Goal: Contribute content: Contribute content

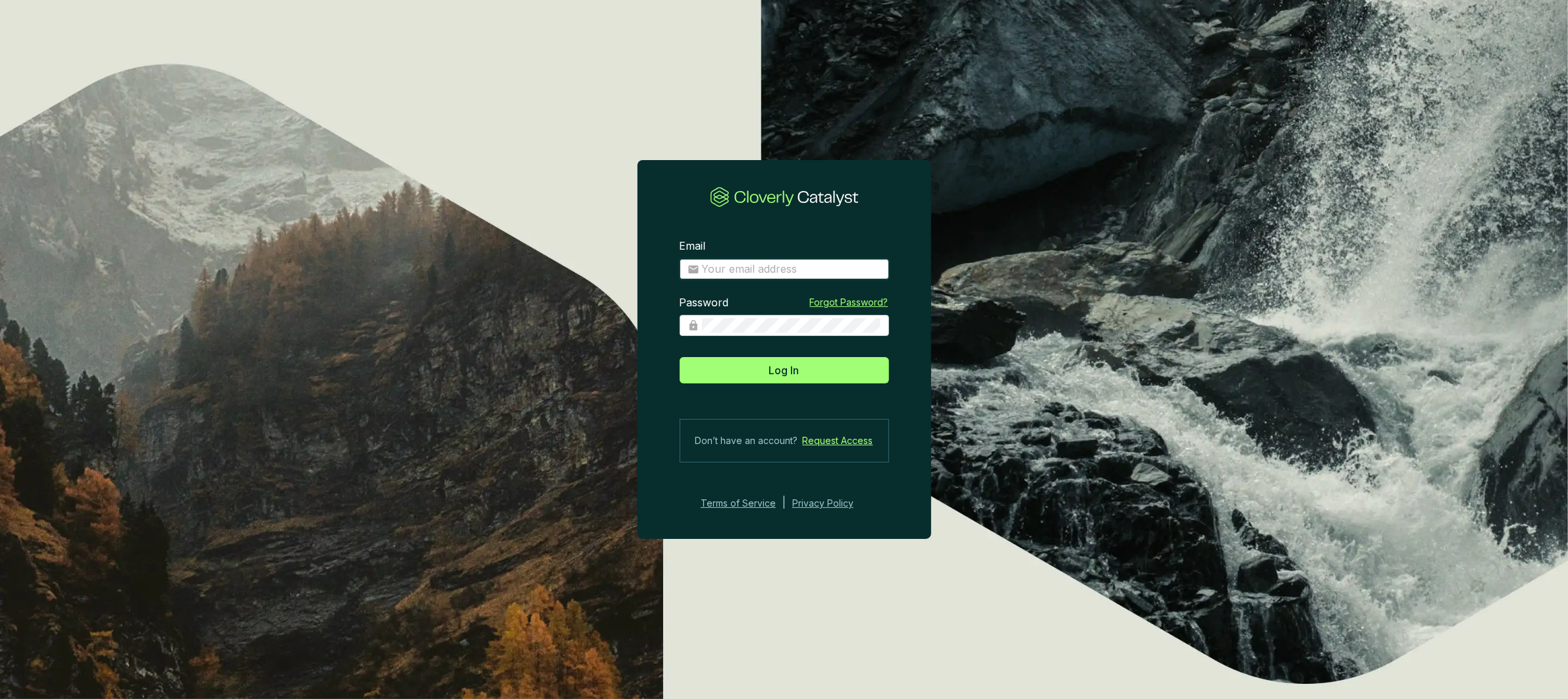
type input "anna.weston@revalue.earth"
click at [784, 261] on span "anna.weston@revalue.earth" at bounding box center [784, 269] width 210 height 21
click at [805, 372] on button "Log In" at bounding box center [784, 370] width 210 height 26
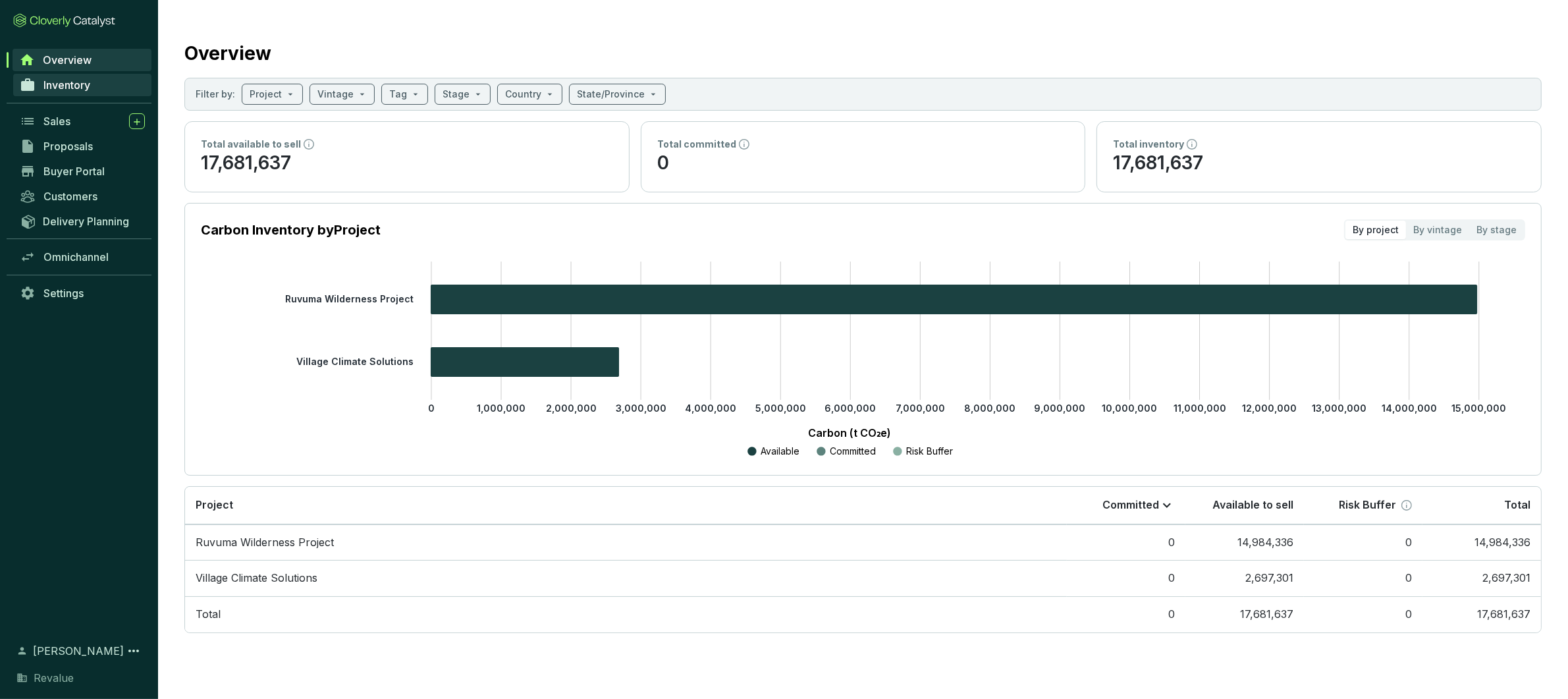
click at [87, 86] on span "Inventory" at bounding box center [67, 85] width 46 height 13
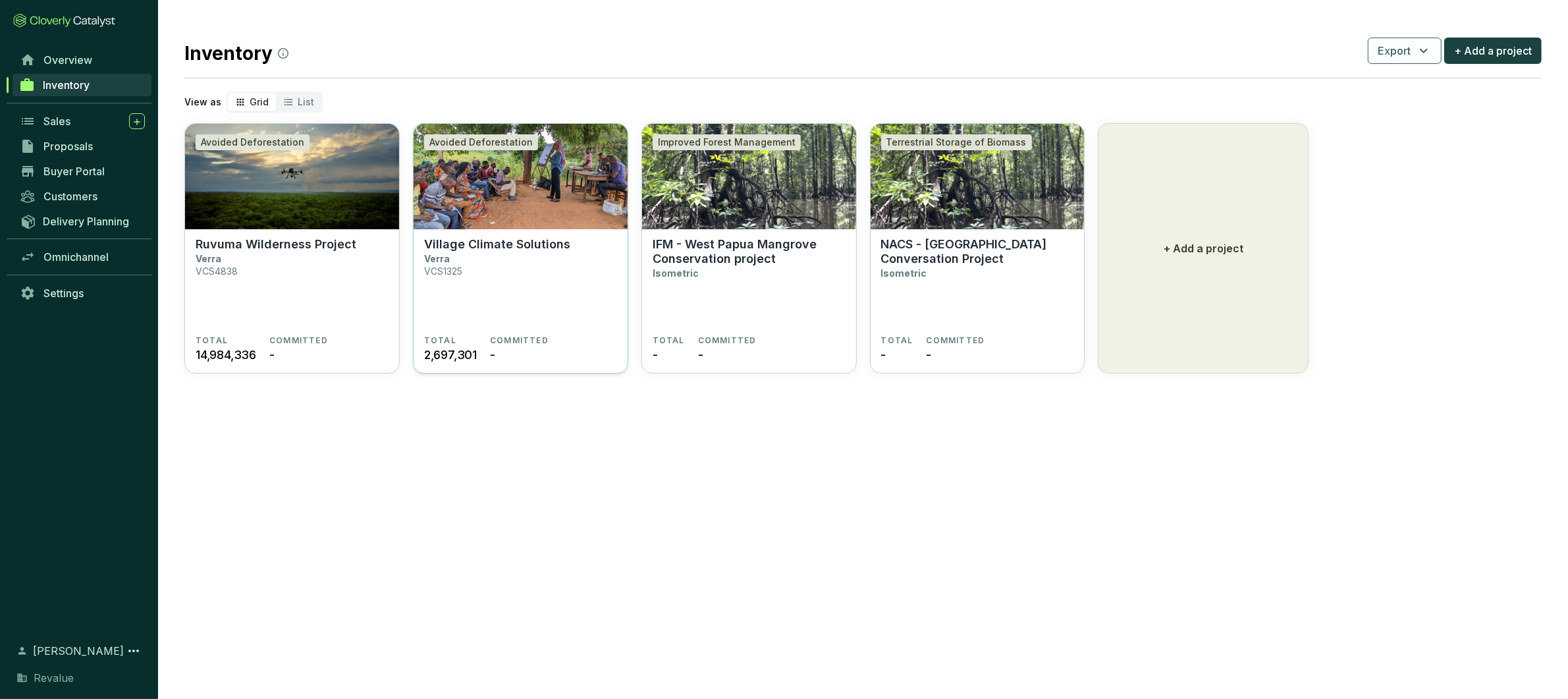
click at [564, 242] on p "Village Climate Solutions" at bounding box center [498, 245] width 147 height 15
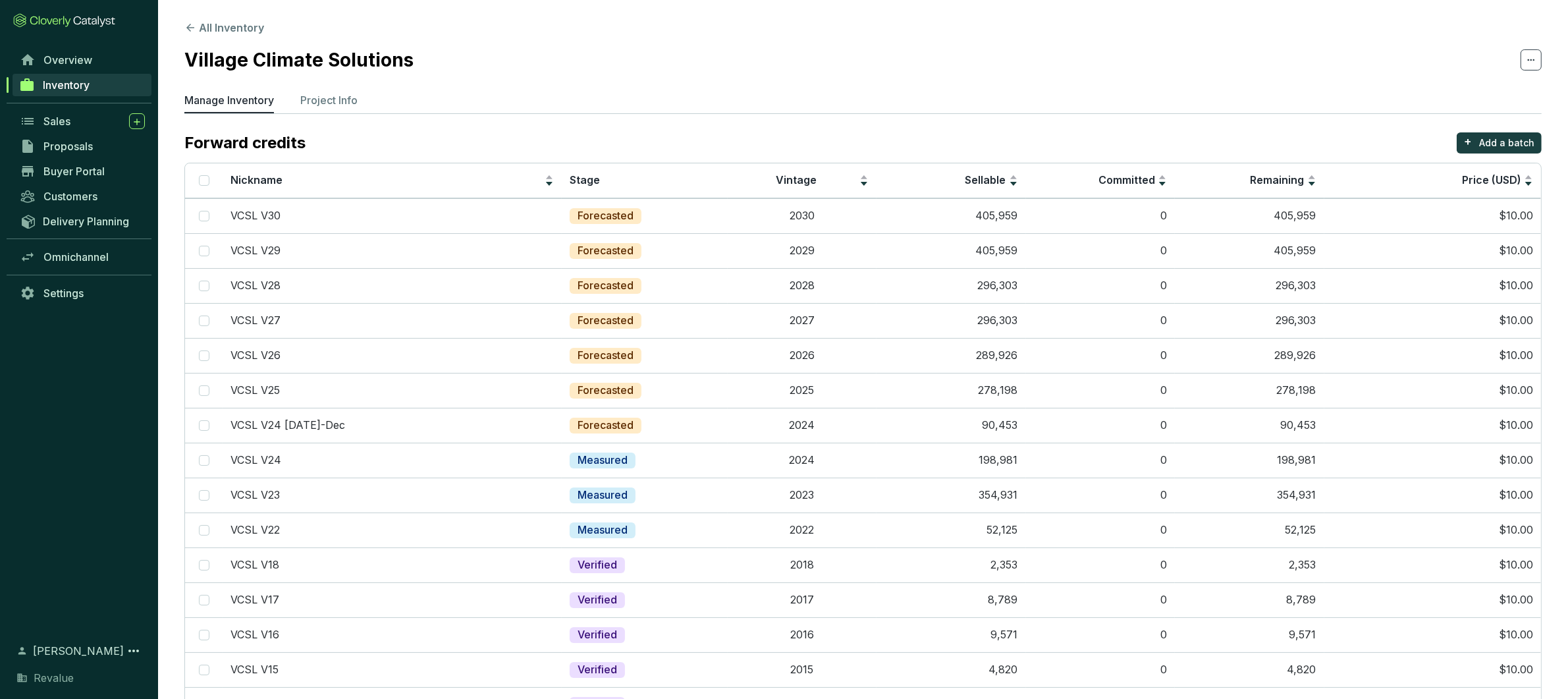
click at [332, 89] on section "All Inventory Village Climate Solutions Manage Inventory Project Info Forward c…" at bounding box center [863, 487] width 1411 height 974
click at [329, 95] on p "Project Info" at bounding box center [329, 100] width 57 height 16
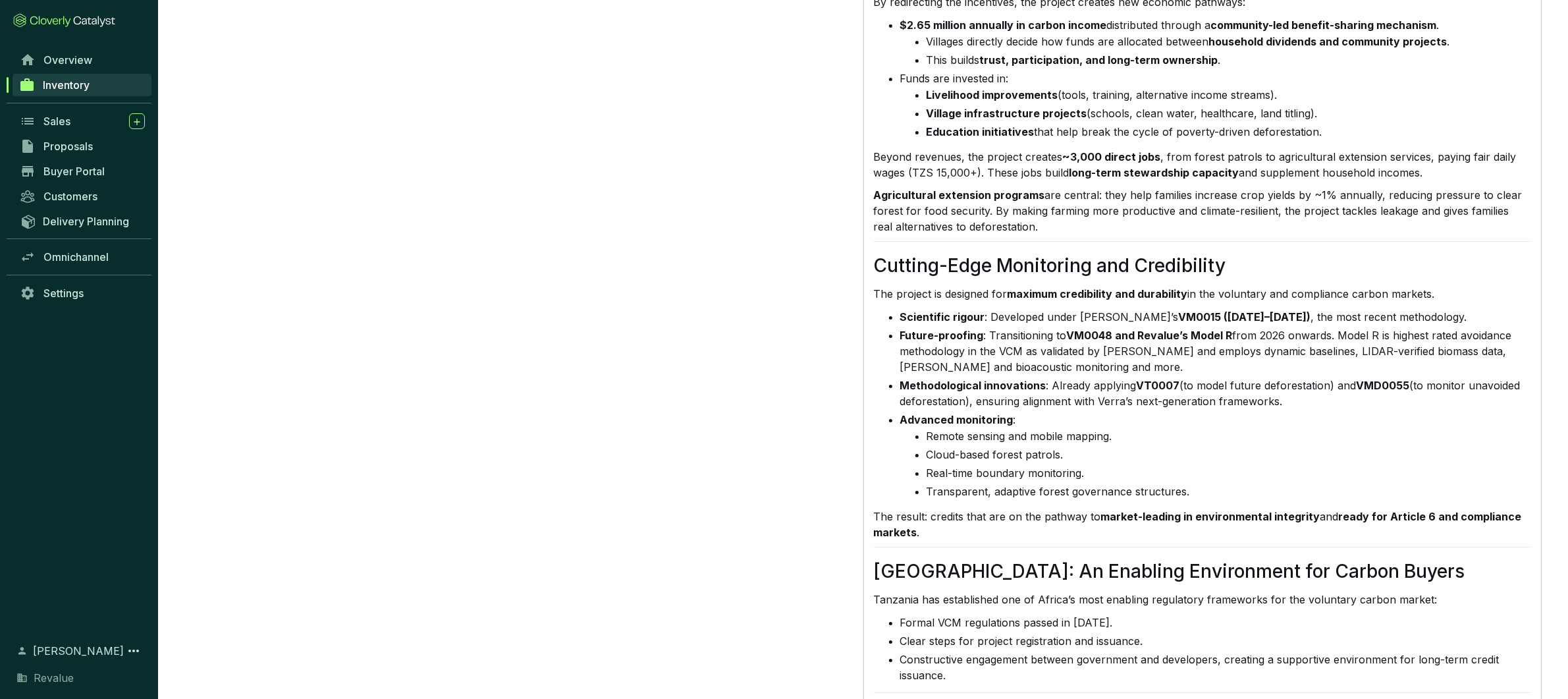
scroll to position [1460, 0]
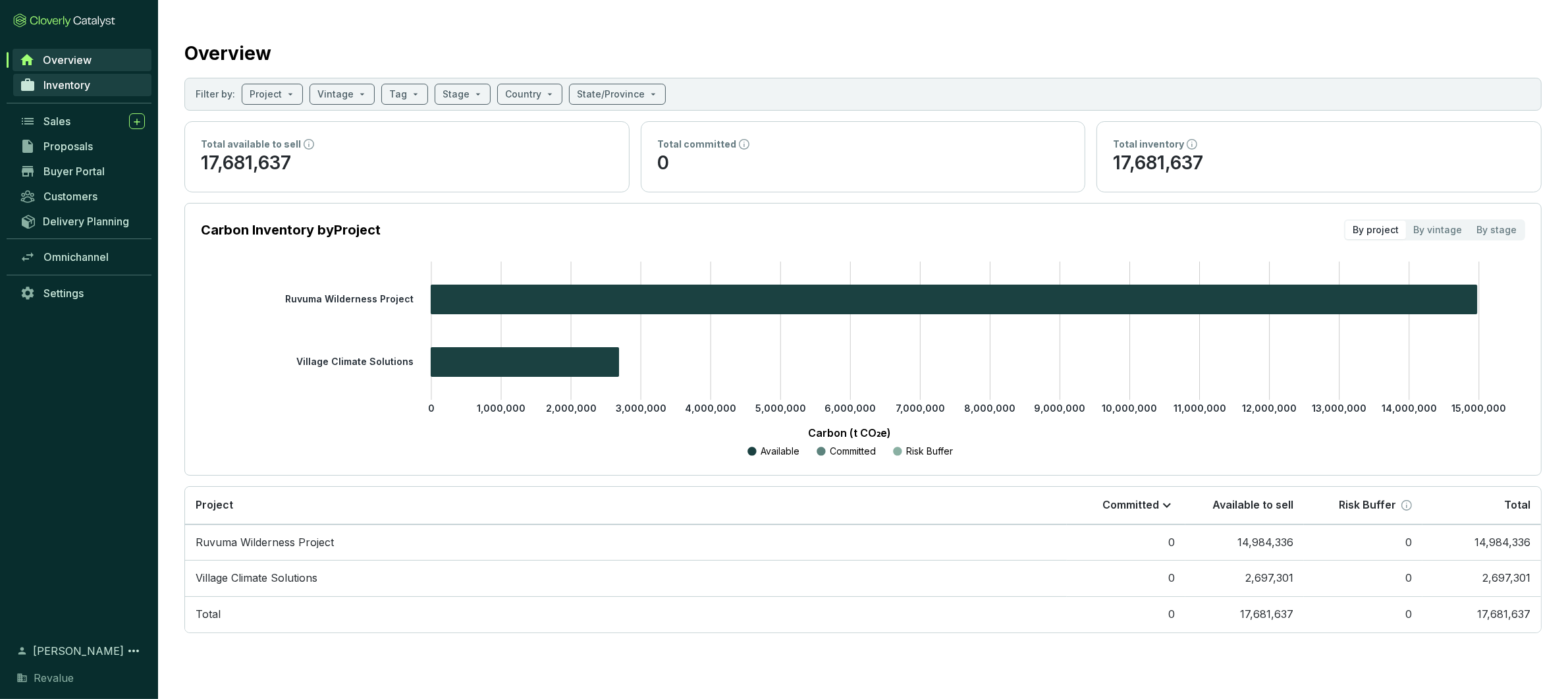
click at [65, 75] on link "Inventory" at bounding box center [82, 85] width 139 height 23
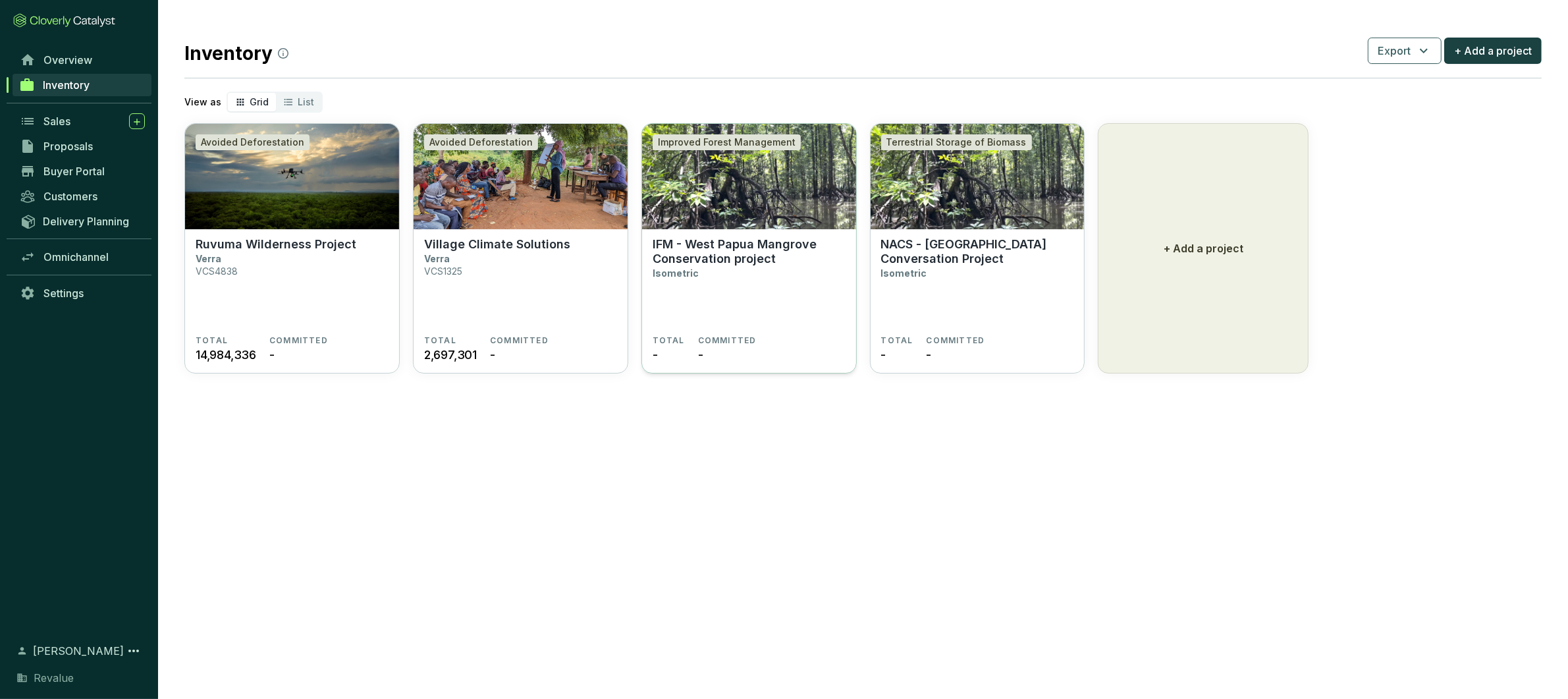
click at [744, 257] on p "IFM - West Papua Mangrove Conservation project" at bounding box center [750, 252] width 193 height 29
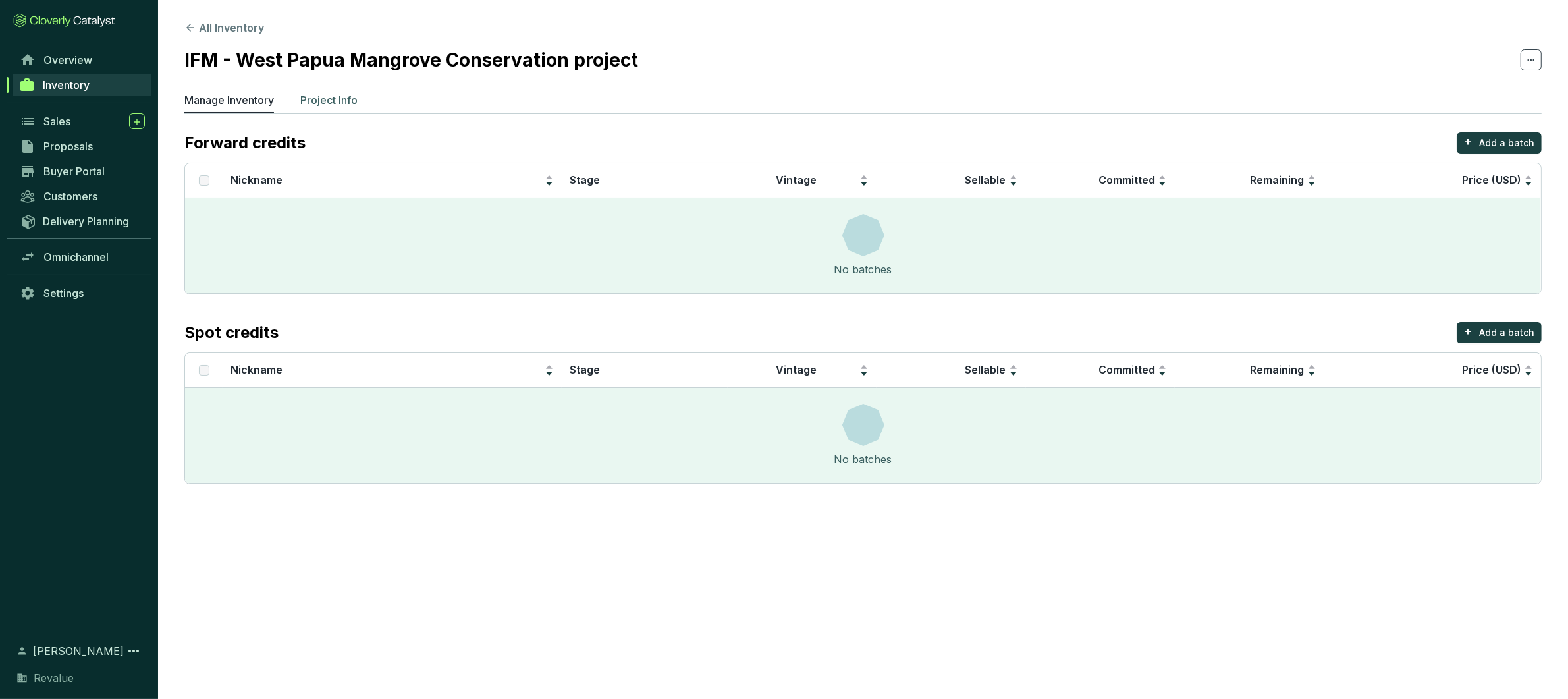
click at [323, 99] on p "Project Info" at bounding box center [329, 100] width 57 height 16
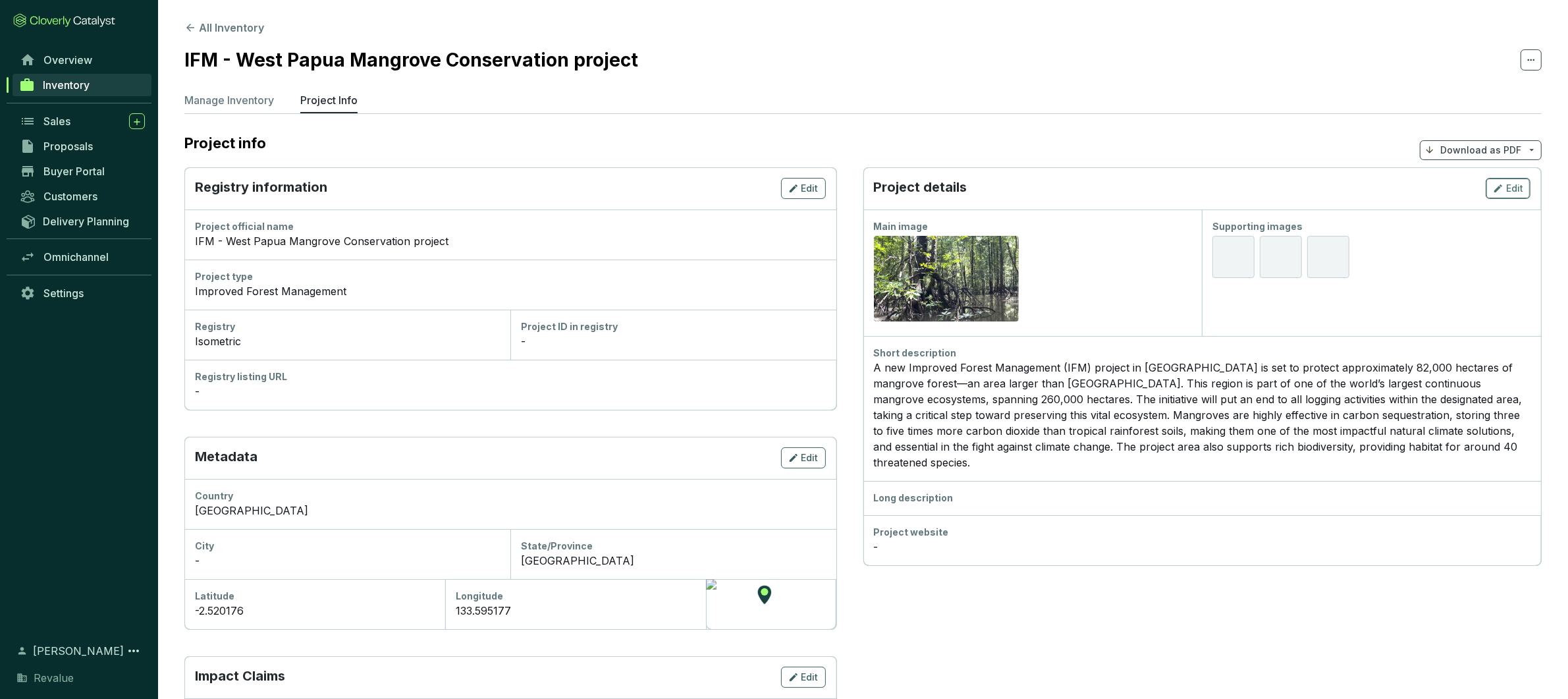
click at [1503, 182] on div "Edit" at bounding box center [1509, 189] width 30 height 16
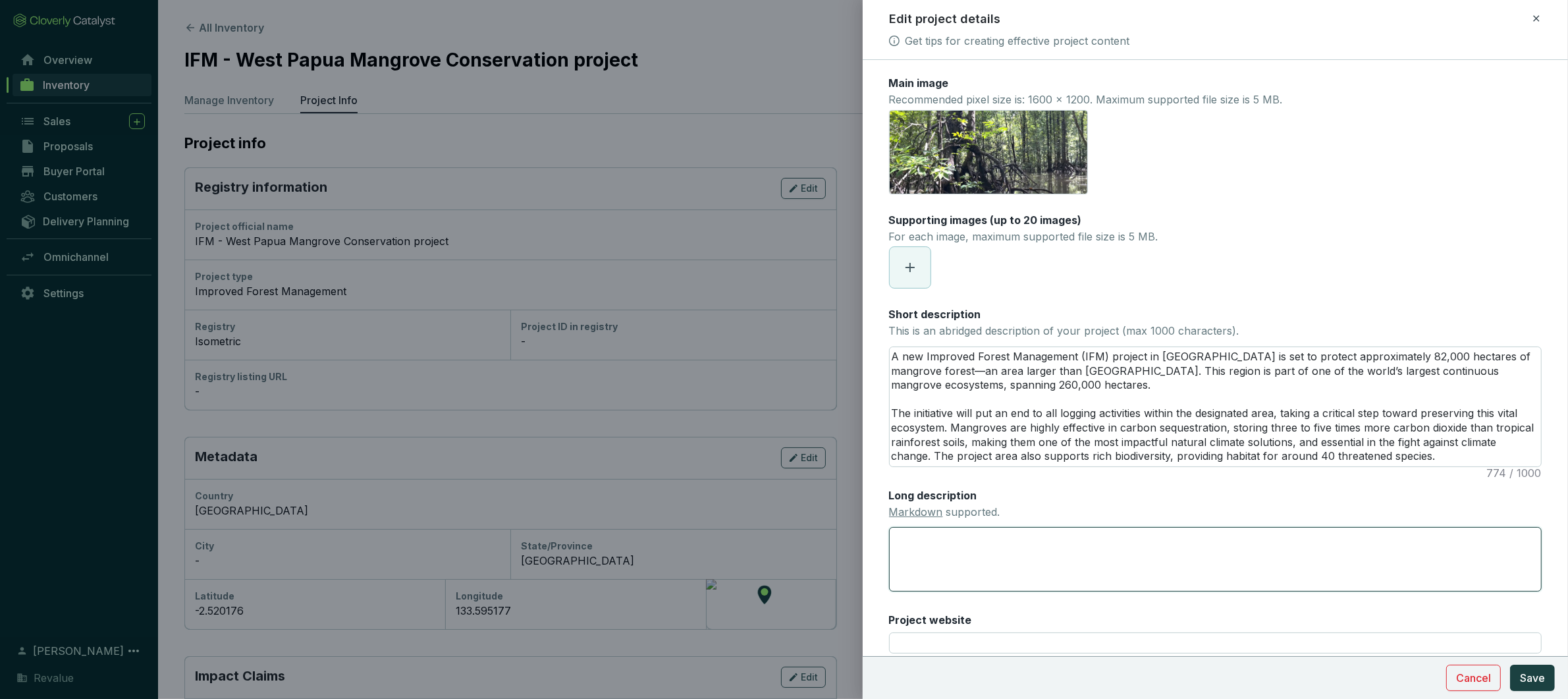
click at [966, 552] on textarea "Long description Markdown supported." at bounding box center [1215, 559] width 653 height 64
paste textarea "Project Biodiversity Impact Bintuni Bay’s mangrove forests provide habitat for …"
type textarea "Project Biodiversity Impact Bintuni Bay’s mangrove forests provide habitat for …"
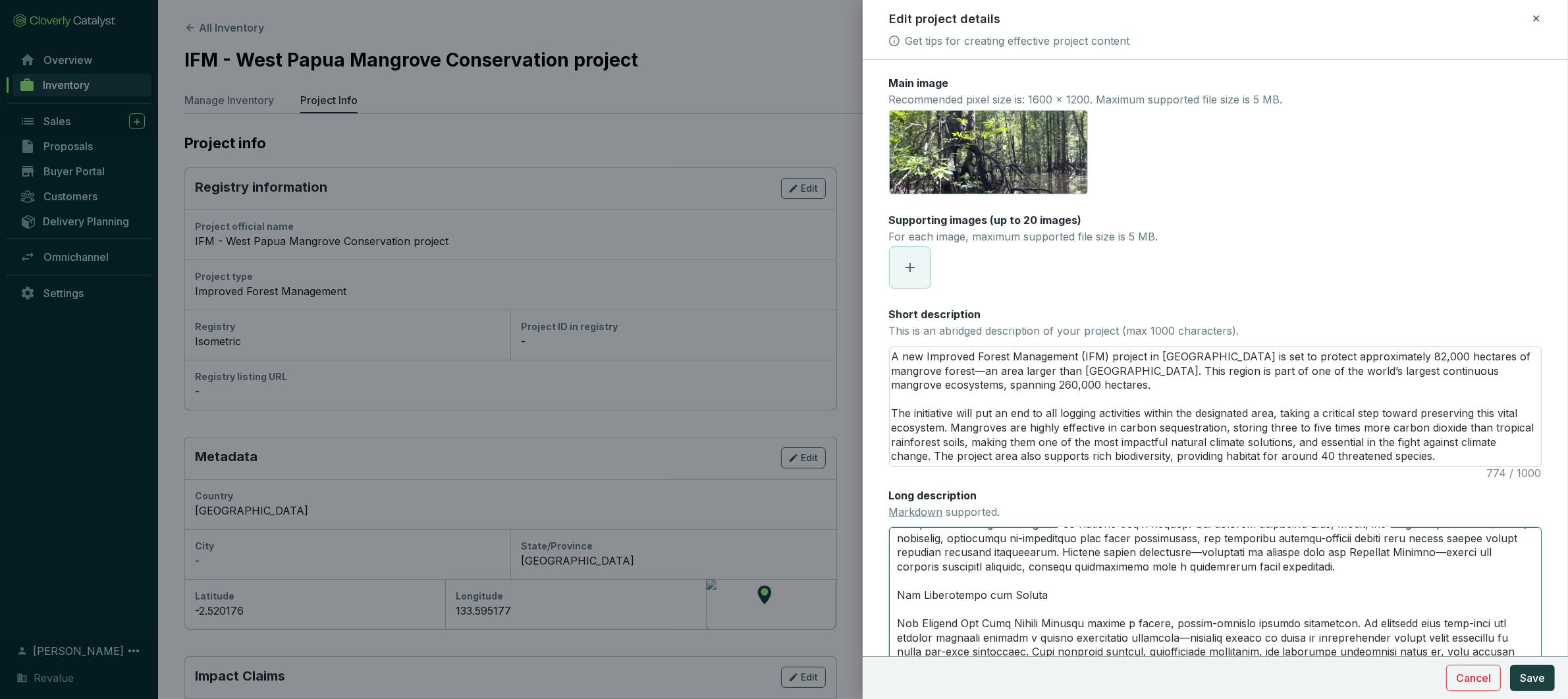
scroll to position [311, 0]
click at [901, 598] on textarea "Long description Markdown supported." at bounding box center [1215, 602] width 653 height 150
type textarea "Project Biodiversity Impact Bintuni Bay’s mangrove forests provide habitat for …"
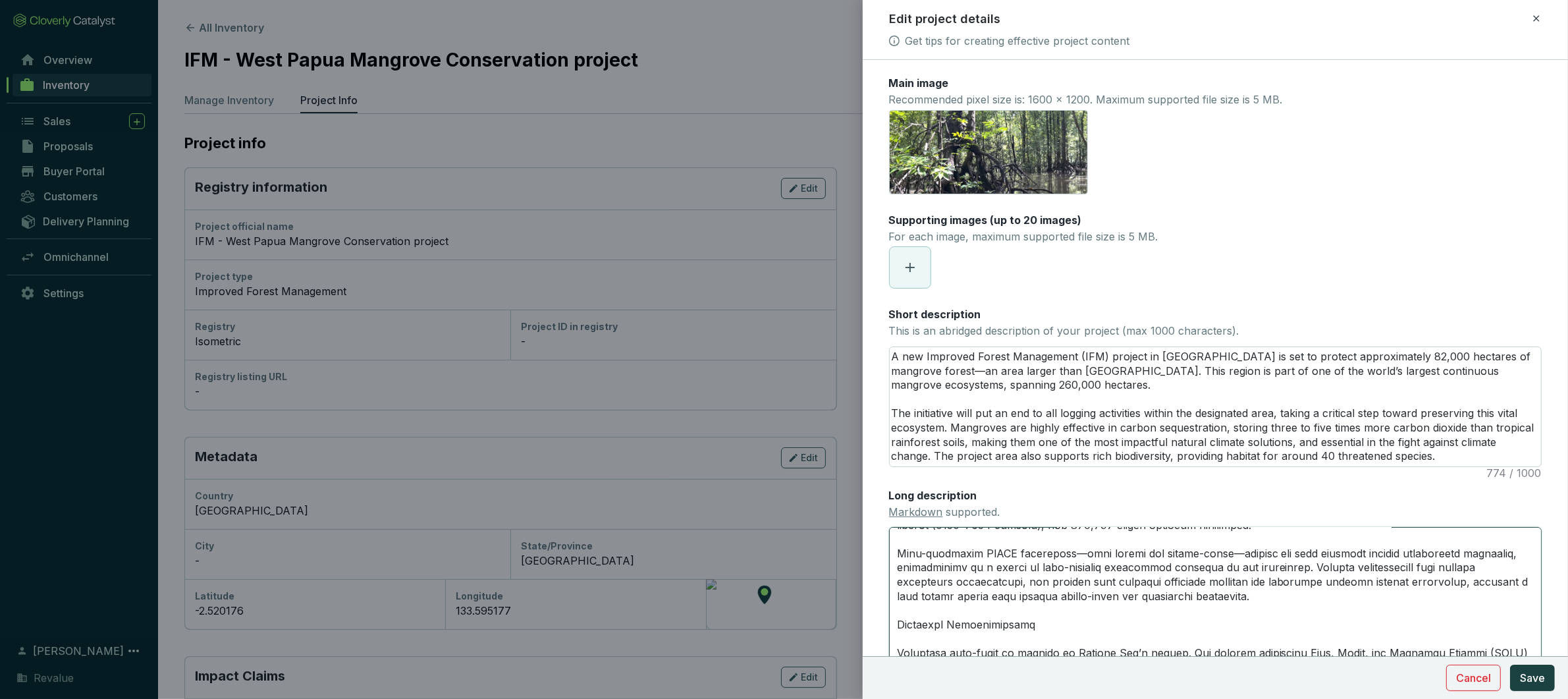
scroll to position [183, 0]
click at [896, 626] on textarea "Long description Markdown supported." at bounding box center [1215, 602] width 653 height 150
type textarea "Project Biodiversity Impact Bintuni Bay’s mangrove forests provide habitat for …"
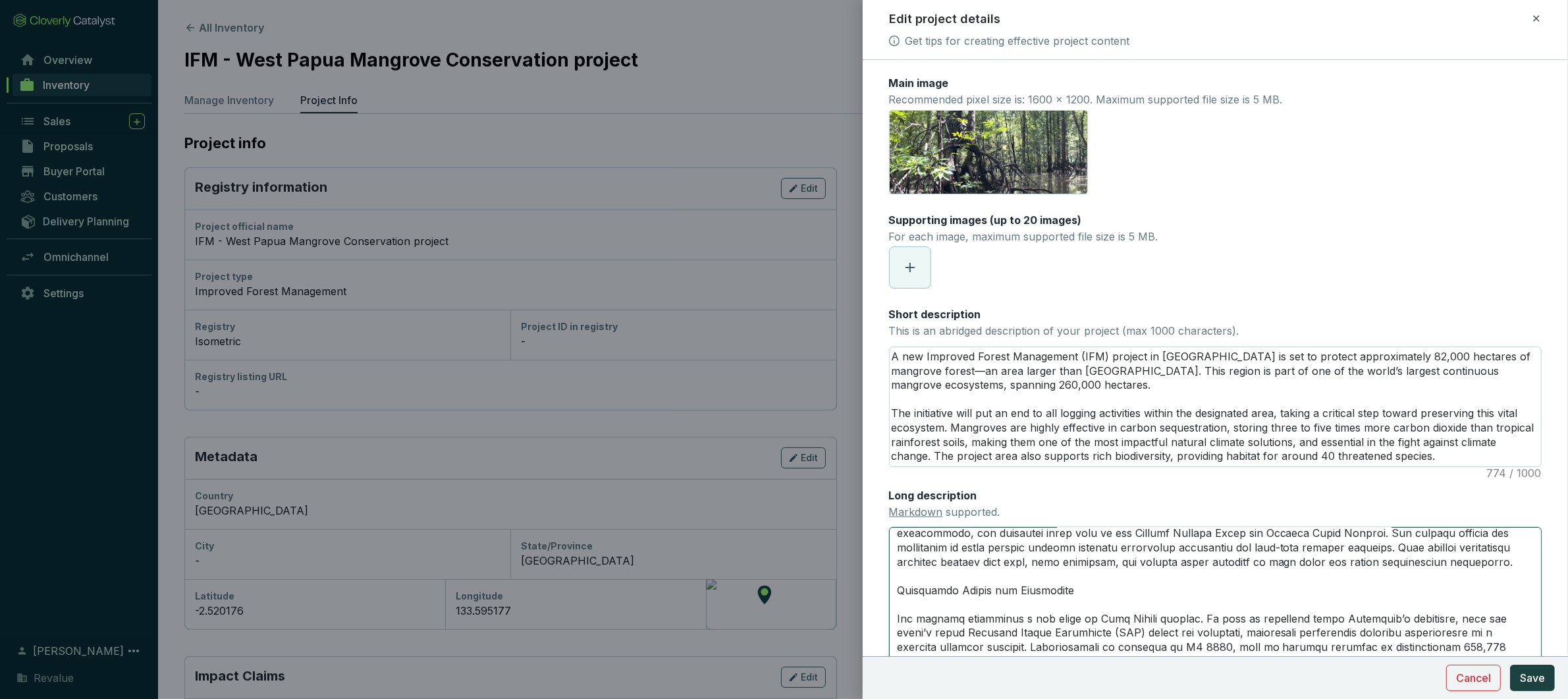
scroll to position [40, 0]
click at [898, 599] on textarea "Long description Markdown supported." at bounding box center [1215, 602] width 653 height 150
type textarea "Project Biodiversity Impact Bintuni Bay’s mangrove forests provide habitat for …"
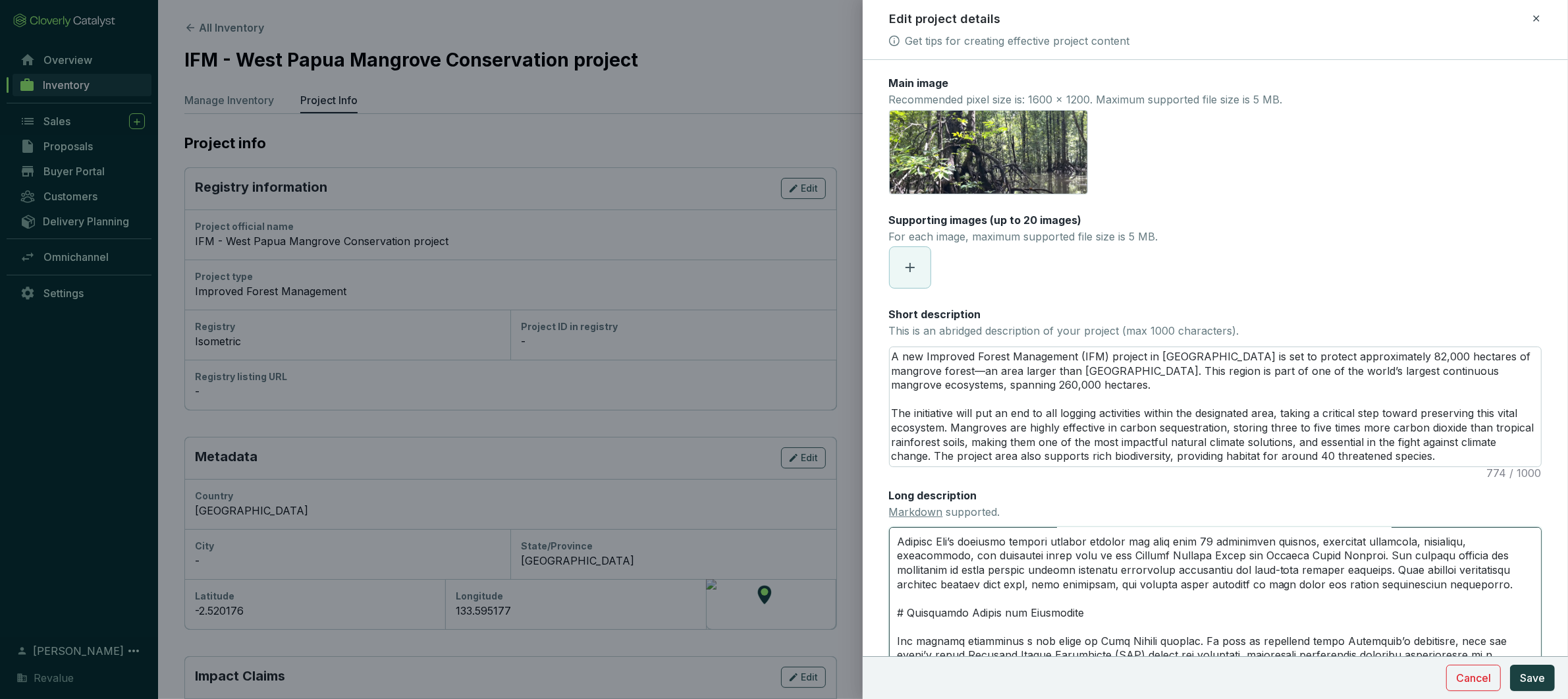
scroll to position [0, 0]
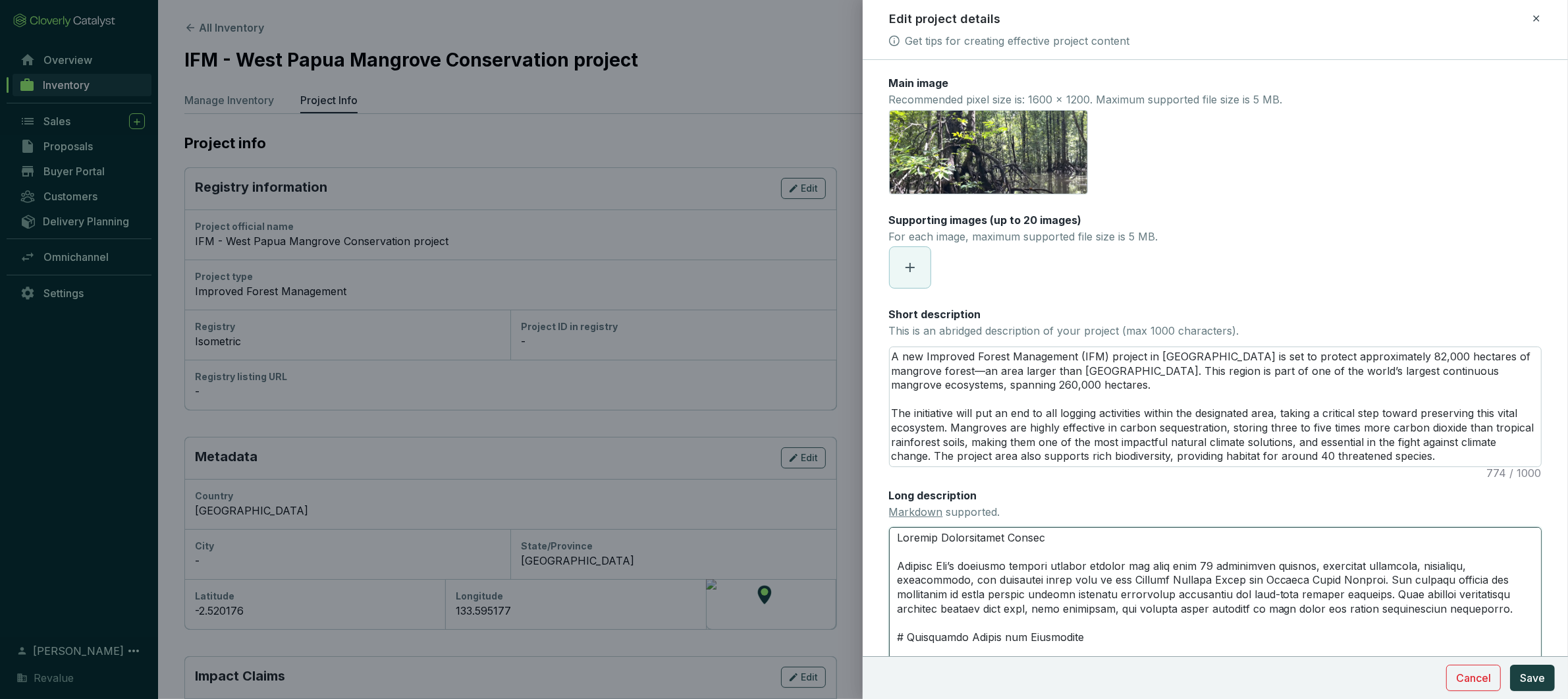
click at [898, 539] on textarea "Long description Markdown supported." at bounding box center [1215, 602] width 653 height 150
type textarea "#Project Biodiversity Impact Bintuni Bay’s mangrove forests provide habitat for…"
type textarea "# Project Biodiversity Impact Bintuni Bay’s mangrove forests provide habitat fo…"
drag, startPoint x: 952, startPoint y: 568, endPoint x: 866, endPoint y: 566, distance: 86.0
click at [865, 567] on form "Main image Recommended pixel size is: 1600 x 1200. Maximum supported file size …" at bounding box center [1215, 446] width 705 height 743
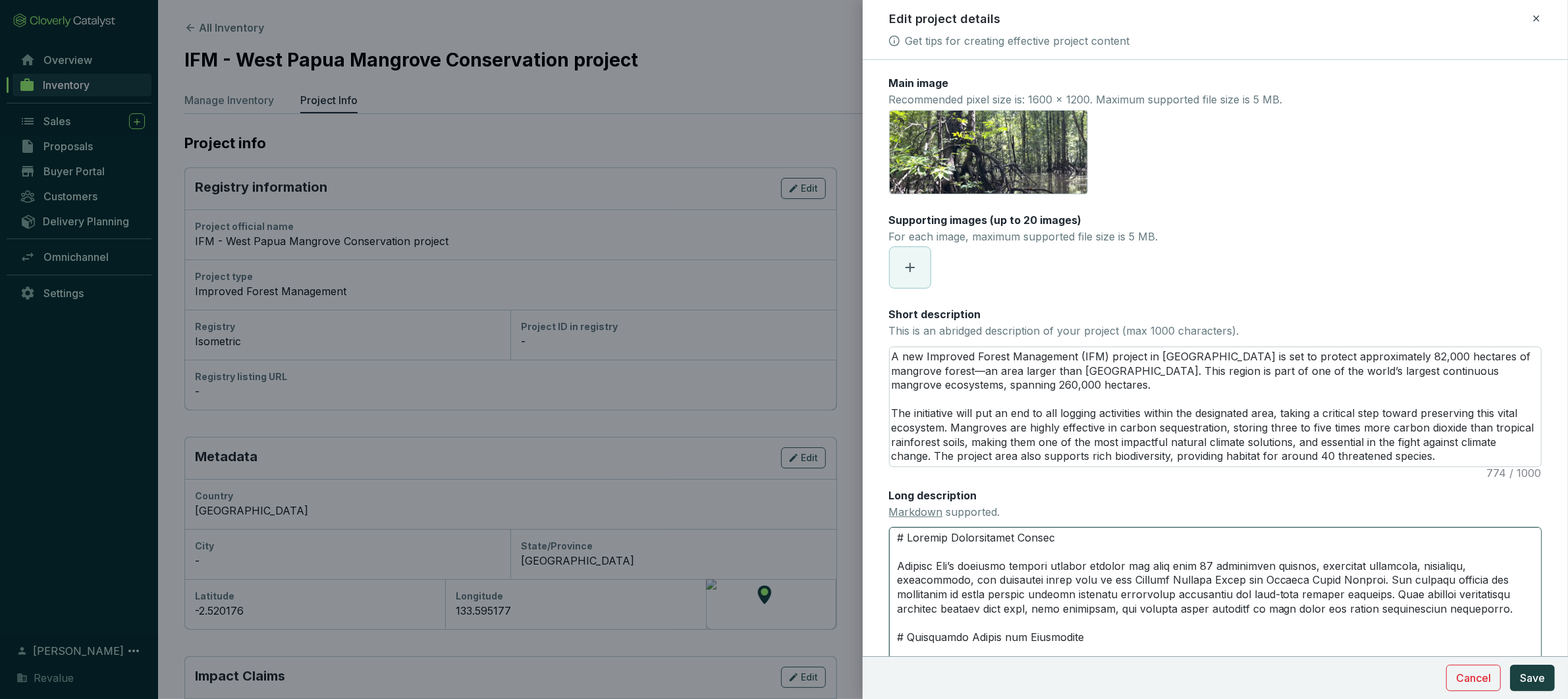
type textarea "# Project Biodiversity Impact W’s mangrove forests provide habitat for more tha…"
type textarea "# Project Biodiversity Impact We’s mangrove forests provide habitat for more th…"
type textarea "# Project Biodiversity Impact Wes’s mangrove forests provide habitat for more t…"
type textarea "# Project Biodiversity Impact West’s mangrove forests provide habitat for more …"
type textarea "# Project Biodiversity Impact West ’s mangrove forests provide habitat for more…"
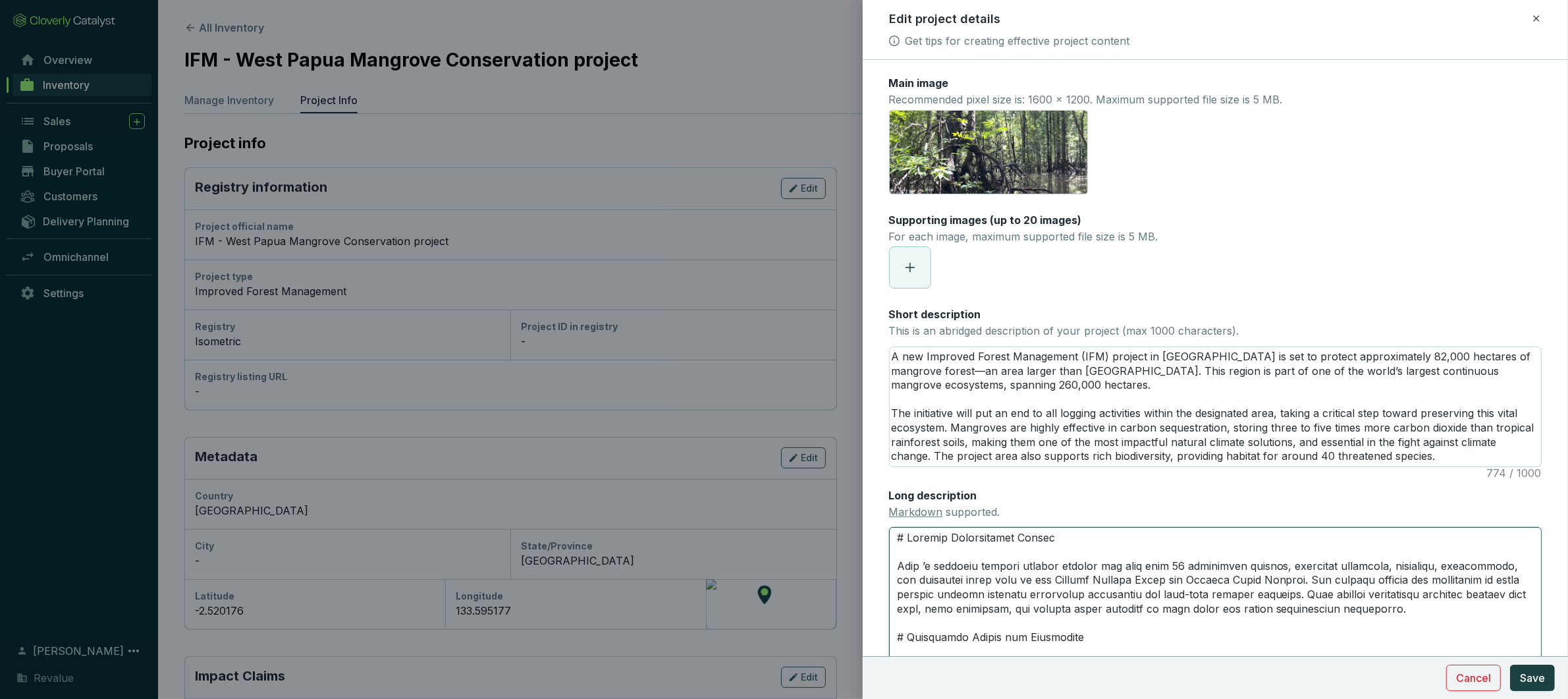
type textarea "# Project Biodiversity Impact West P’s mangrove forests provide habitat for mor…"
type textarea "# Project Biodiversity Impact West Pa’s mangrove forests provide habitat for mo…"
type textarea "# Project Biodiversity Impact West Pap’s mangrove forests provide habitat for m…"
type textarea "# Project Biodiversity Impact West Papu’s mangrove forests provide habitat for …"
type textarea "# Project Biodiversity Impact West Papua’s mangrove forests provide habitat for…"
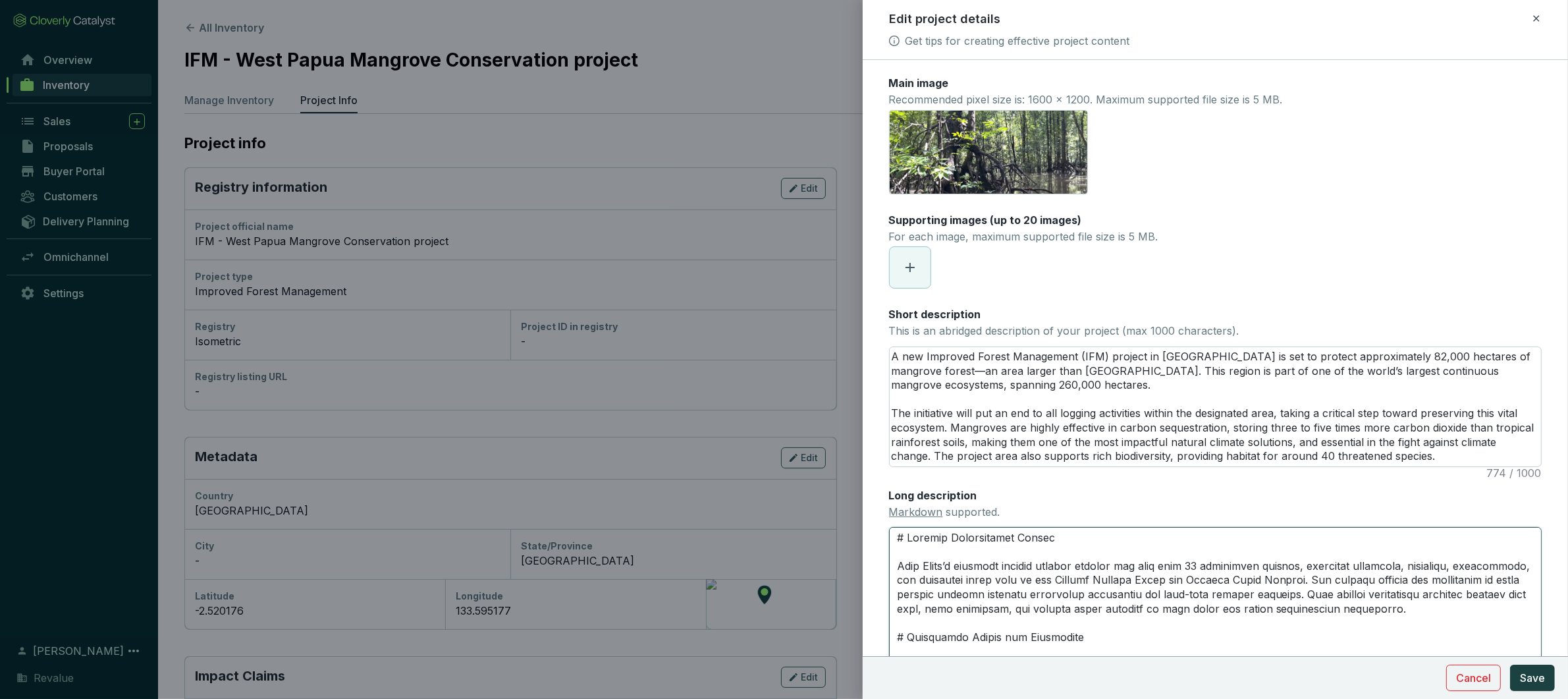
click at [1083, 582] on textarea "Long description Markdown supported." at bounding box center [1215, 602] width 653 height 150
click at [1084, 543] on textarea "Long description Markdown supported." at bounding box center [1215, 602] width 653 height 150
type textarea "# Project Biodiversity Impac West Papua’s mangrove forests provide habitat for …"
type textarea "# Project Biodiversity Impact West Papua’s mangrove forests provide habitat for…"
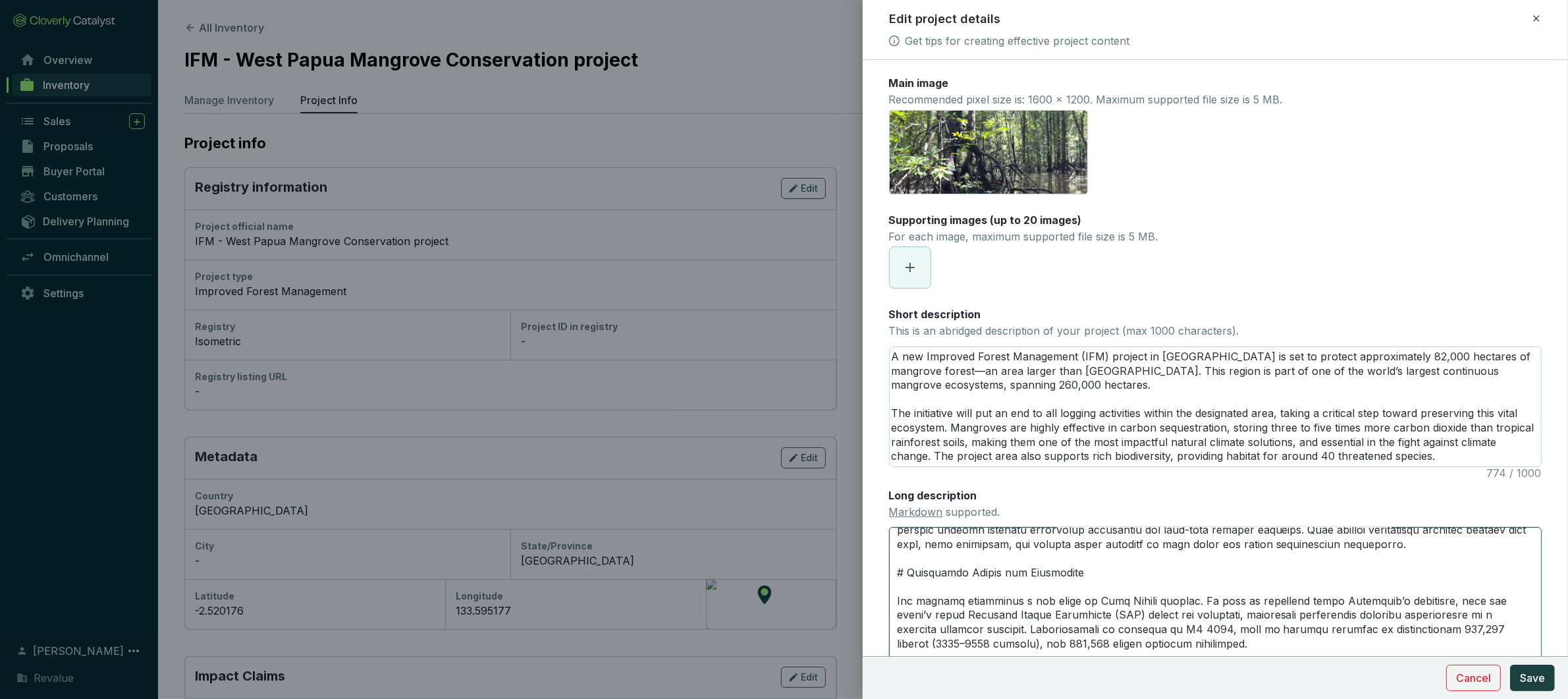
scroll to position [82, 0]
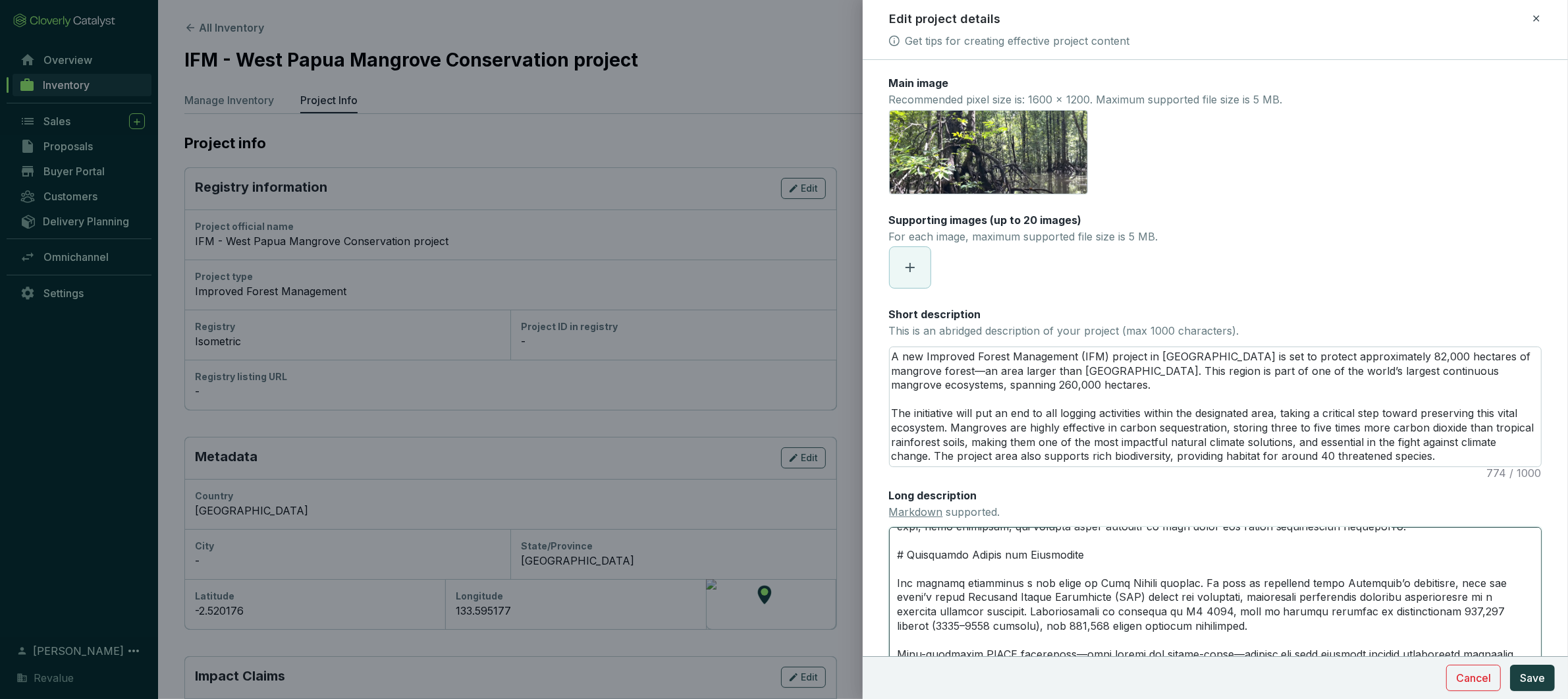
click at [1160, 629] on textarea "Long description Markdown supported." at bounding box center [1215, 602] width 653 height 150
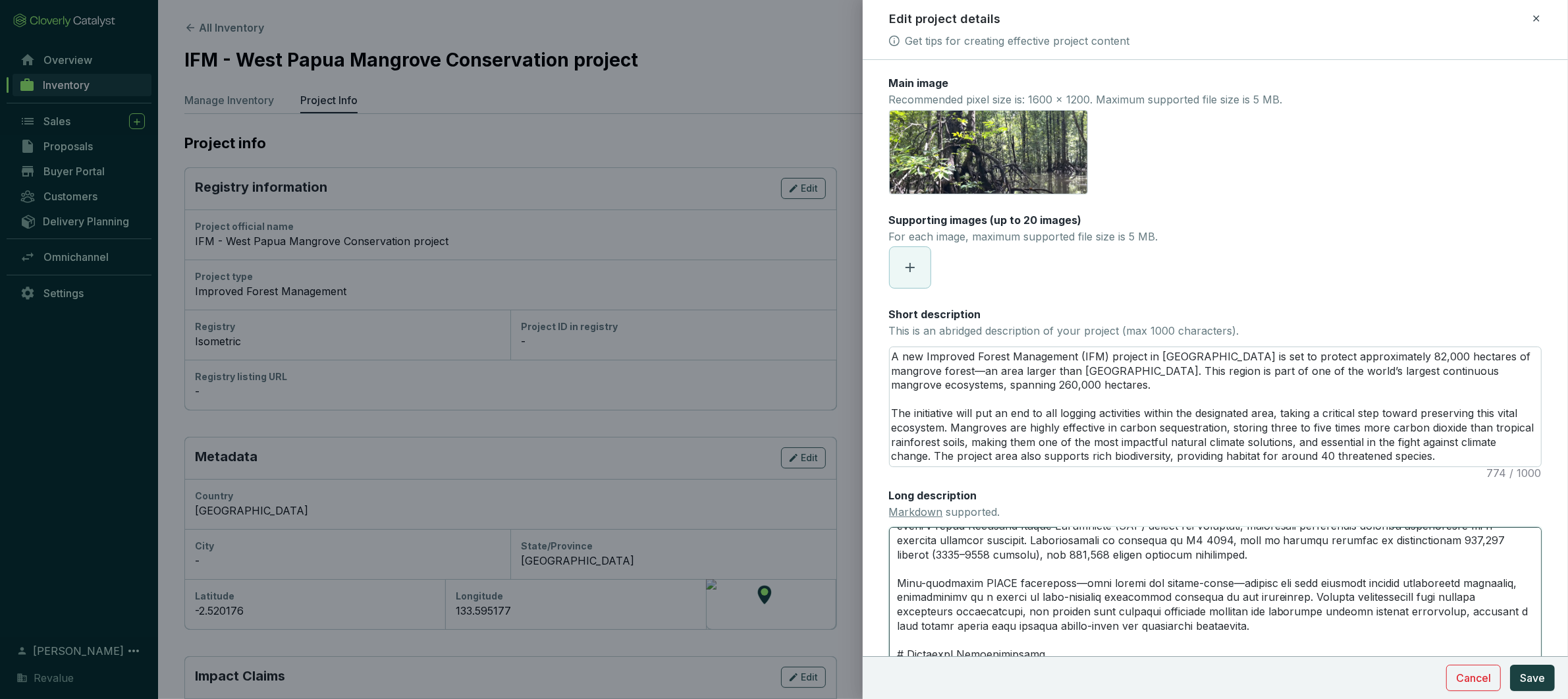
scroll to position [182, 0]
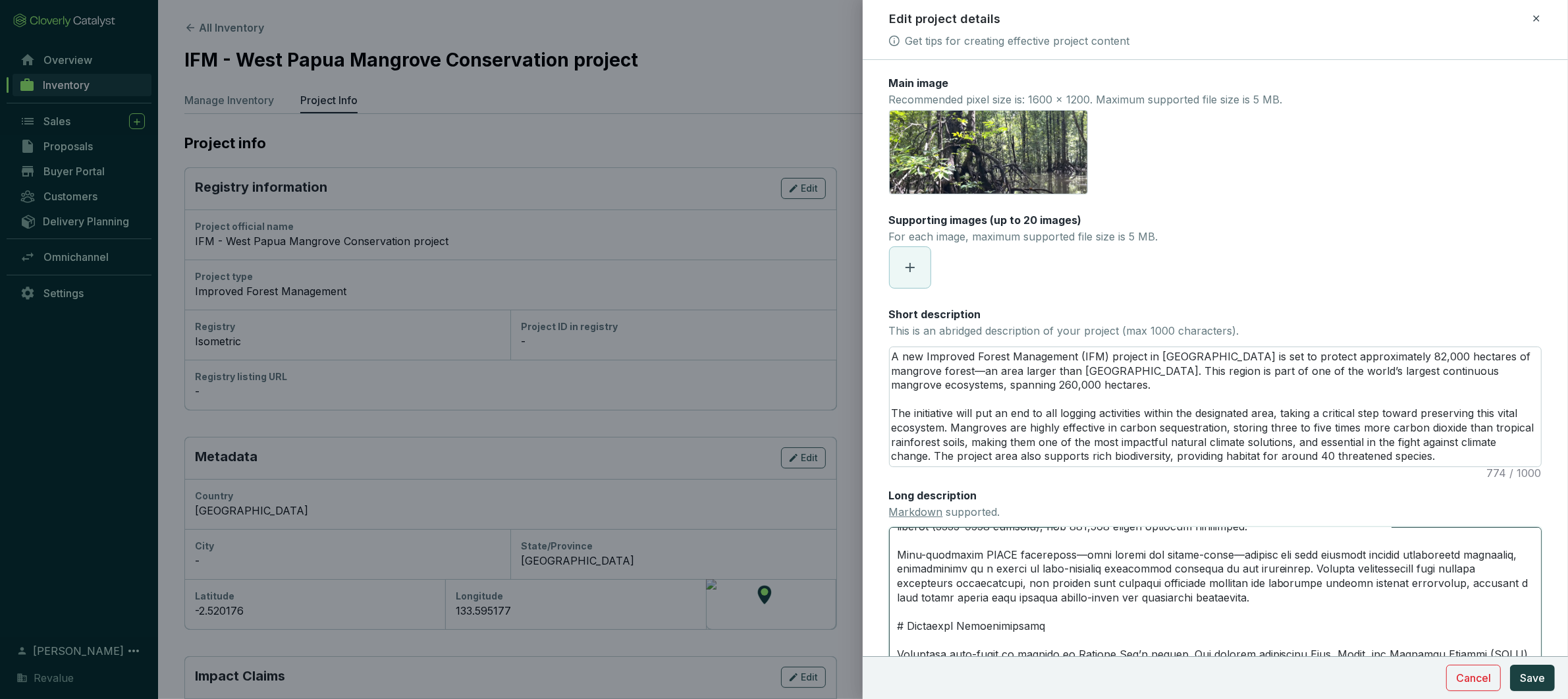
click at [1284, 602] on textarea "Long description Markdown supported." at bounding box center [1215, 602] width 653 height 150
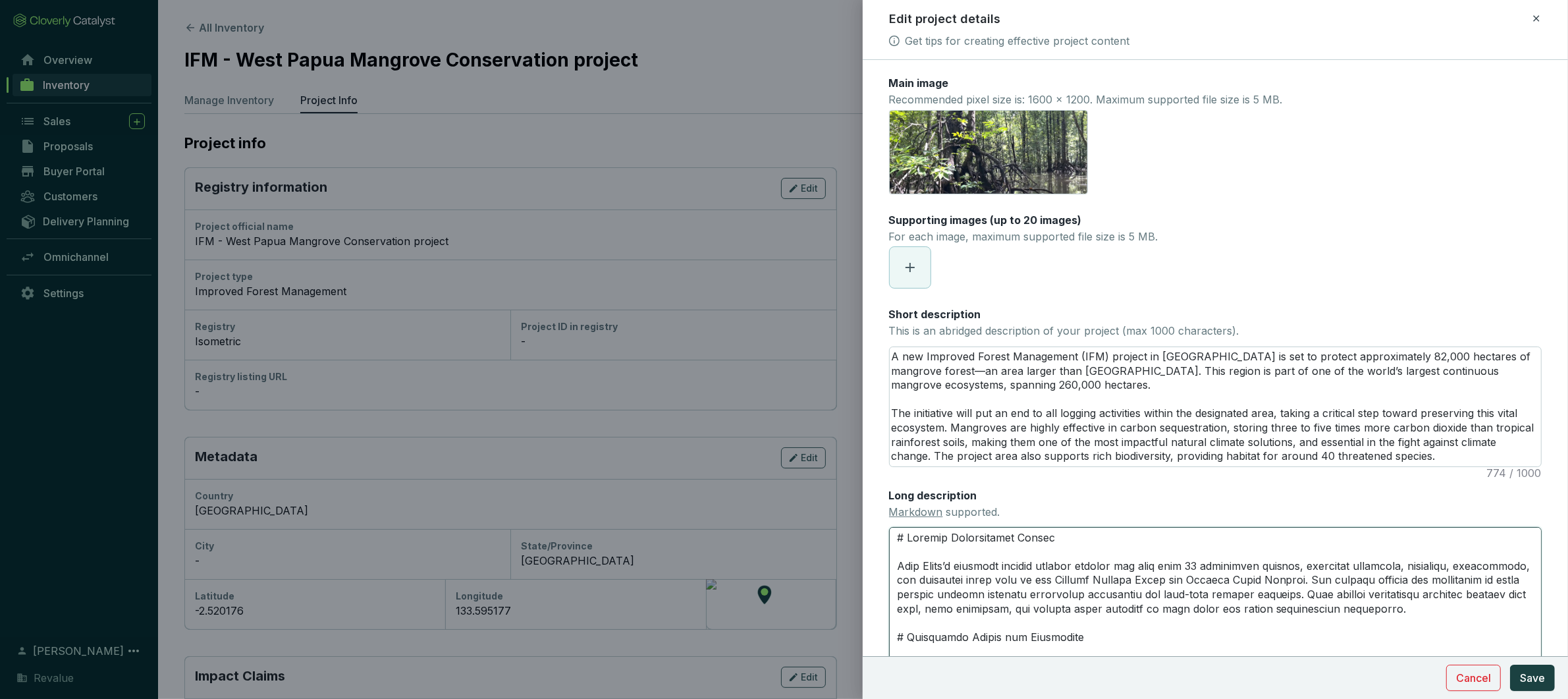
click at [1075, 588] on textarea "Long description Markdown supported." at bounding box center [1215, 602] width 653 height 150
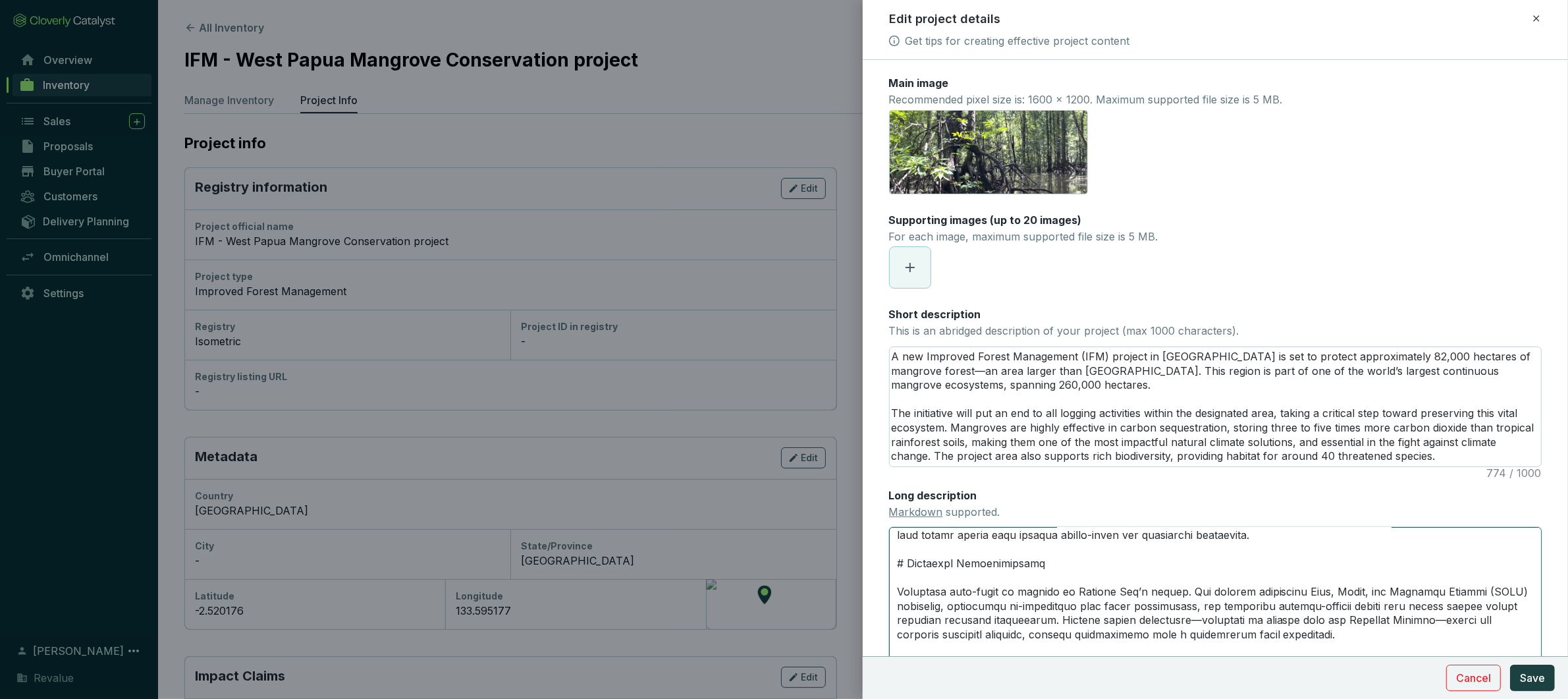
scroll to position [248, 0]
drag, startPoint x: 1129, startPoint y: 590, endPoint x: 1074, endPoint y: 594, distance: 55.1
click at [1074, 594] on textarea "Long description Markdown supported." at bounding box center [1215, 602] width 653 height 150
drag, startPoint x: 956, startPoint y: 594, endPoint x: 1008, endPoint y: 589, distance: 52.2
click at [1007, 591] on textarea "Long description Markdown supported." at bounding box center [1215, 602] width 653 height 150
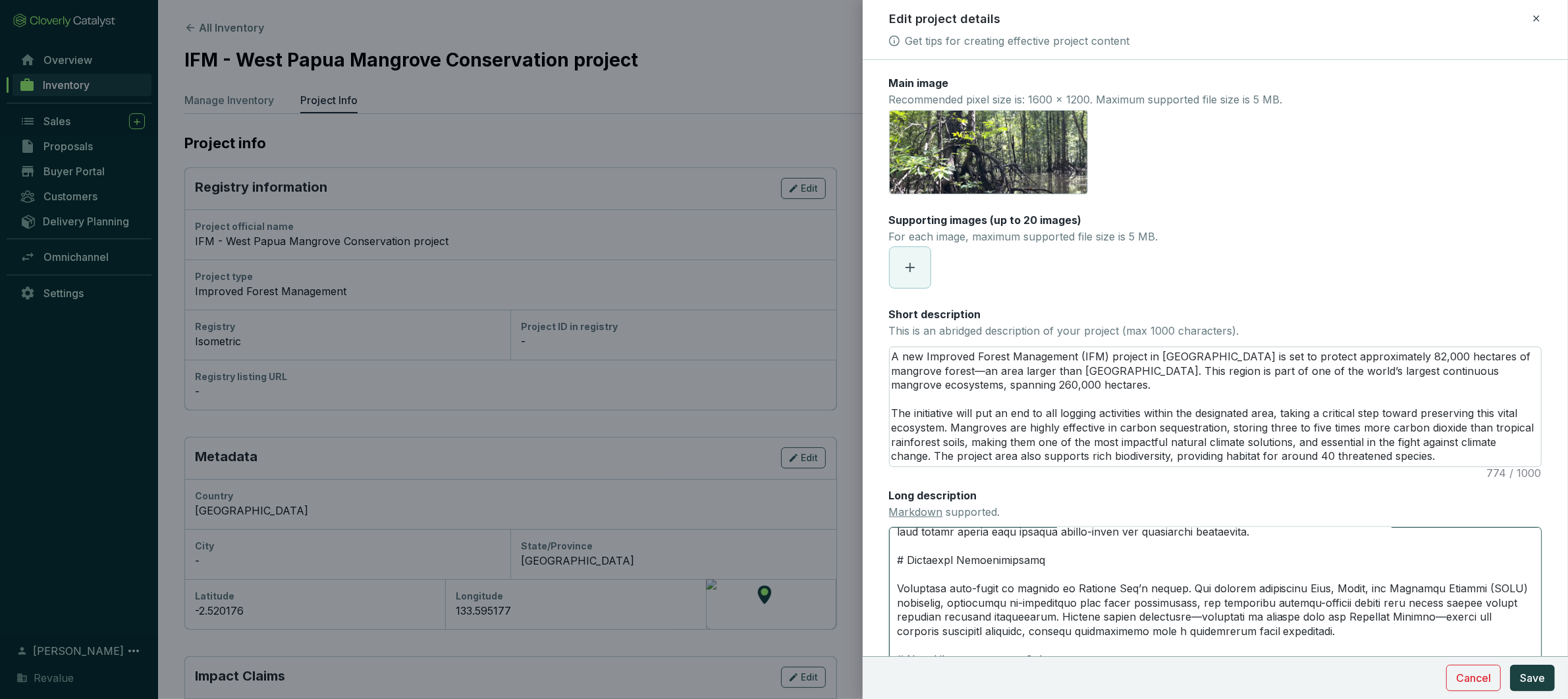
type textarea "# Project Biodiversity Impact West Papua’s mangrove forests provide habitat for…"
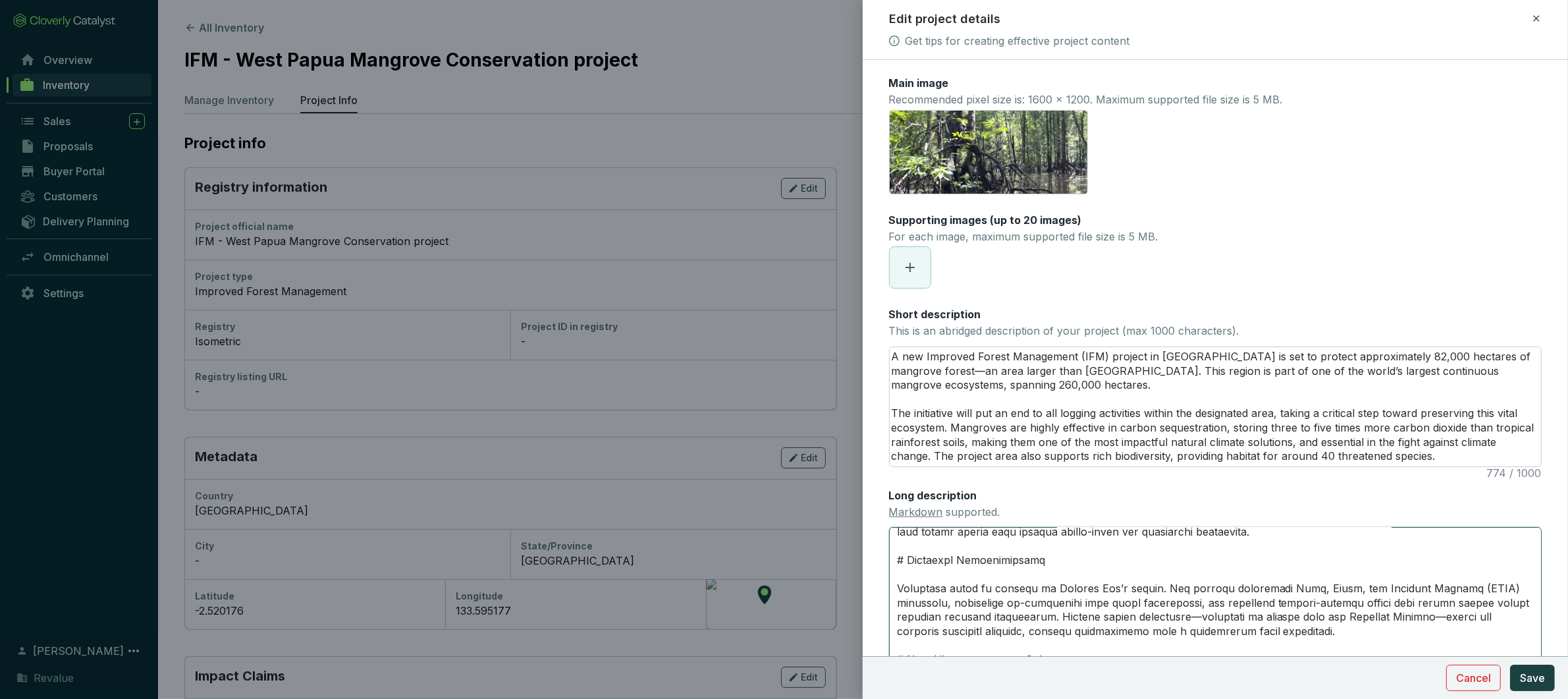
type textarea "# Project Biodiversity Impact West Papua’s mangrove forests provide habitat for…"
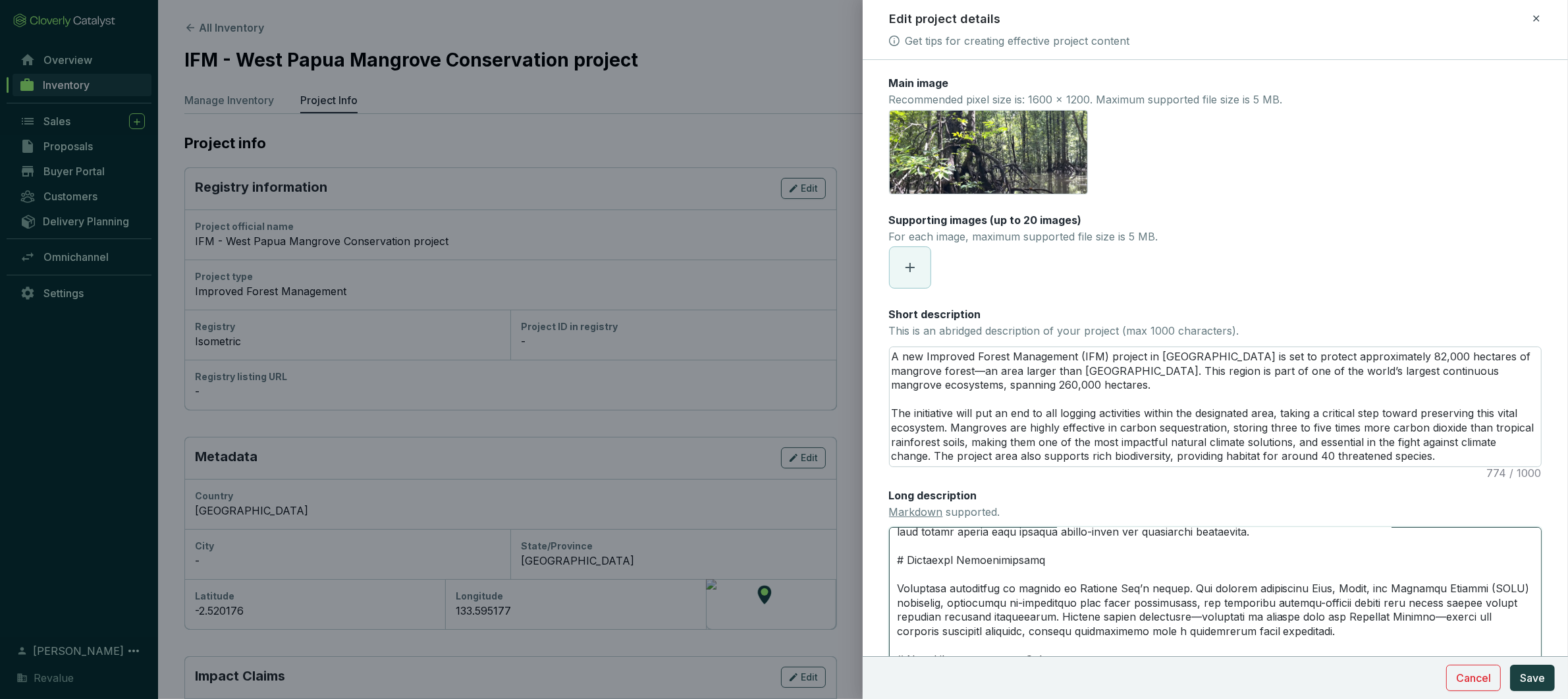
type textarea "# Project Biodiversity Impact West Papua’s mangrove forests provide habitat for…"
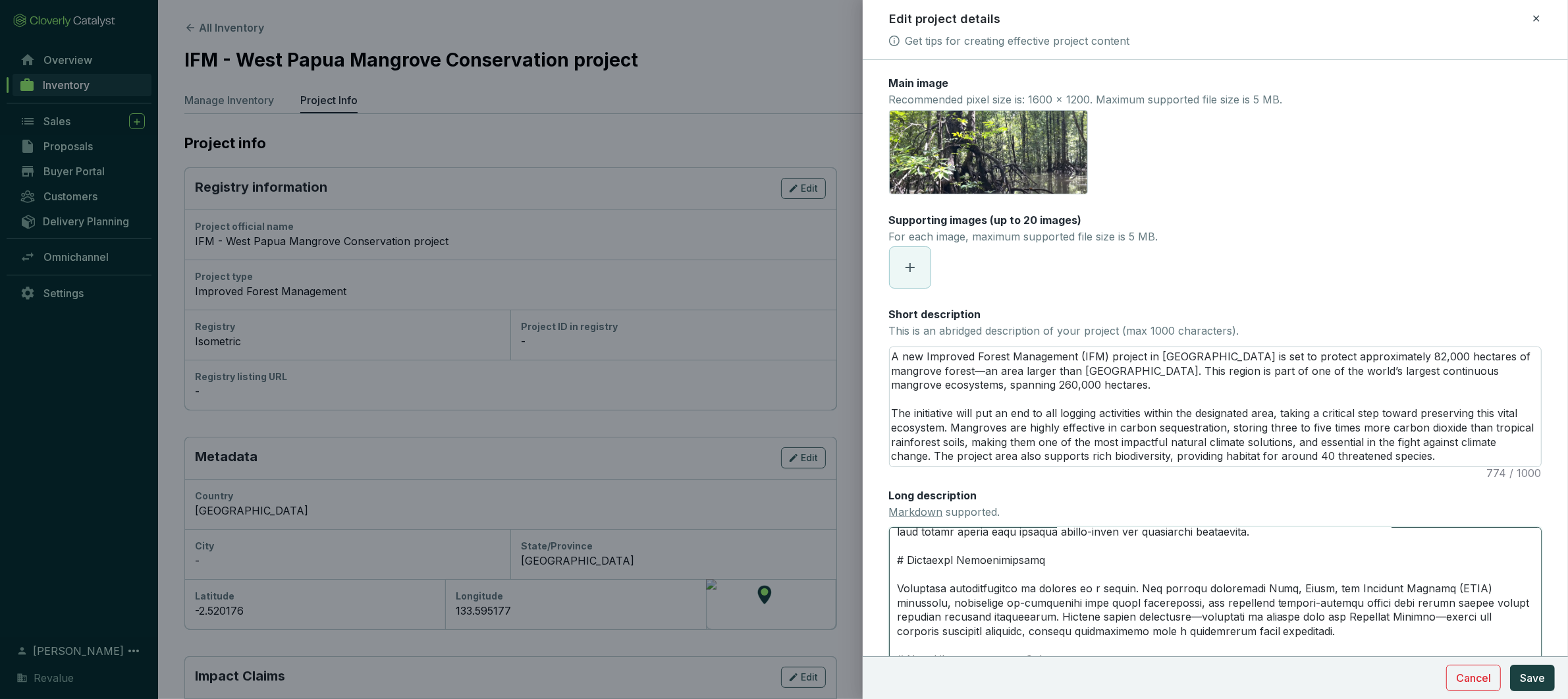
type textarea "# Project Biodiversity Impact West Papua’s mangrove forests provide habitat for…"
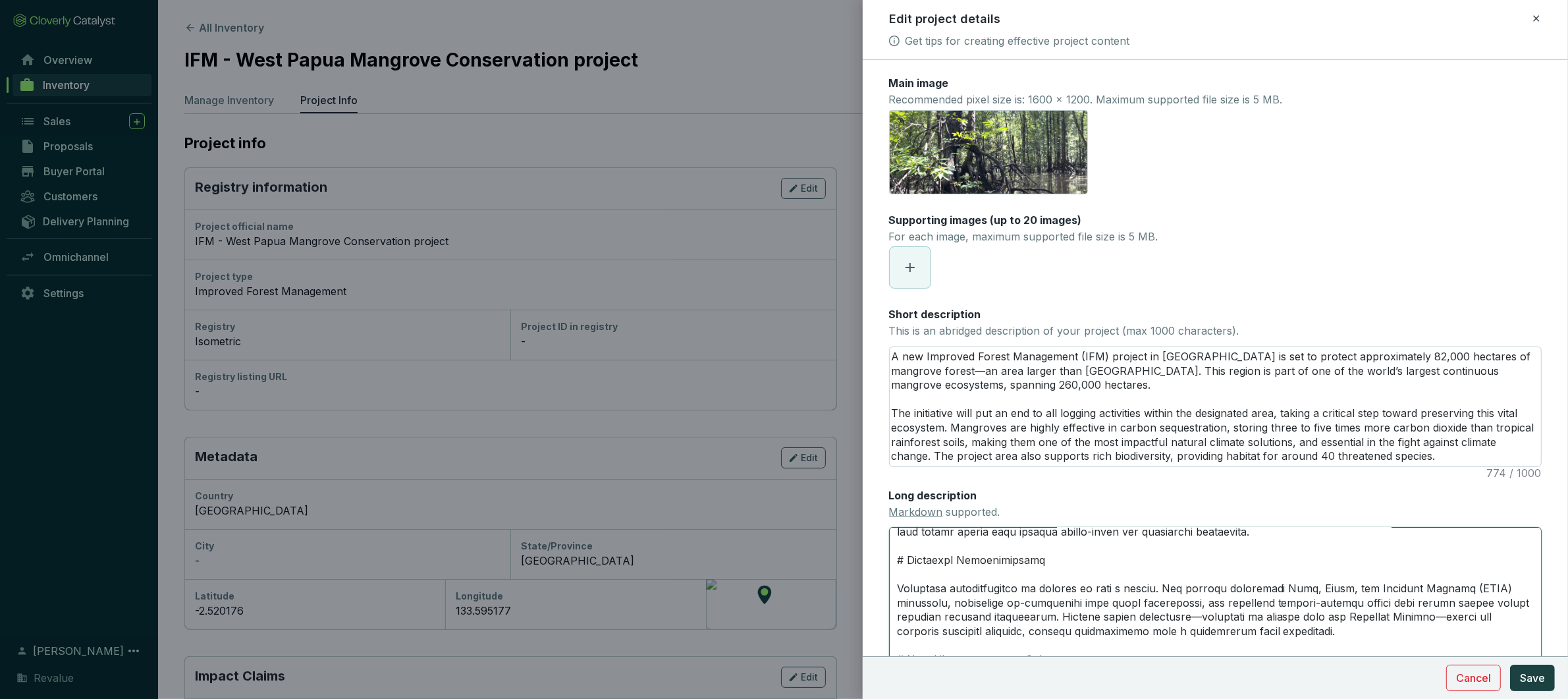
type textarea "# Project Biodiversity Impact West Papua’s mangrove forests provide habitat for…"
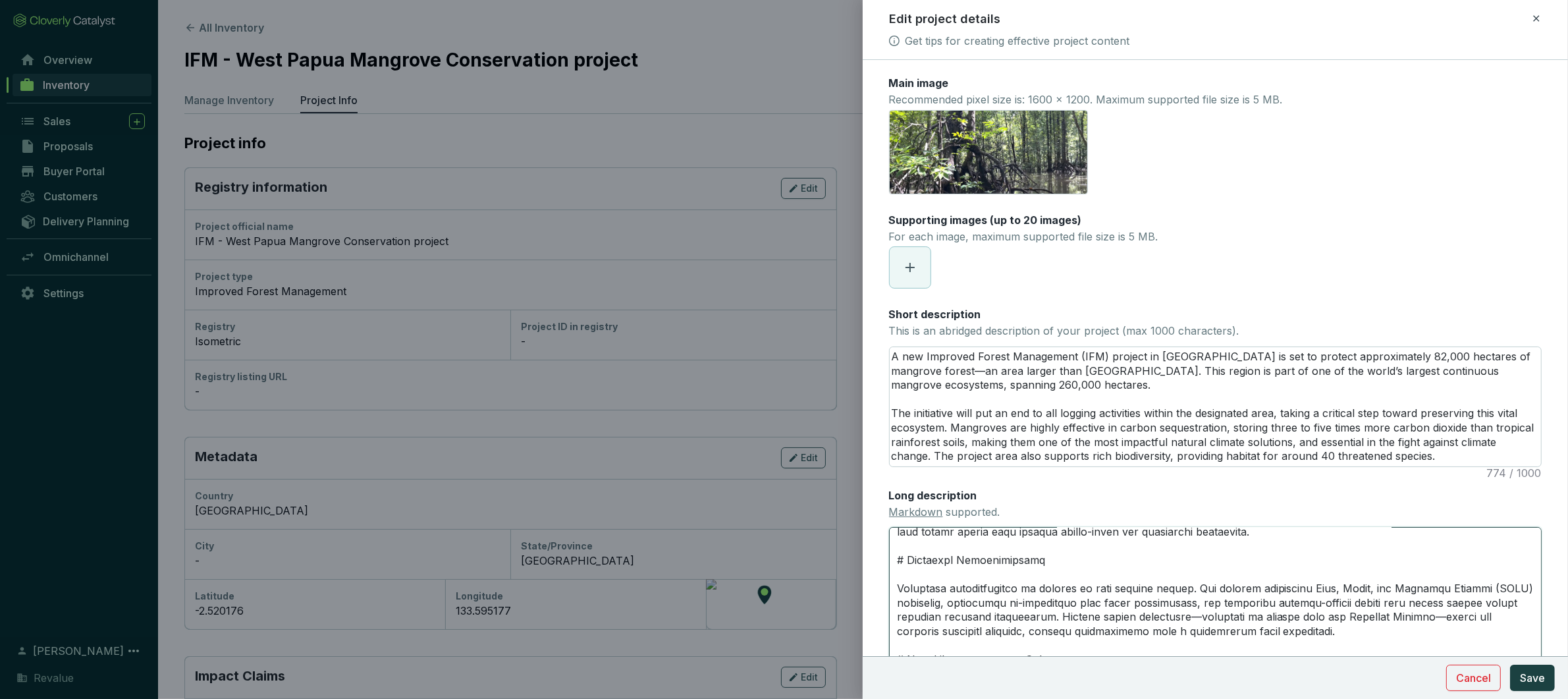
type textarea "# Project Biodiversity Impact West Papua’s mangrove forests provide habitat for…"
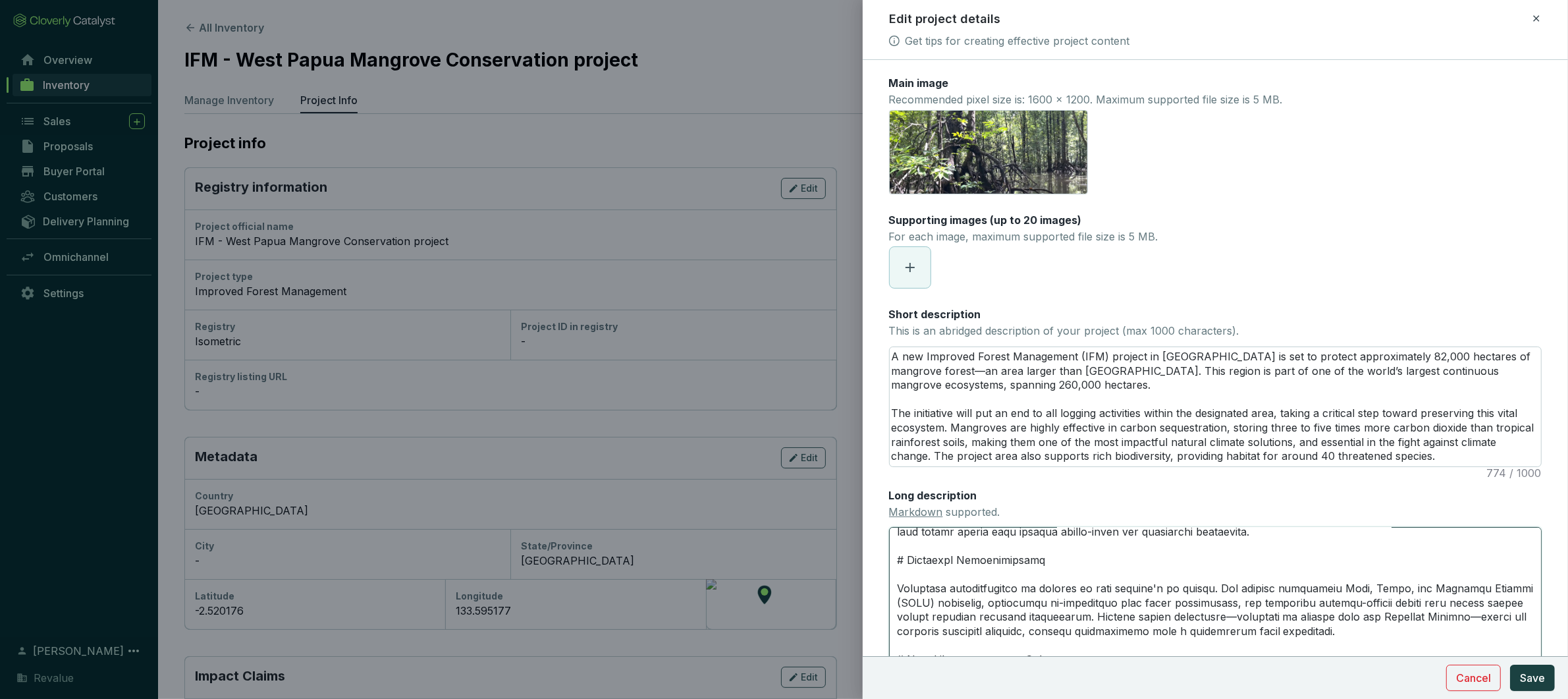
type textarea "# Project Biodiversity Impact West Papua’s mangrove forests provide habitat for…"
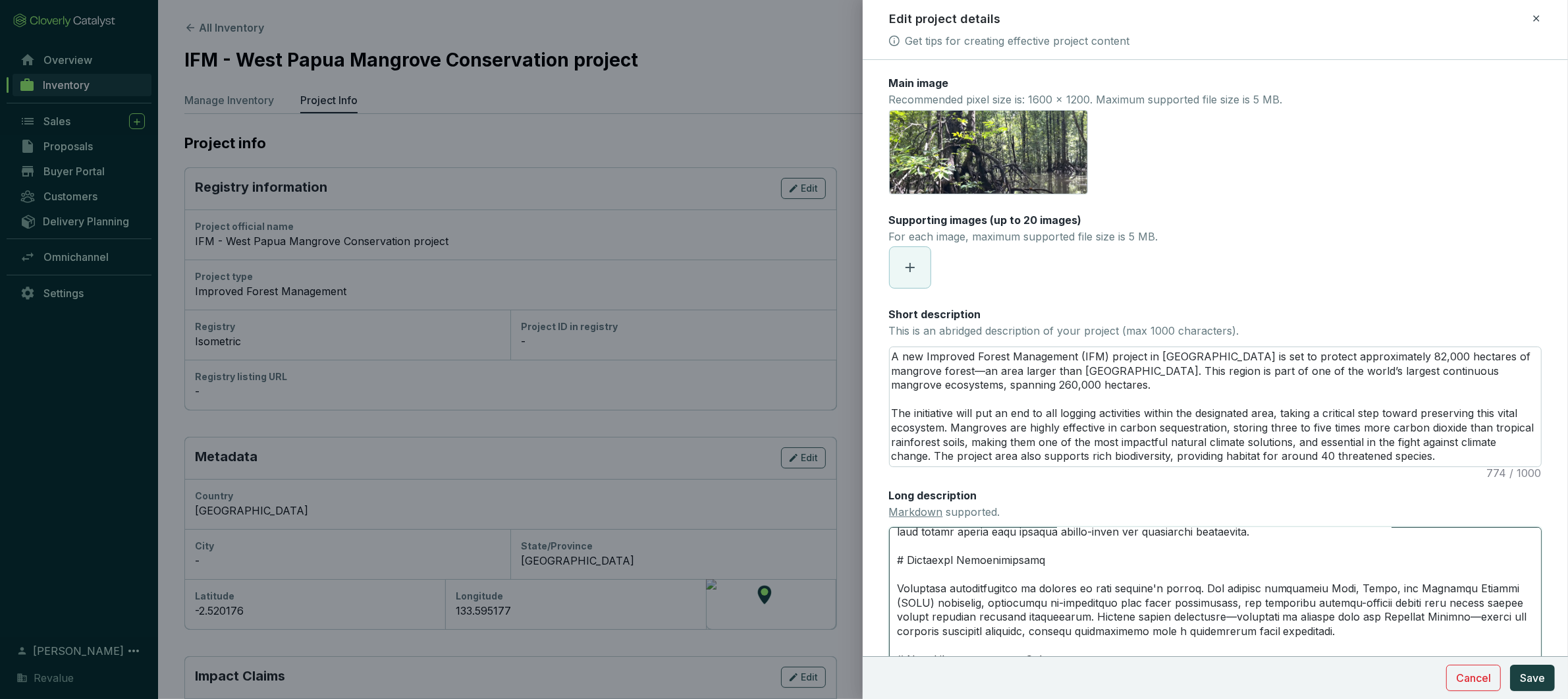
click at [1383, 597] on textarea "Long description Markdown supported." at bounding box center [1215, 602] width 653 height 150
click at [1339, 627] on textarea "Long description Markdown supported." at bounding box center [1215, 602] width 653 height 150
type textarea "# Project Biodiversity Impact West Papua’s mangrove forests provide habitat for…"
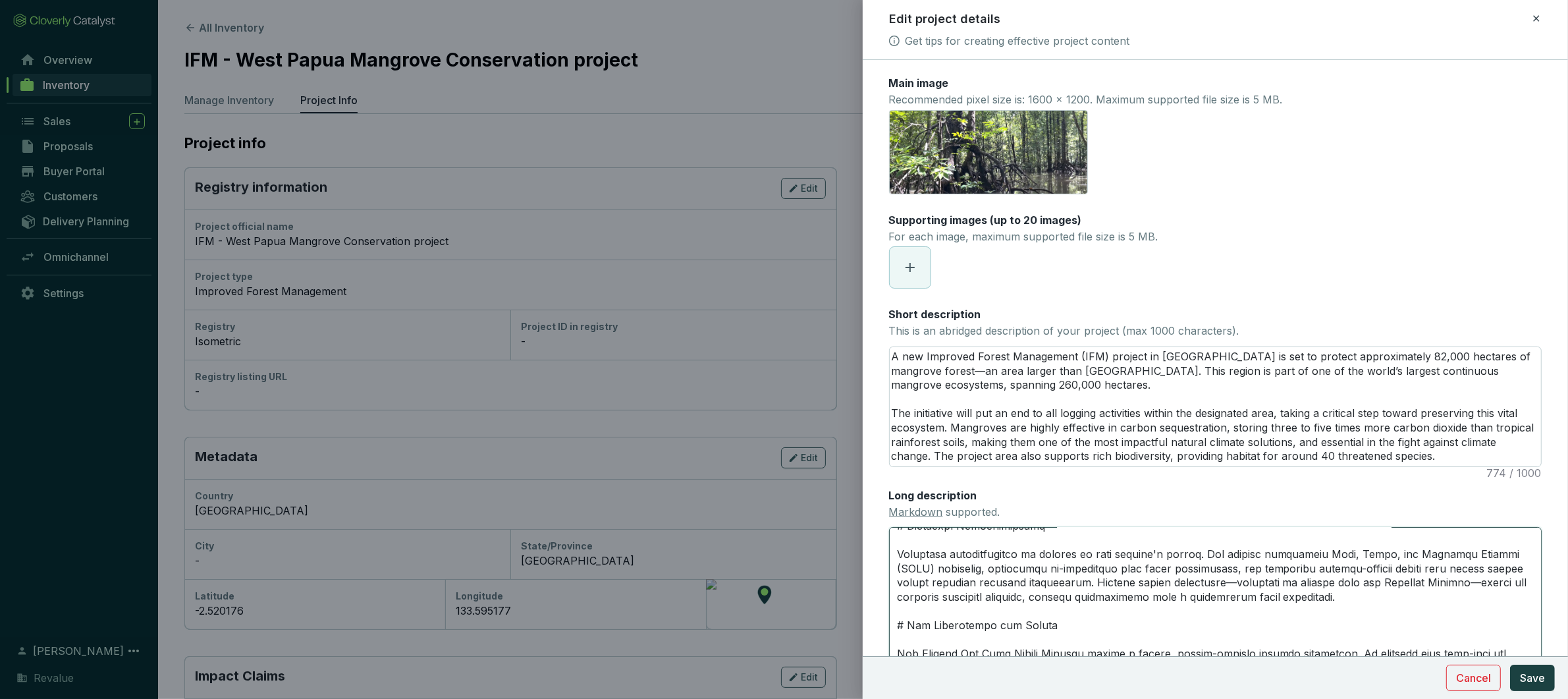
scroll to position [311, 0]
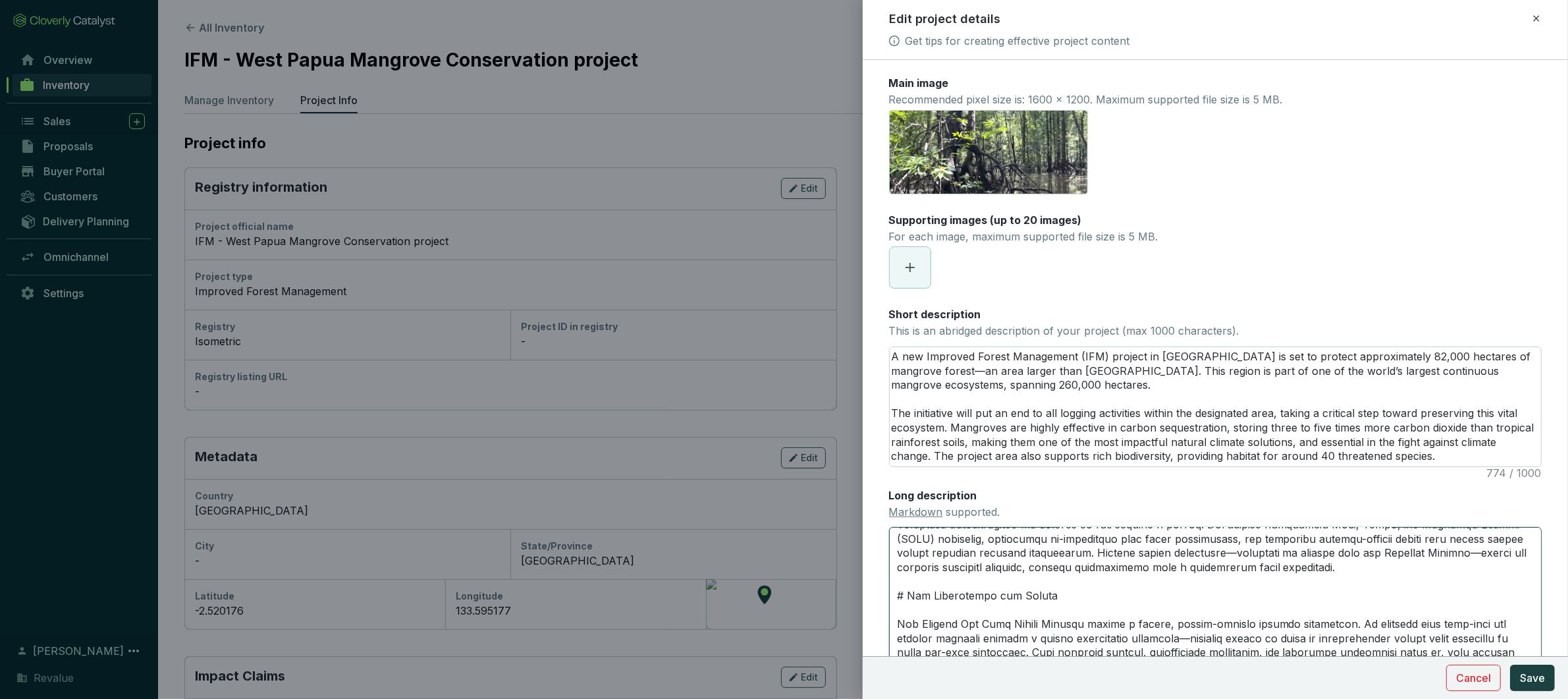
drag, startPoint x: 974, startPoint y: 625, endPoint x: 923, endPoint y: 627, distance: 51.0
click at [921, 626] on textarea "Long description Markdown supported." at bounding box center [1215, 602] width 653 height 150
type textarea "# Project Biodiversity Impact West Papua’s mangrove forests provide habitat for…"
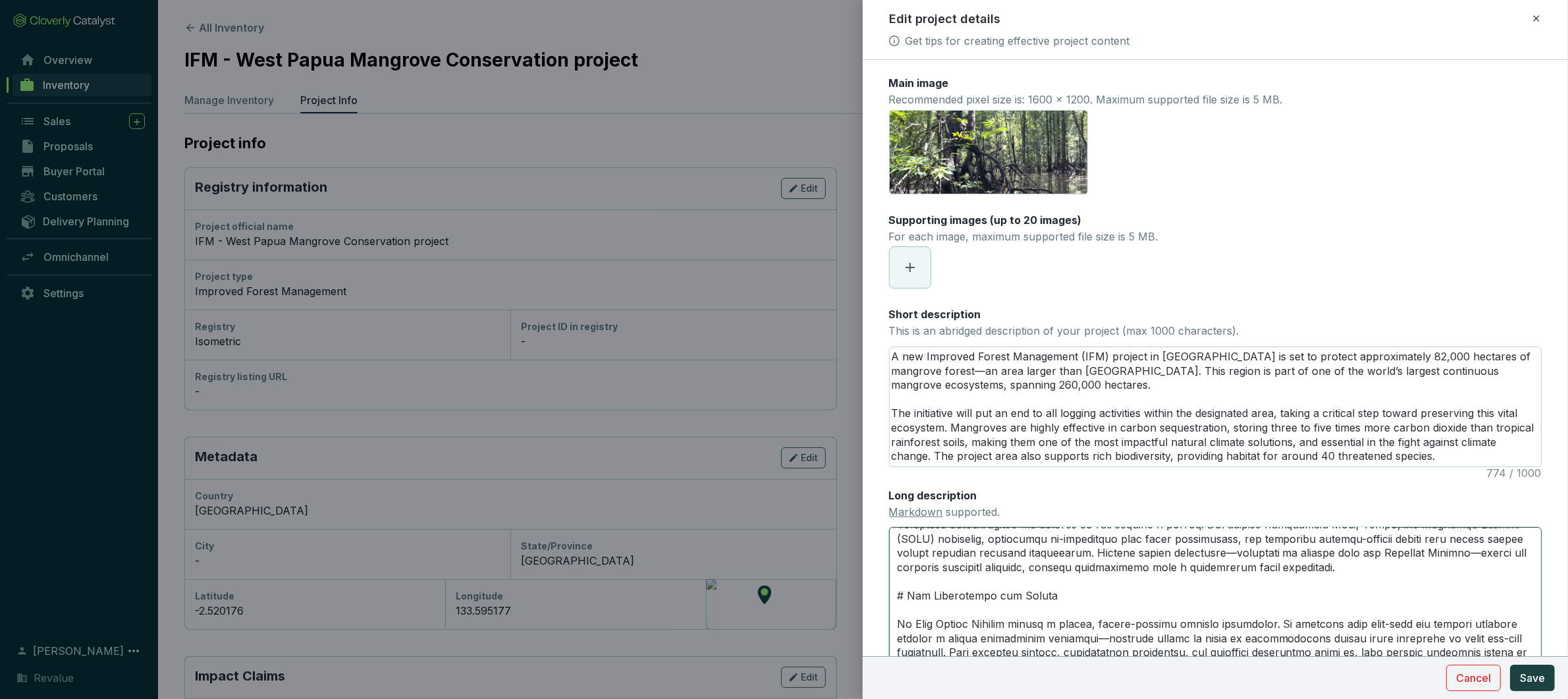
type textarea "# Project Biodiversity Impact West Papua’s mangrove forests provide habitat for…"
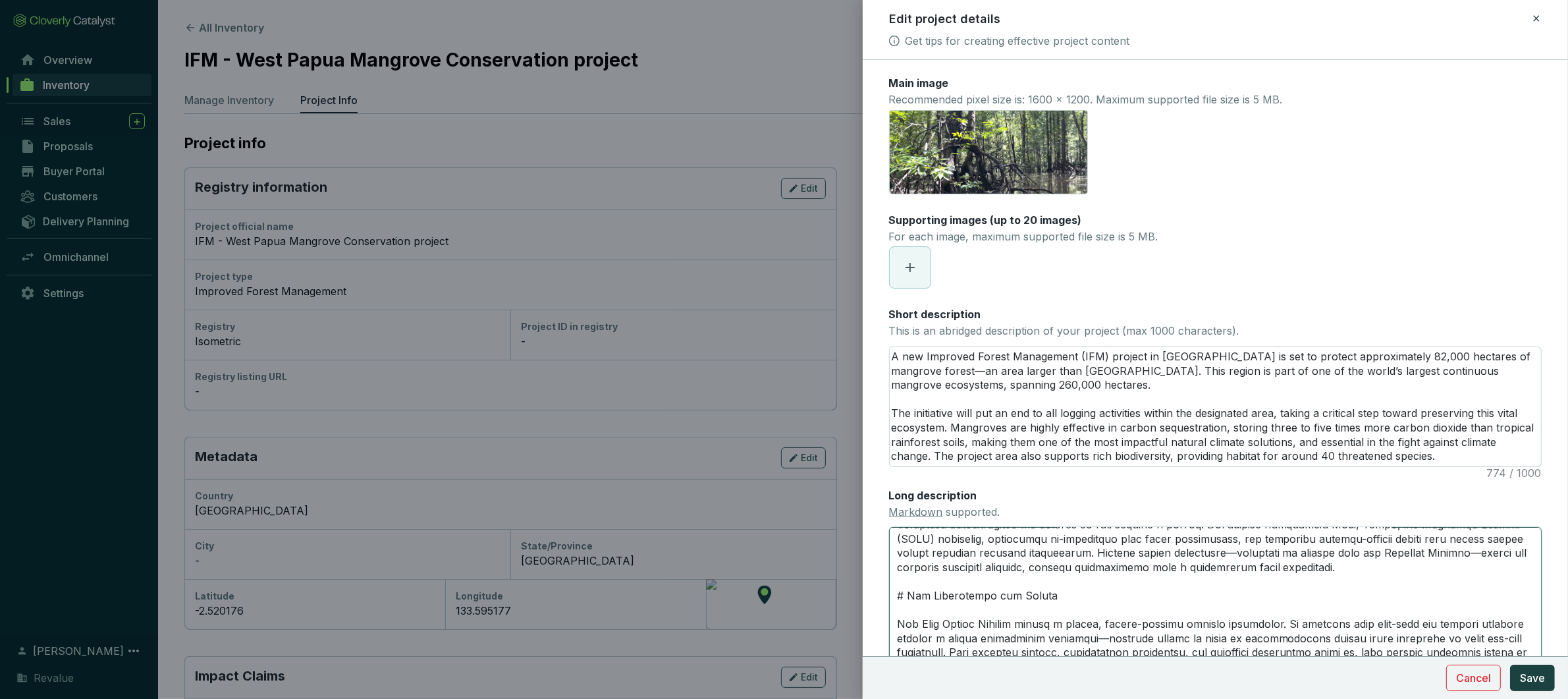
type textarea "# Project Biodiversity Impact West Papua’s mangrove forests provide habitat for…"
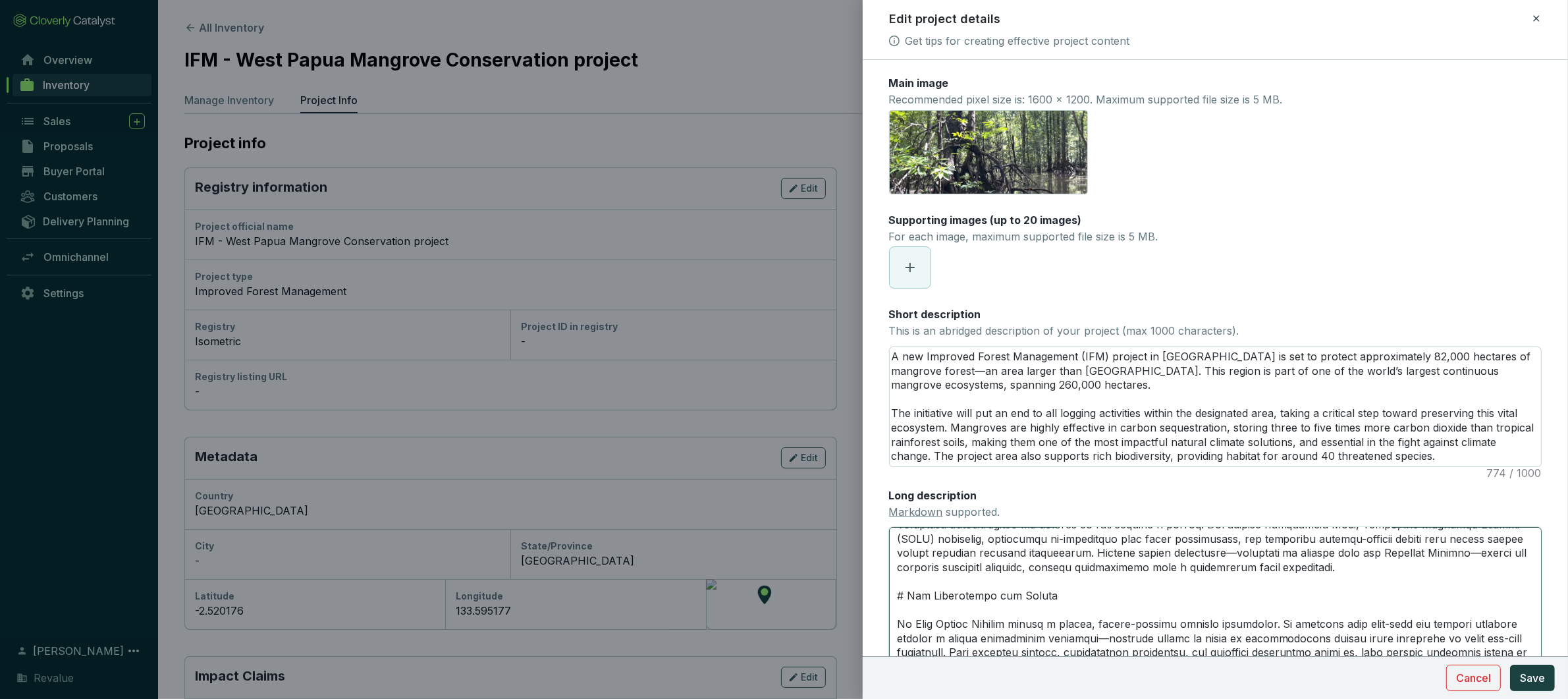
type textarea "# Project Biodiversity Impact West Papua’s mangrove forests provide habitat for…"
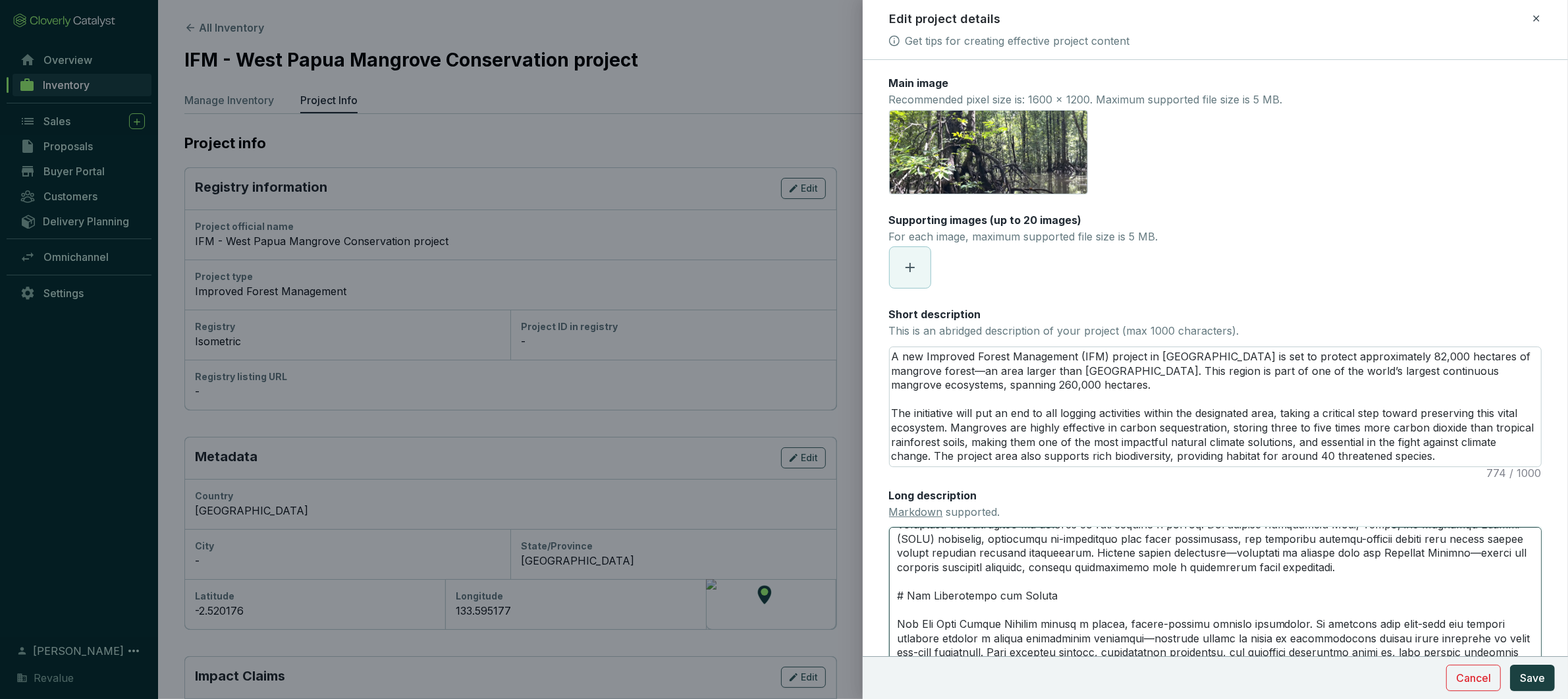
type textarea "# Project Biodiversity Impact West Papua’s mangrove forests provide habitat for…"
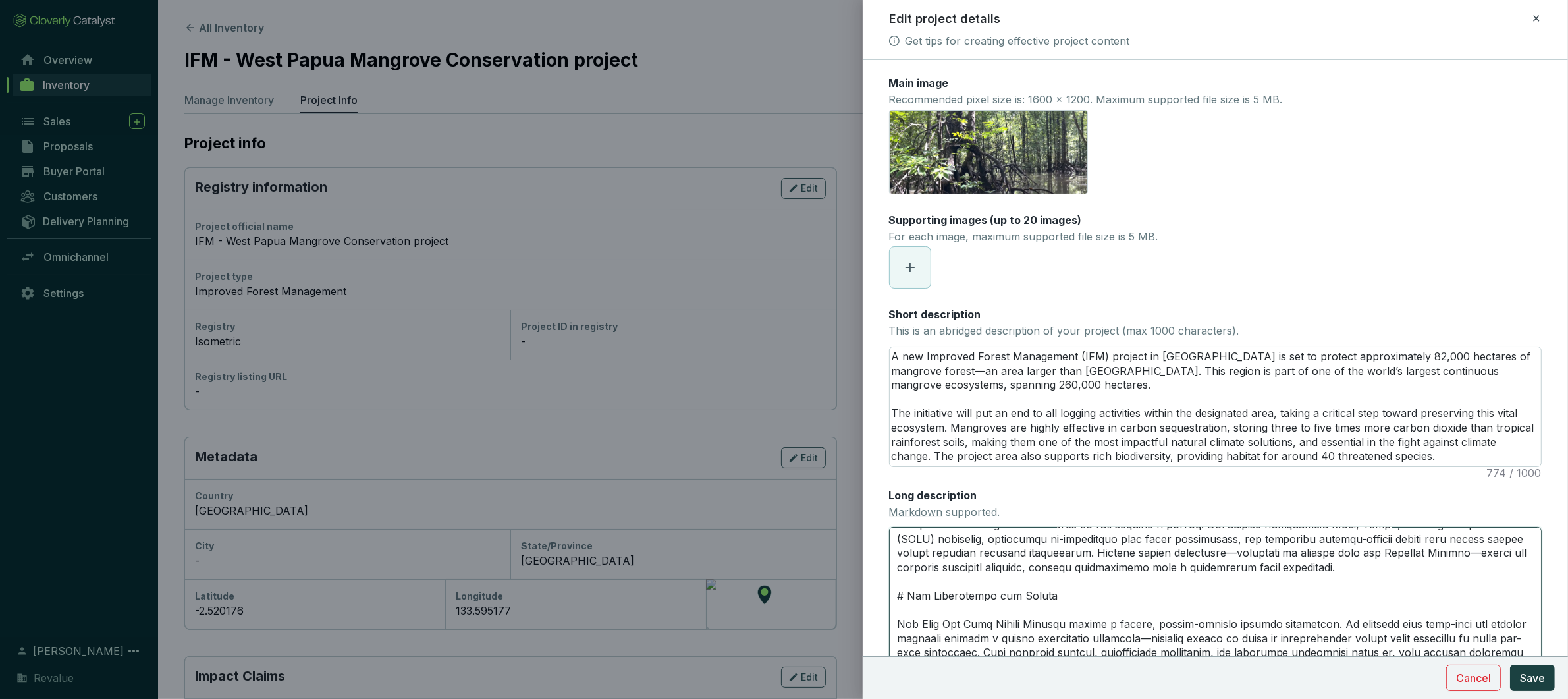
type textarea "# Project Biodiversity Impact West Papua’s mangrove forests provide habitat for…"
click at [996, 626] on textarea "Long description Markdown supported." at bounding box center [1215, 602] width 653 height 150
click at [1033, 626] on textarea "Long description Markdown supported." at bounding box center [1215, 602] width 653 height 150
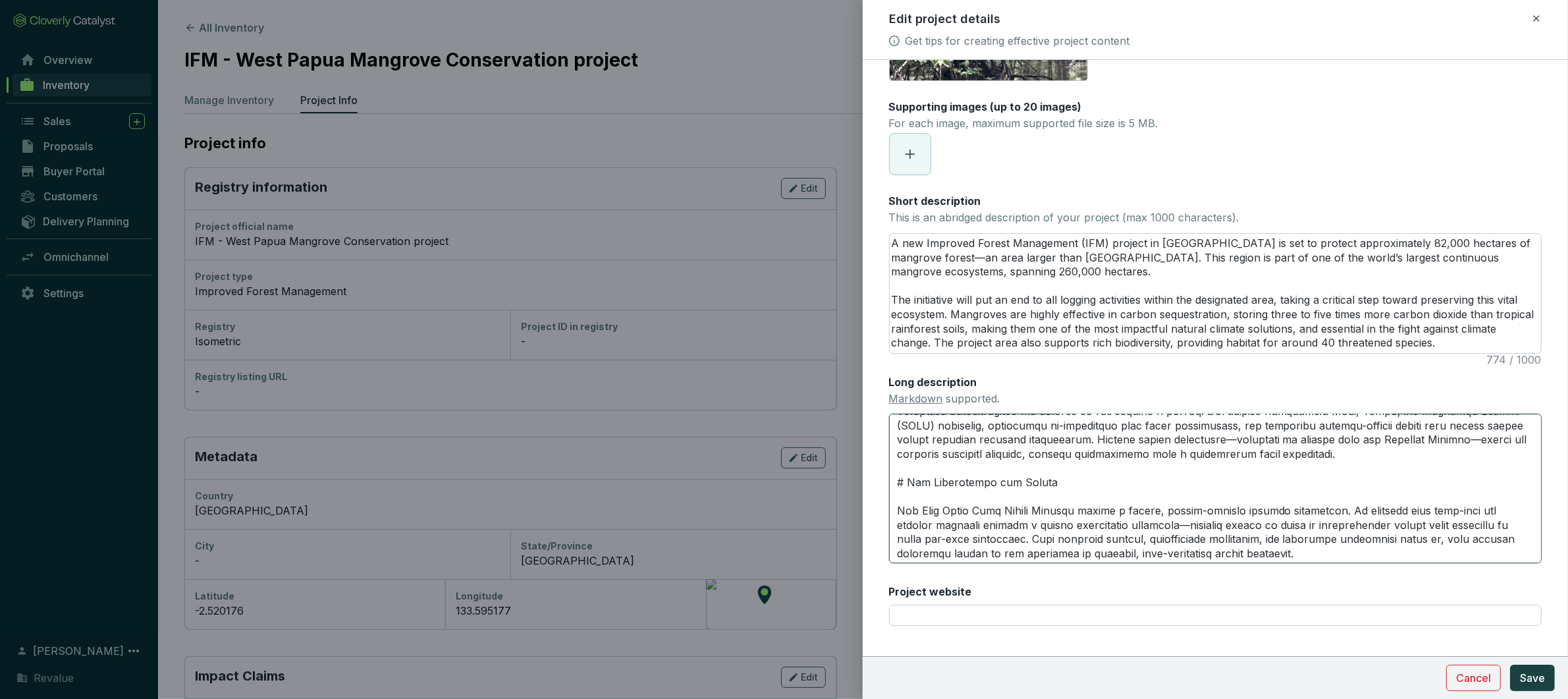
scroll to position [114, 0]
click at [1211, 549] on textarea "Long description Markdown supported." at bounding box center [1215, 488] width 653 height 150
type textarea "# Project Biodiversity Impact West Papua’s mangrove forests provide habitat for…"
click at [1218, 552] on textarea "Long description Markdown supported." at bounding box center [1215, 488] width 653 height 150
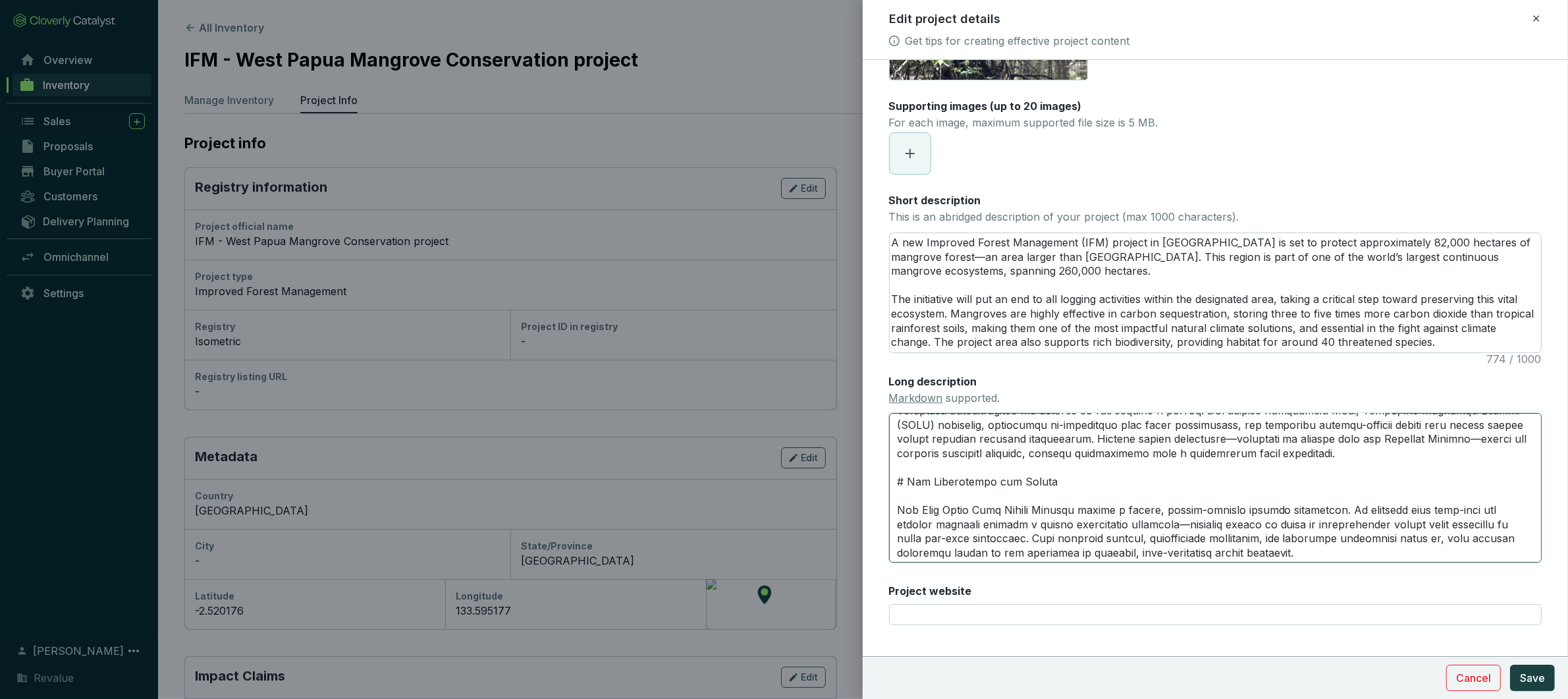
type textarea "# Project Biodiversity Impact West Papua’s mangrove forests provide habitat for…"
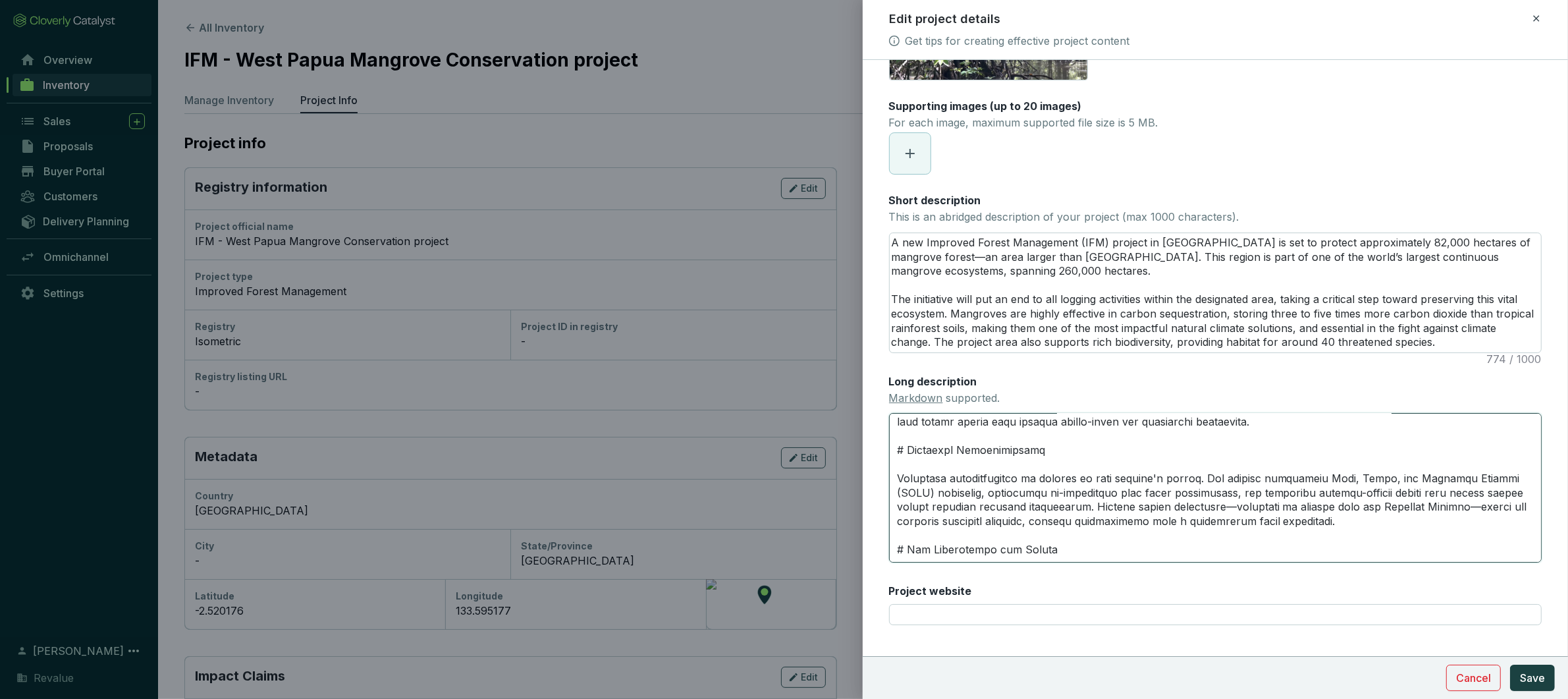
scroll to position [247, 0]
drag, startPoint x: 1409, startPoint y: 505, endPoint x: 1474, endPoint y: 482, distance: 68.9
click at [1411, 505] on textarea "Long description Markdown supported." at bounding box center [1215, 488] width 653 height 150
drag, startPoint x: 1496, startPoint y: 475, endPoint x: 1323, endPoint y: 478, distance: 173.0
click at [1323, 478] on textarea "Long description Markdown supported." at bounding box center [1215, 488] width 653 height 150
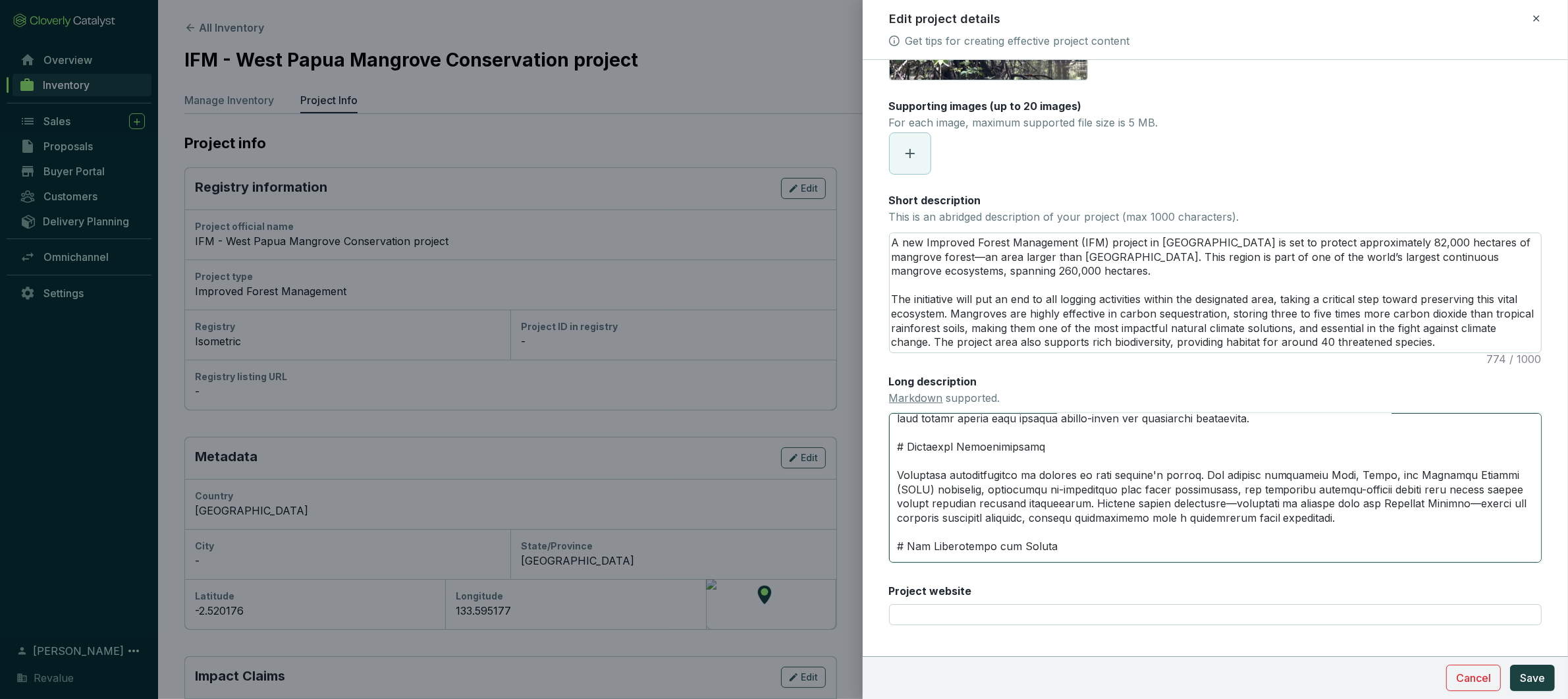
type textarea "# Project Biodiversity Impact West Papua’s mangrove forests provide habitat for…"
drag, startPoint x: 1349, startPoint y: 477, endPoint x: 1360, endPoint y: 476, distance: 11.0
click at [1352, 476] on textarea "Long description Markdown supported." at bounding box center [1215, 488] width 653 height 150
type textarea "# Project Biodiversity Impact West Papua’s mangrove forests provide habitat for…"
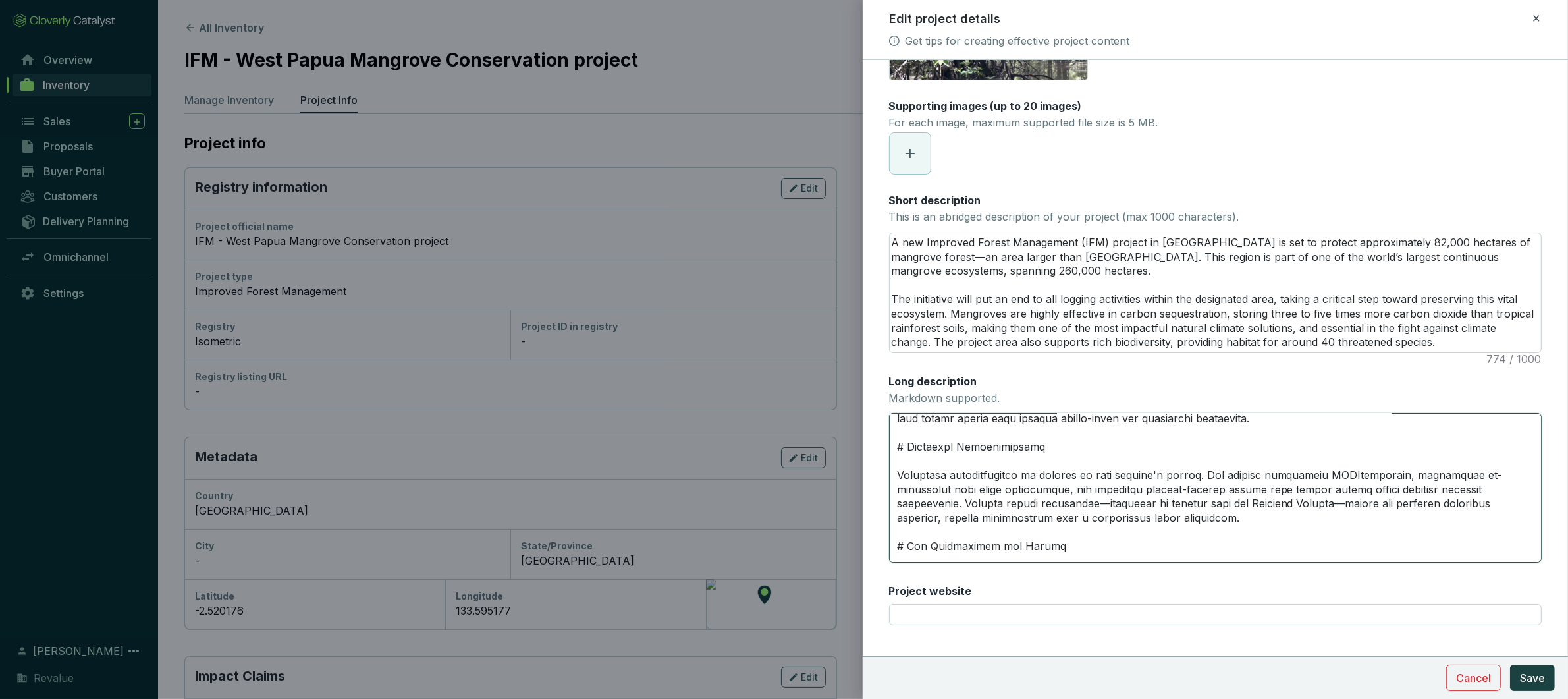
type textarea "# Project Biodiversity Impact West Papua’s mangrove forests provide habitat for…"
drag, startPoint x: 1320, startPoint y: 475, endPoint x: 1358, endPoint y: 472, distance: 38.1
click at [1326, 473] on textarea "Long description Markdown supported." at bounding box center [1215, 488] width 653 height 150
type textarea "# Project Biodiversity Impact West Papua’s mangrove forests provide habitat for…"
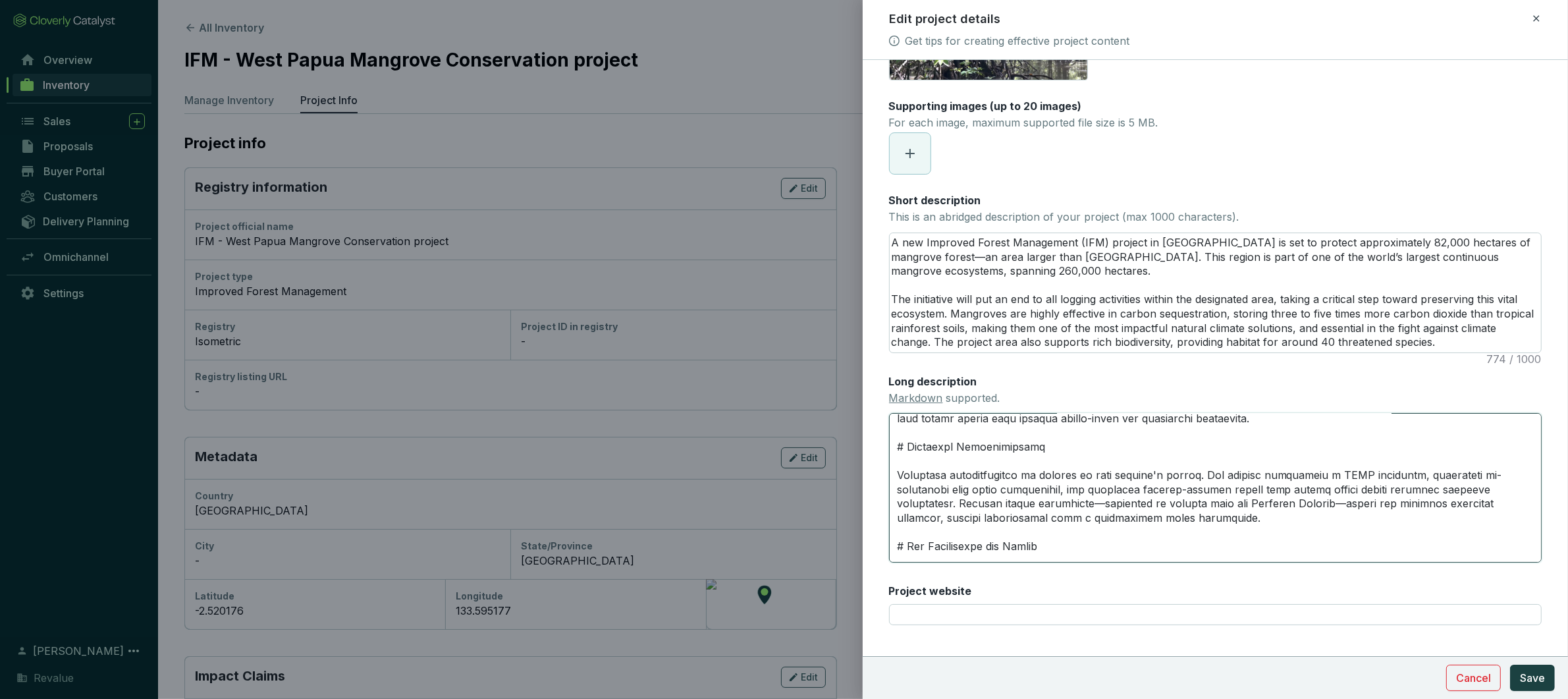
type textarea "# Project Biodiversity Impact West Papua’s mangrove forests provide habitat for…"
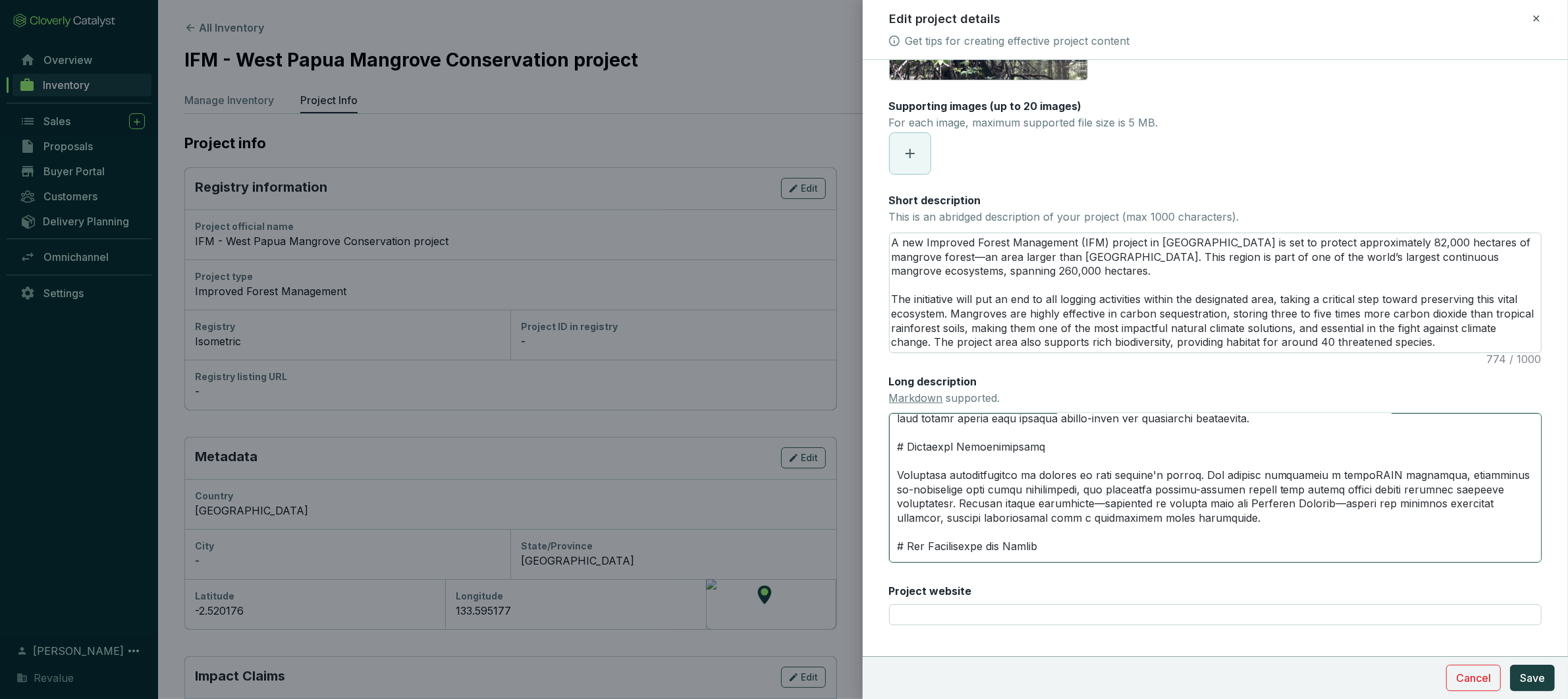
type textarea "# Project Biodiversity Impact West Papua’s mangrove forests provide habitat for…"
click at [1277, 522] on textarea "Long description Markdown supported." at bounding box center [1215, 488] width 653 height 150
click at [1244, 520] on textarea "Long description Markdown supported." at bounding box center [1215, 488] width 653 height 150
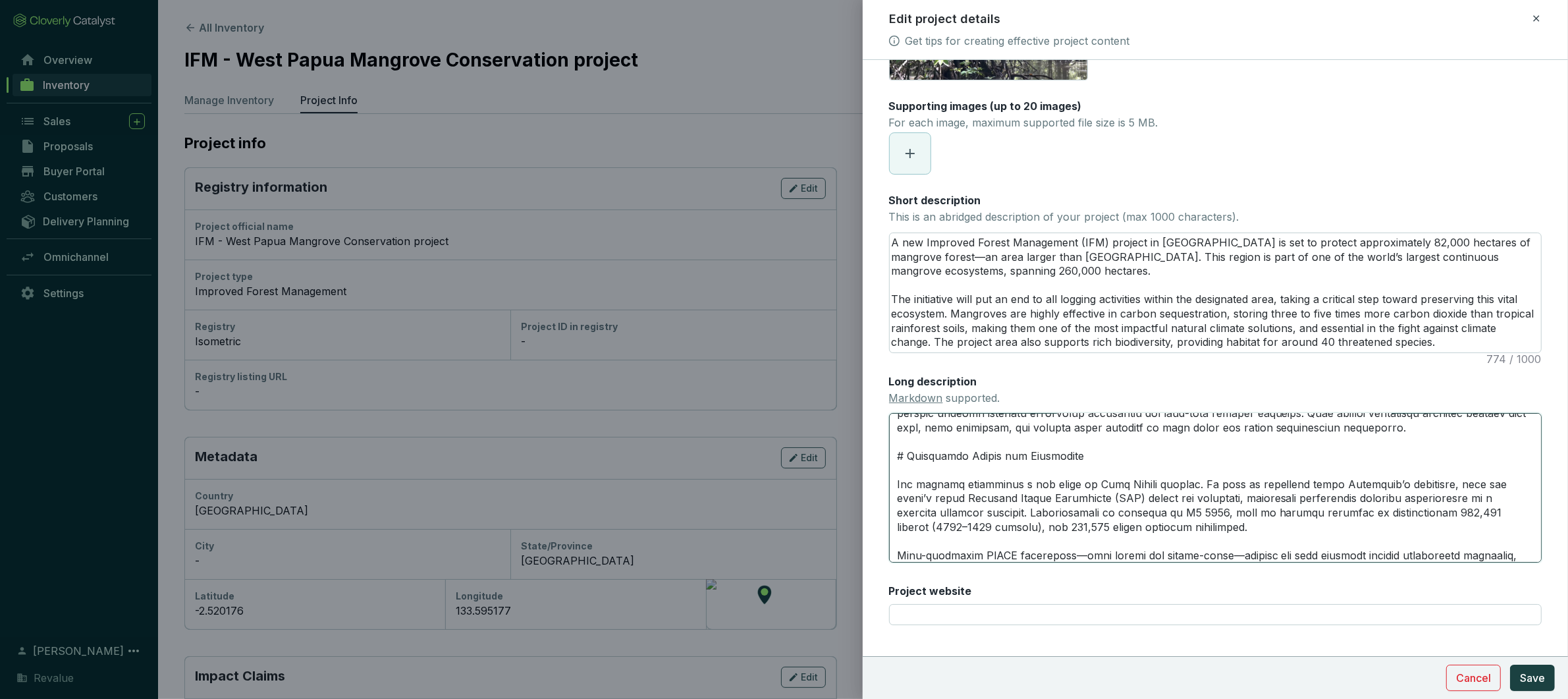
scroll to position [0, 0]
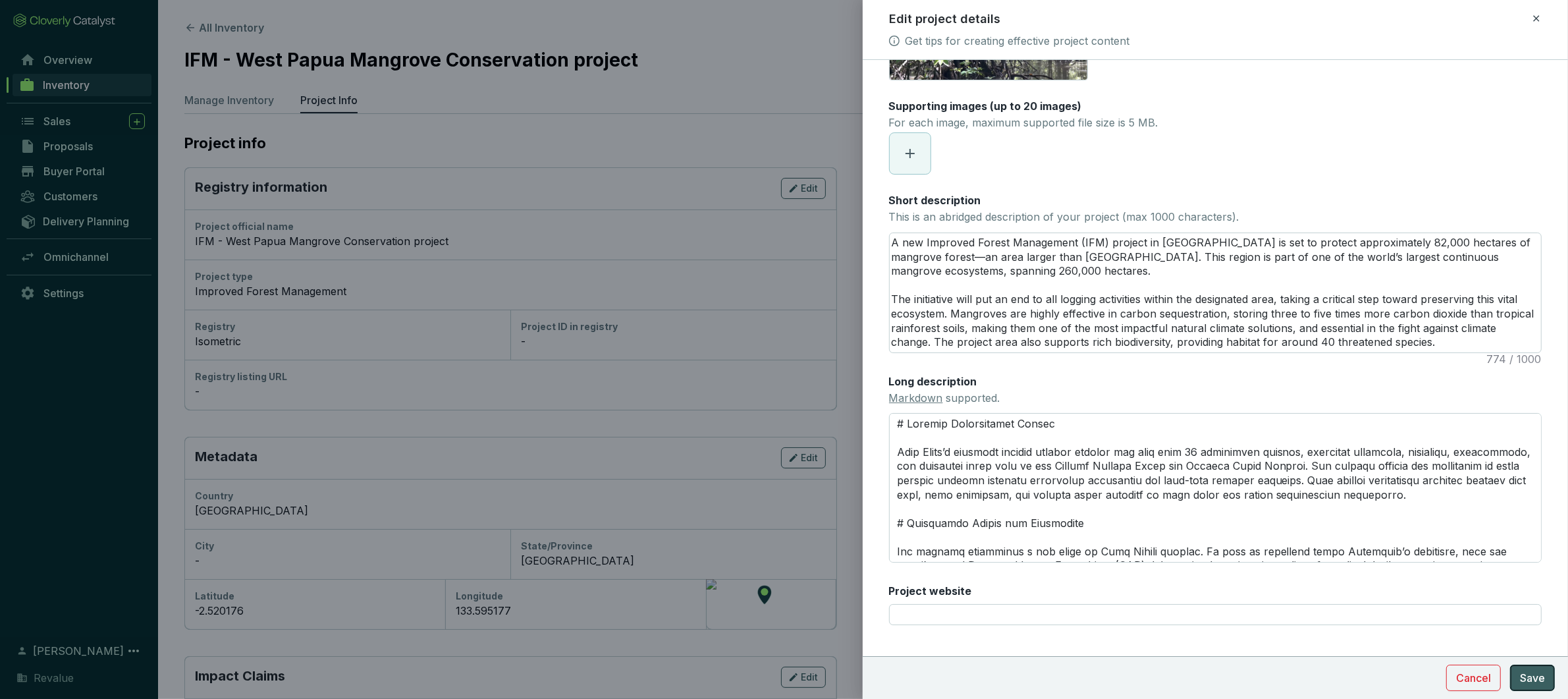
click at [1539, 677] on span "Save" at bounding box center [1532, 678] width 25 height 16
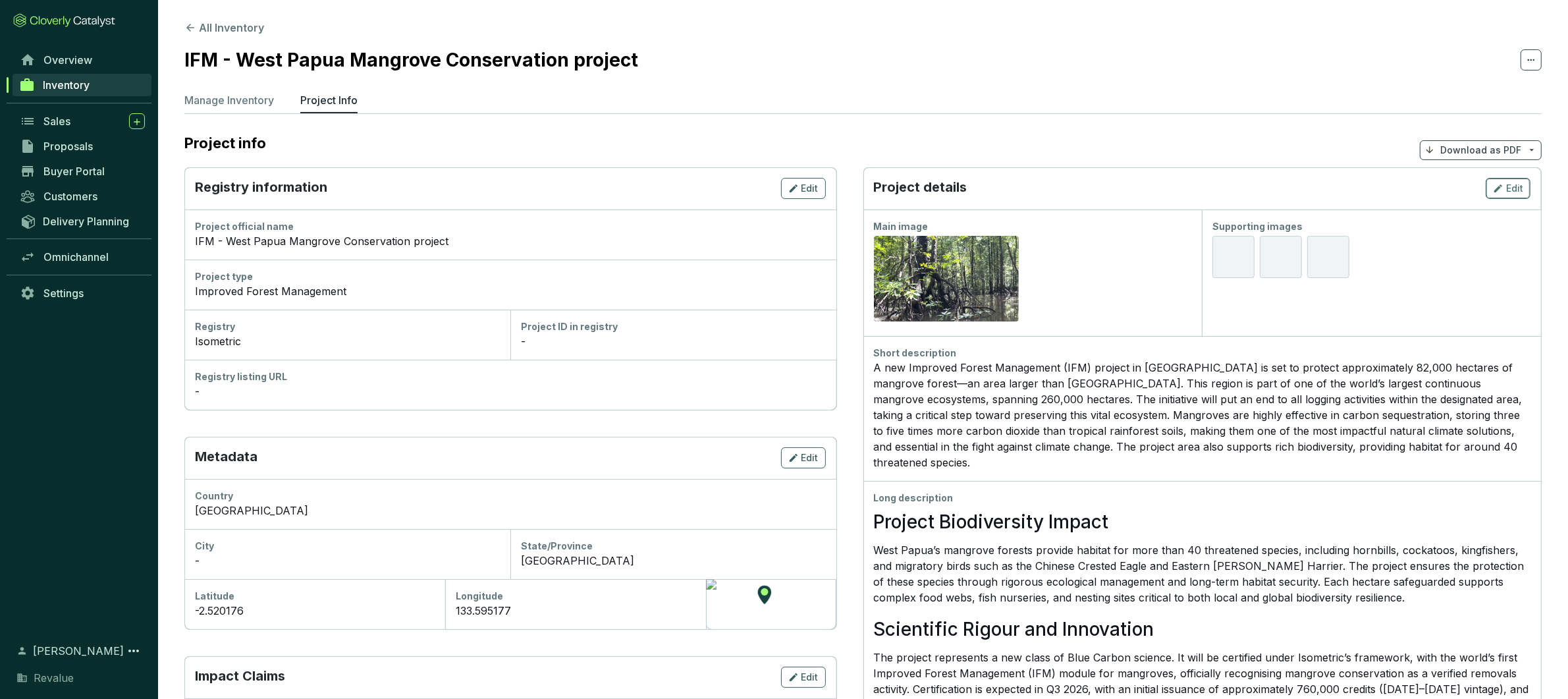
click at [1488, 194] on button "Edit" at bounding box center [1509, 188] width 45 height 21
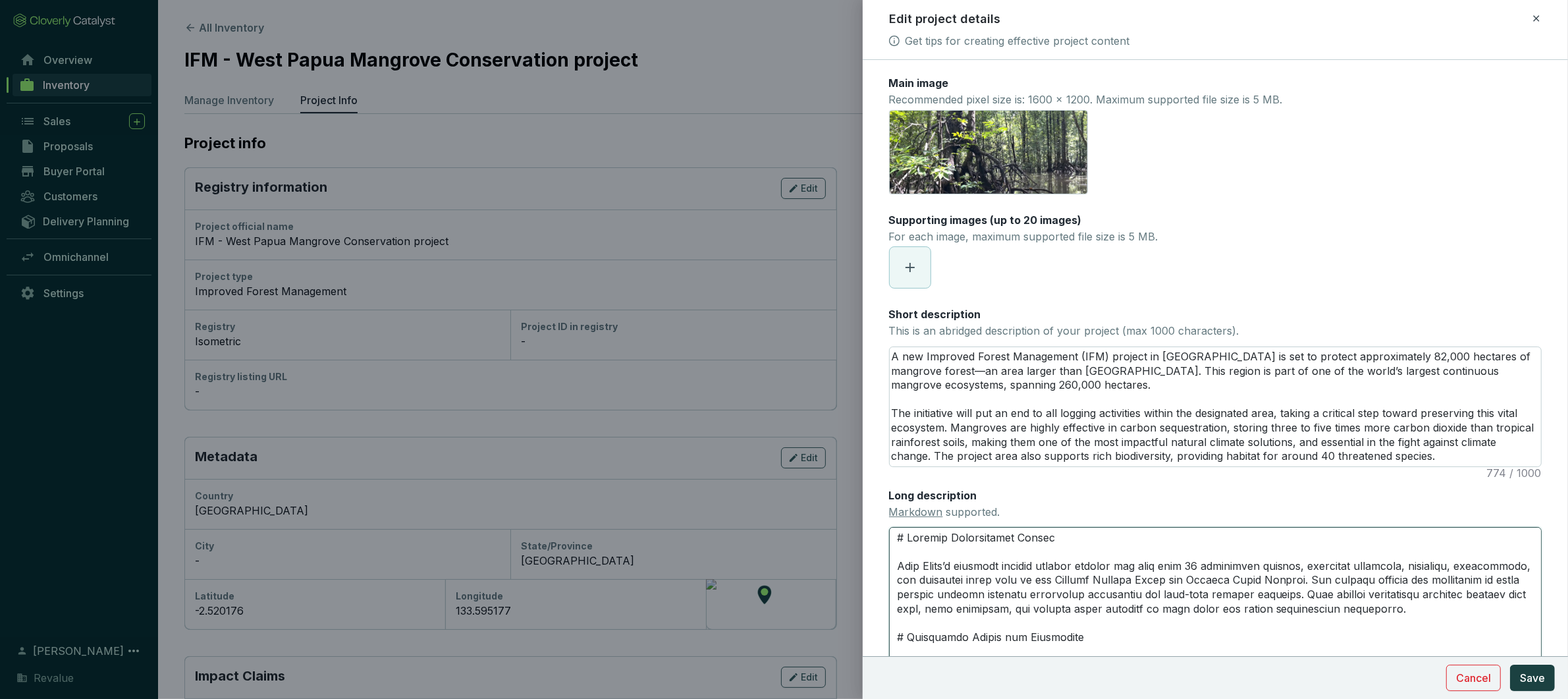
click at [898, 536] on textarea "Long description Markdown supported." at bounding box center [1215, 602] width 653 height 150
paste textarea "Improved Forest Management (IFM) Credits The IFM credits from Bintuni Bay repre…"
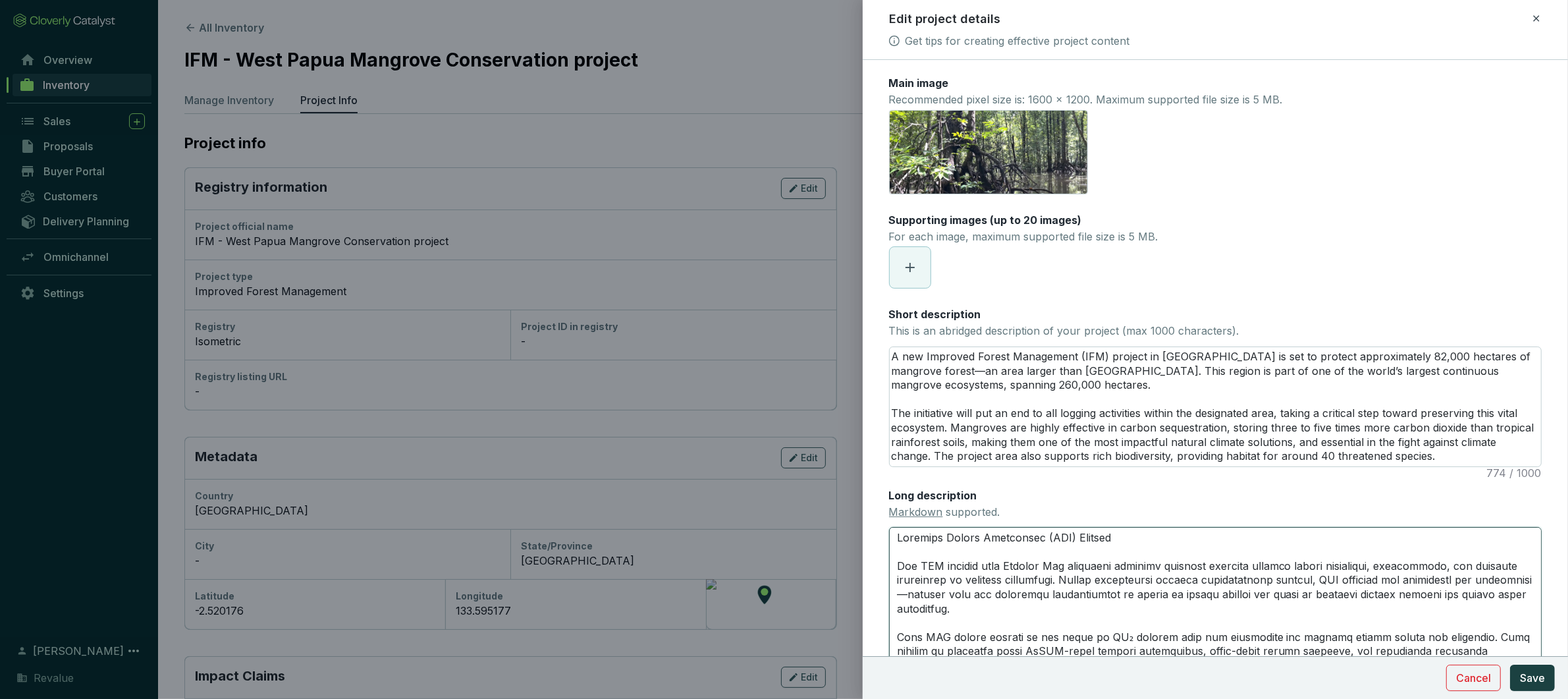
click at [1088, 618] on textarea "Long description Markdown supported." at bounding box center [1215, 602] width 653 height 150
click at [916, 568] on textarea "Long description Markdown supported." at bounding box center [1215, 602] width 653 height 150
drag, startPoint x: 1070, startPoint y: 568, endPoint x: 1025, endPoint y: 568, distance: 45.0
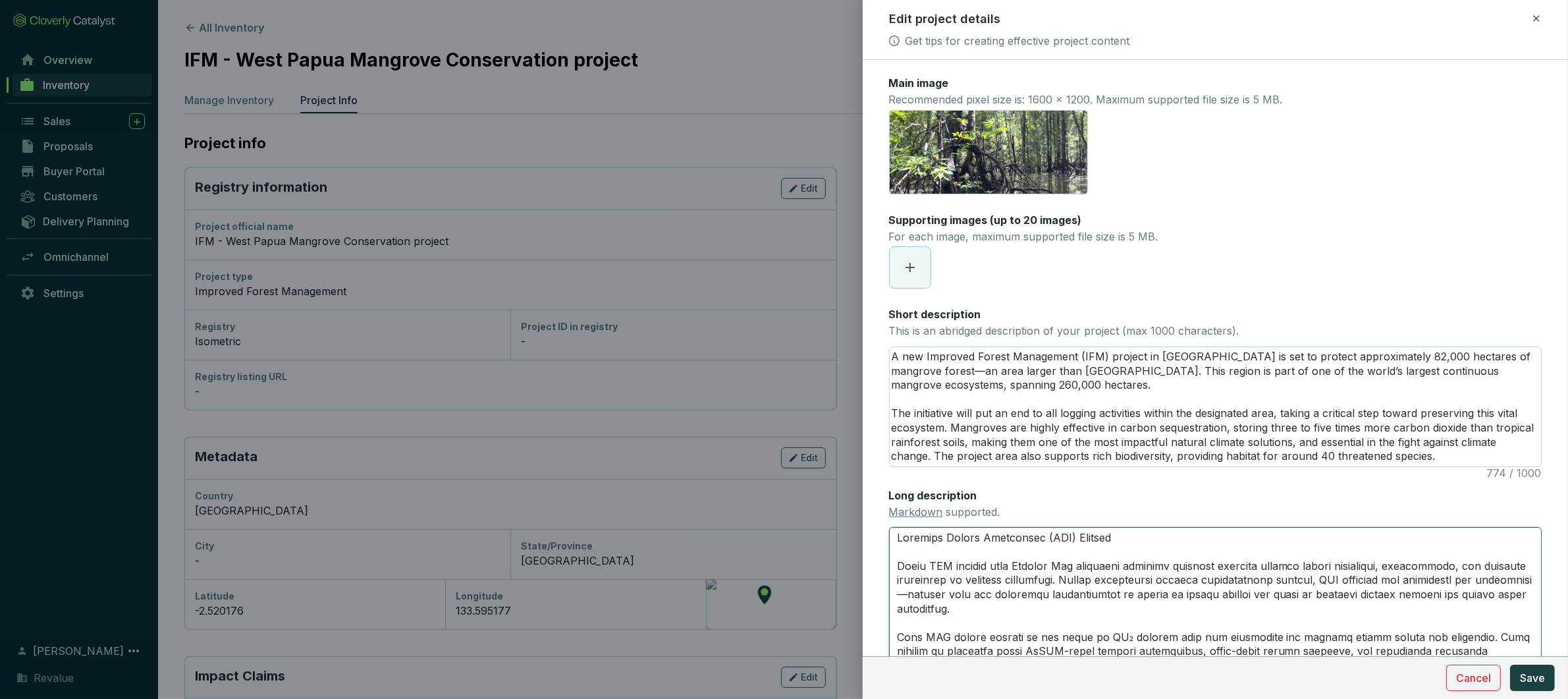
click at [1017, 565] on textarea "Long description Markdown supported." at bounding box center [1215, 602] width 653 height 150
drag, startPoint x: 1133, startPoint y: 539, endPoint x: 874, endPoint y: 542, distance: 259.0
click at [874, 542] on form "Main image Recommended pixel size is: 1600 x 1200. Maximum supported file size …" at bounding box center [1215, 446] width 705 height 743
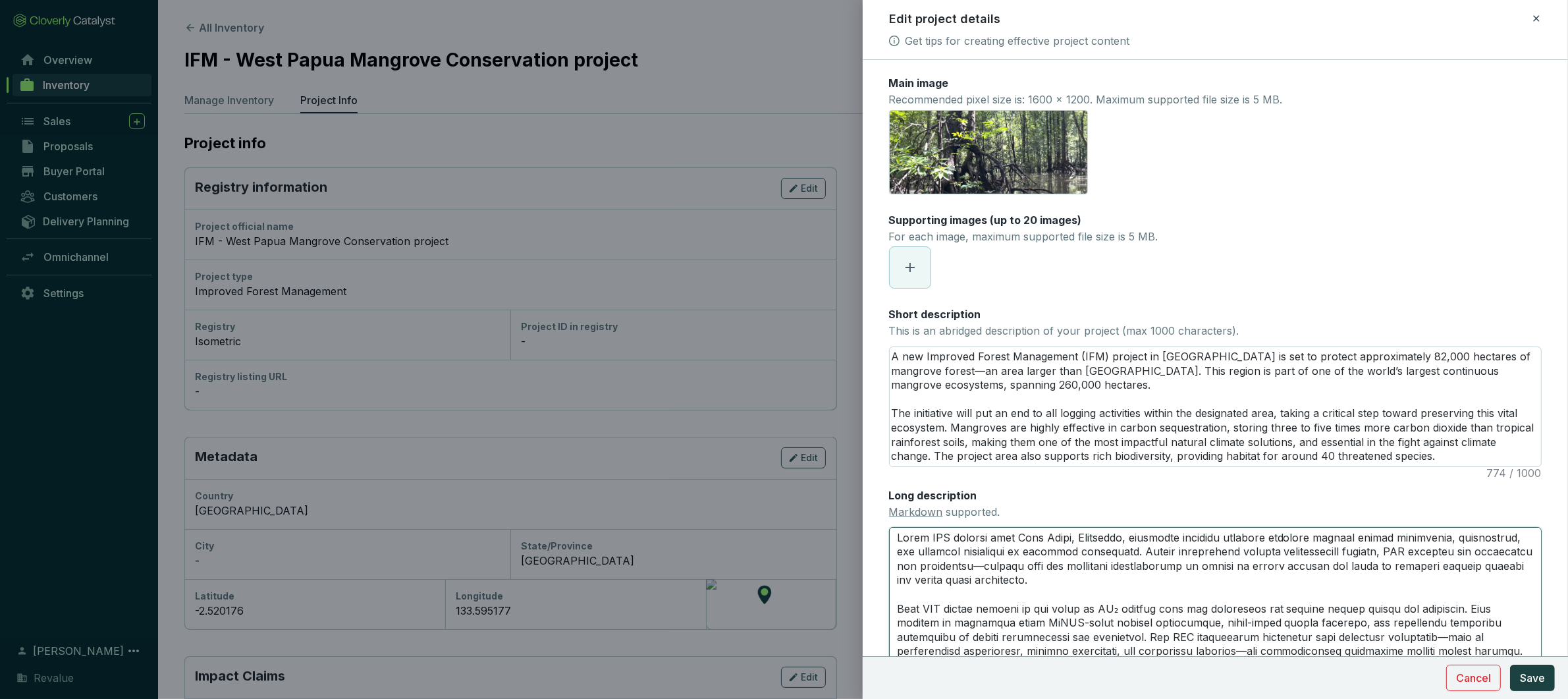
click at [1123, 591] on textarea "Long description Markdown supported." at bounding box center [1215, 602] width 653 height 150
click at [1033, 552] on textarea "Long description Markdown supported." at bounding box center [1215, 602] width 653 height 150
drag, startPoint x: 1132, startPoint y: 539, endPoint x: 988, endPoint y: 536, distance: 144.0
click at [988, 536] on textarea "Long description Markdown supported." at bounding box center [1215, 602] width 653 height 150
drag, startPoint x: 985, startPoint y: 540, endPoint x: 1067, endPoint y: 528, distance: 82.9
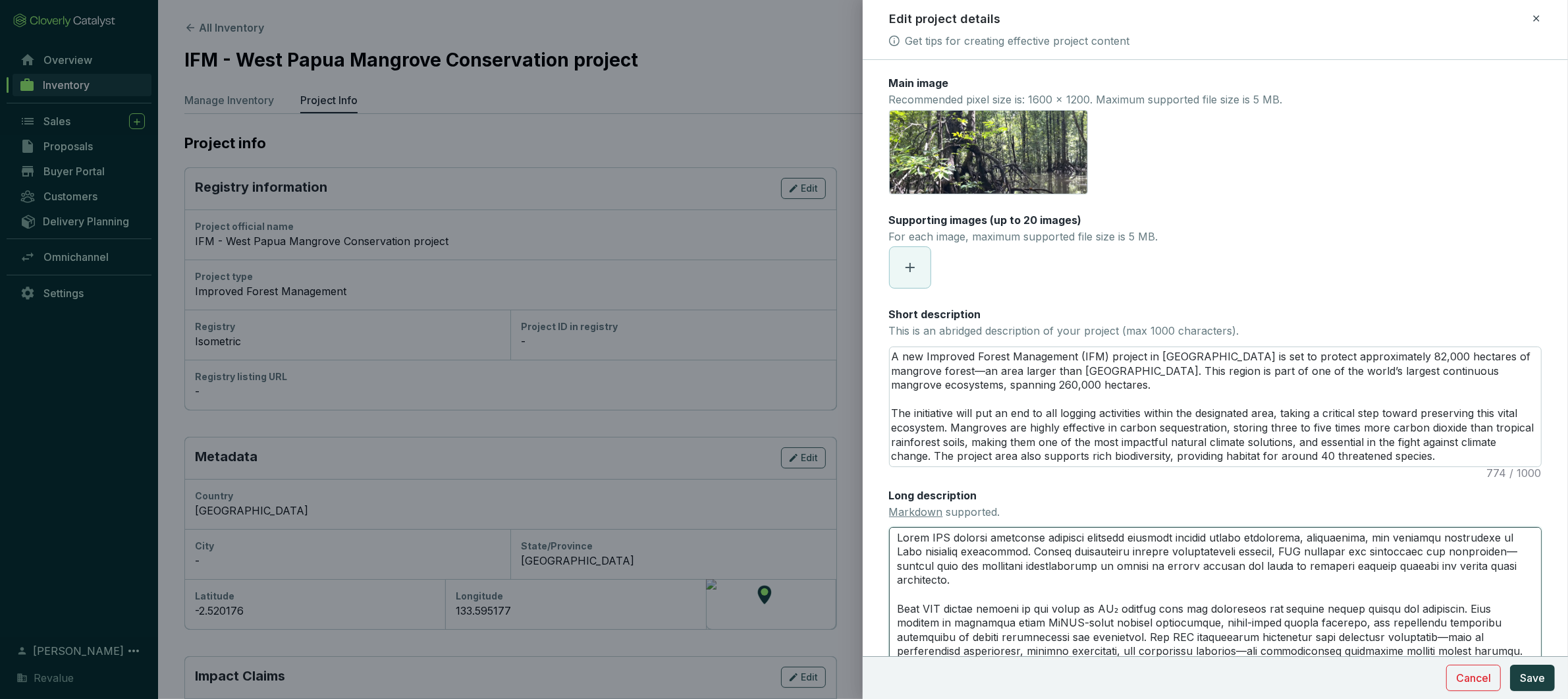
click at [929, 539] on textarea "Long description Markdown supported." at bounding box center [1215, 602] width 653 height 150
click at [1077, 585] on textarea "Long description Markdown supported." at bounding box center [1215, 602] width 653 height 150
click at [1005, 550] on textarea "Long description Markdown supported." at bounding box center [1215, 602] width 653 height 150
click at [1282, 589] on textarea "Long description Markdown supported." at bounding box center [1215, 602] width 653 height 150
click at [1281, 589] on textarea "Long description Markdown supported." at bounding box center [1215, 602] width 653 height 150
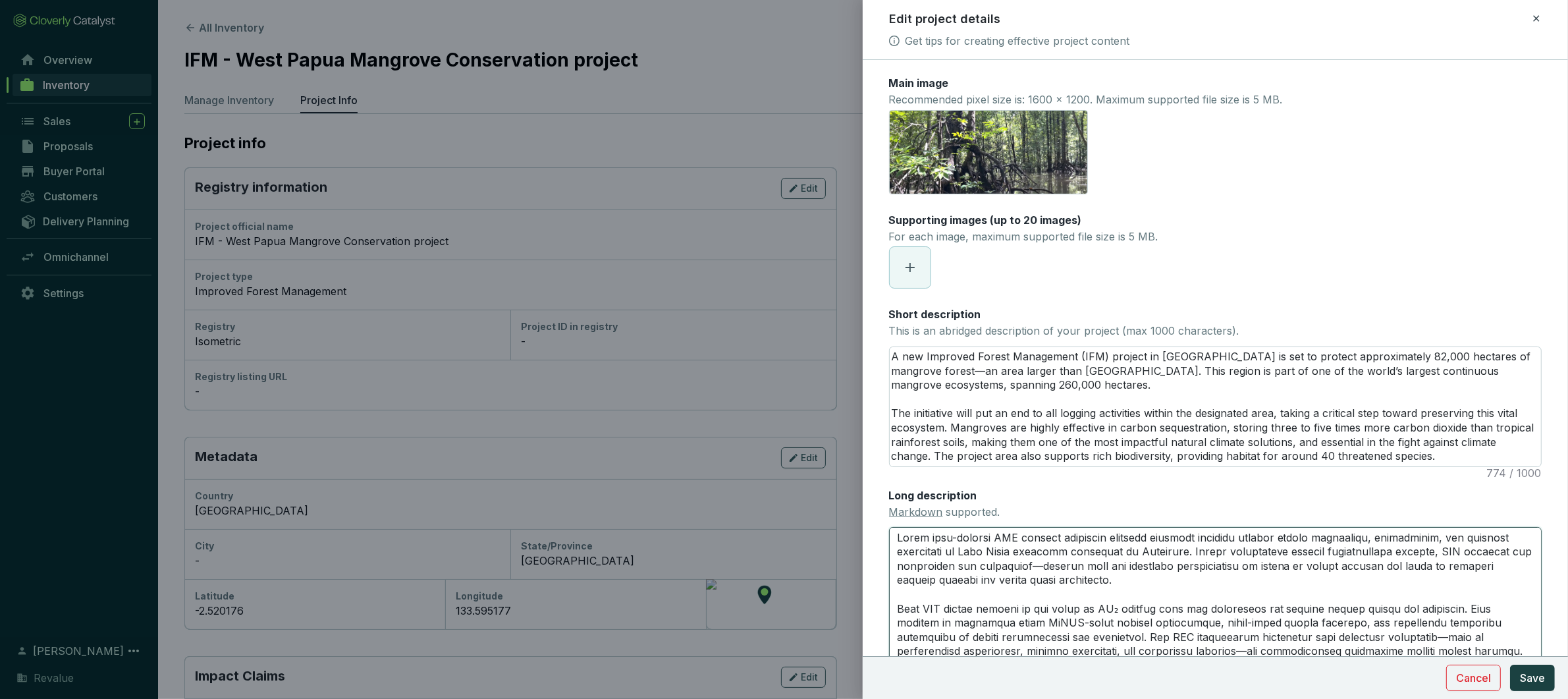
click at [1424, 573] on textarea "Long description Markdown supported." at bounding box center [1215, 602] width 653 height 150
drag, startPoint x: 1390, startPoint y: 554, endPoint x: 1218, endPoint y: 554, distance: 172.0
click at [1218, 554] on textarea "Long description Markdown supported." at bounding box center [1215, 602] width 653 height 150
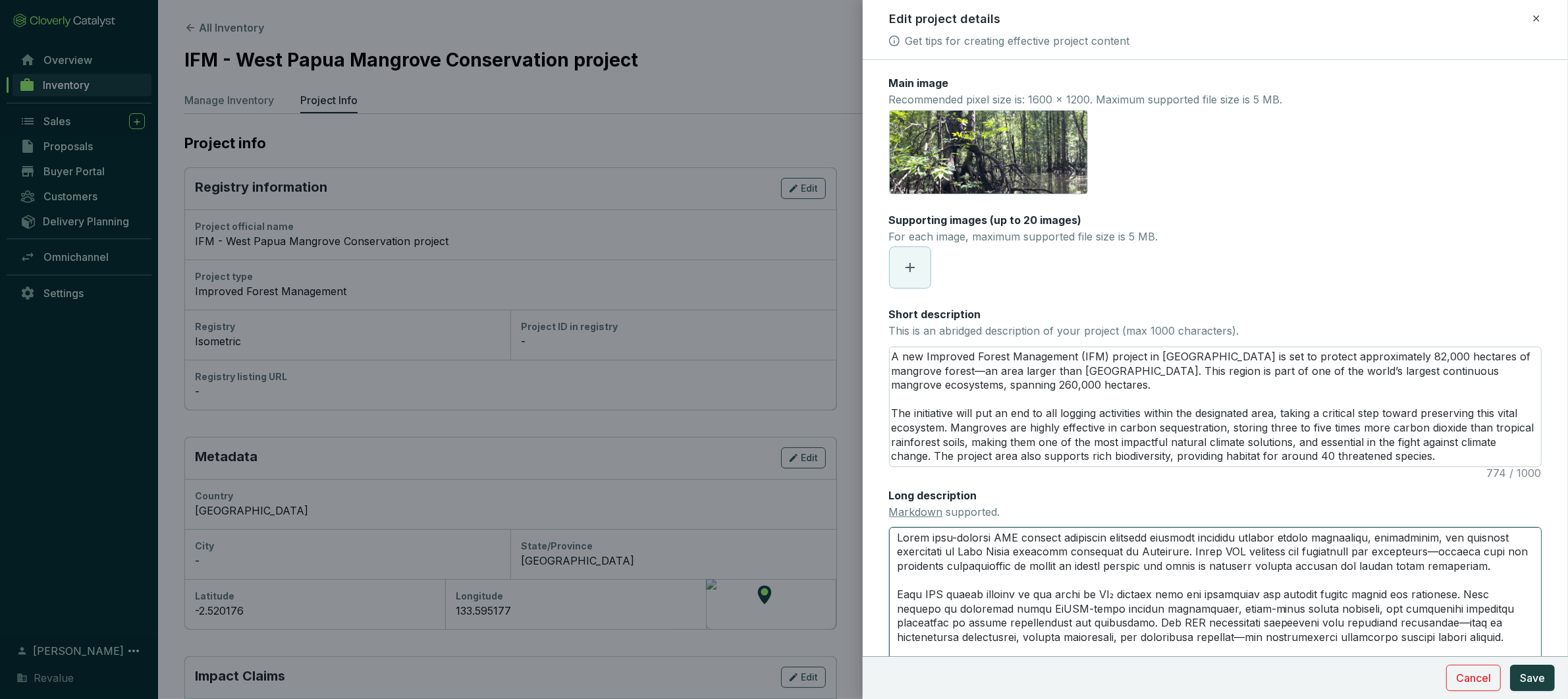
click at [1303, 586] on textarea "Long description Markdown supported." at bounding box center [1215, 602] width 653 height 150
click at [1482, 556] on textarea "Long description Markdown supported." at bounding box center [1215, 602] width 653 height 150
click at [1138, 575] on textarea "Long description Markdown supported." at bounding box center [1215, 602] width 653 height 150
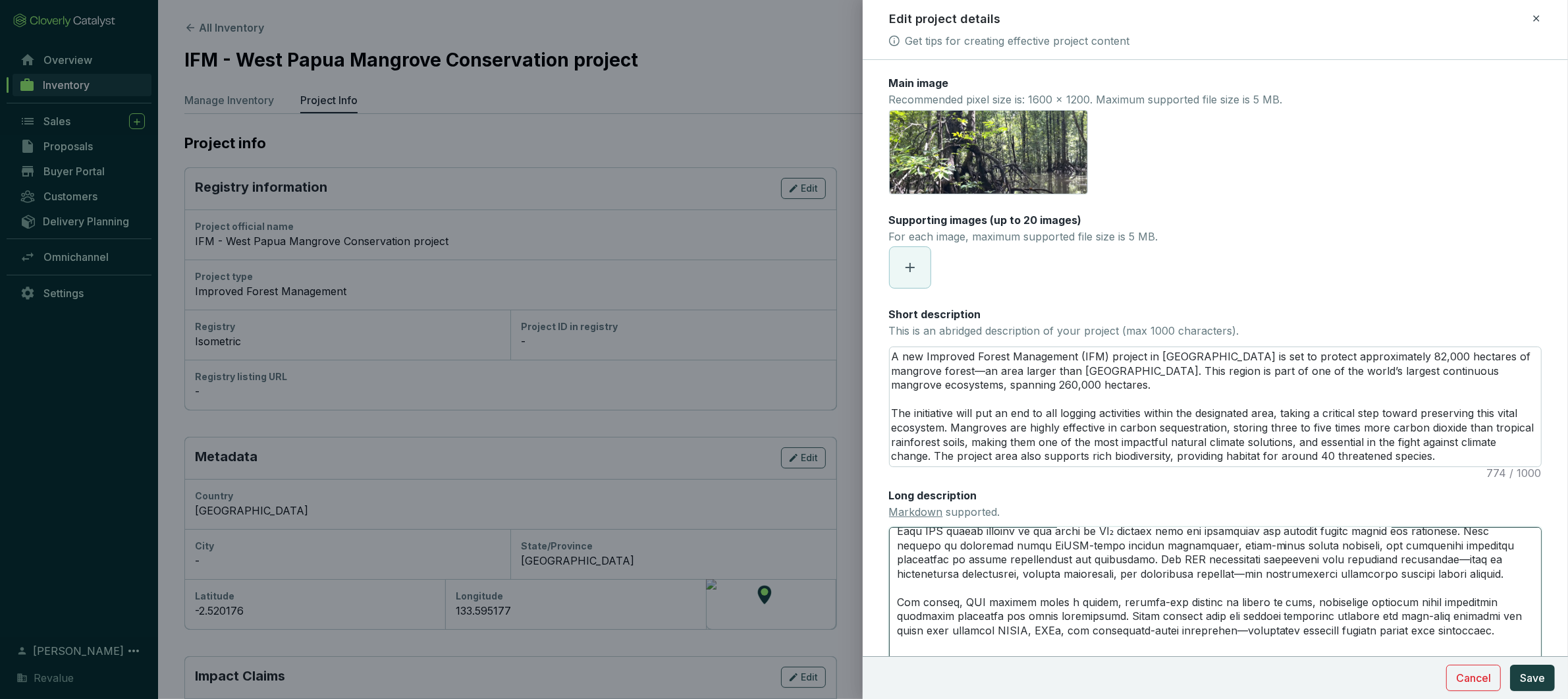
scroll to position [68, 0]
click at [1033, 547] on textarea "Long description Markdown supported." at bounding box center [1215, 602] width 653 height 150
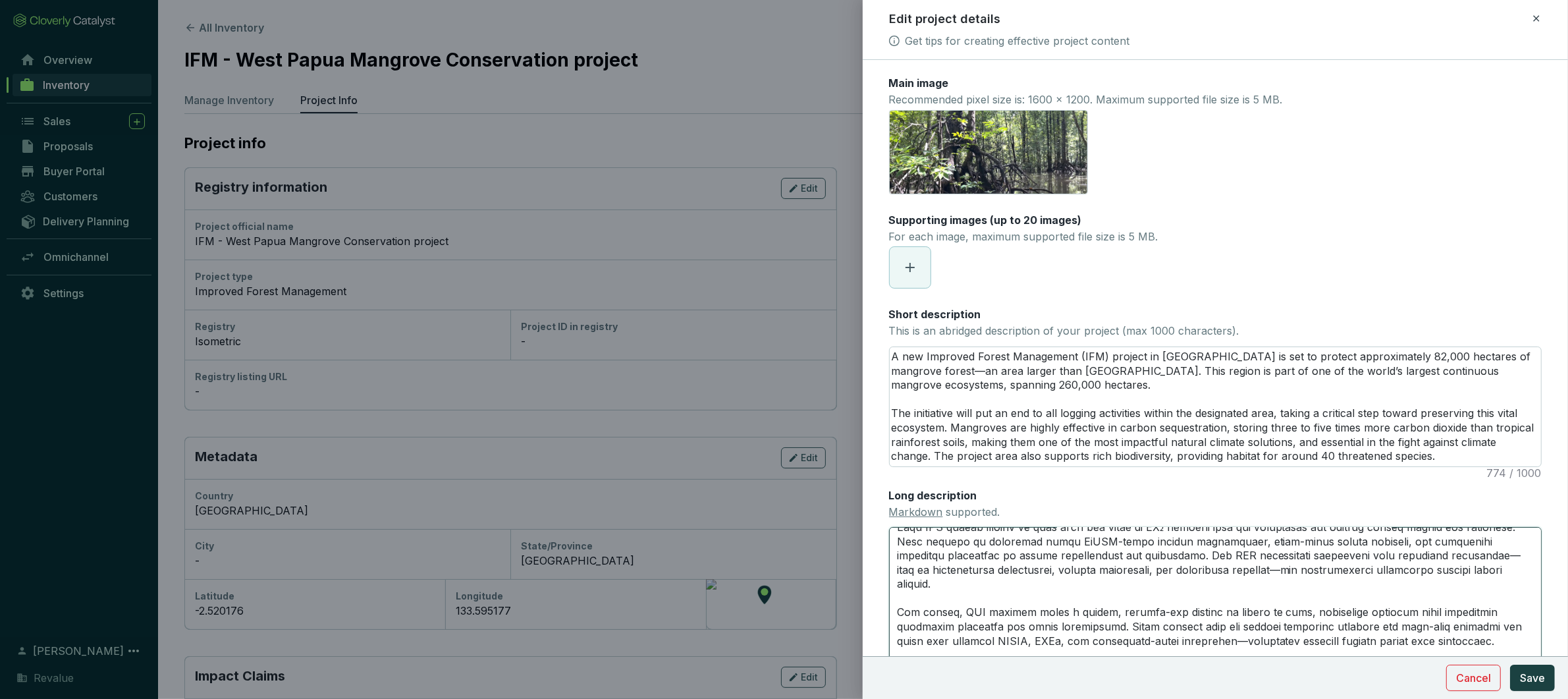
click at [903, 544] on textarea "Long description Markdown supported." at bounding box center [1215, 602] width 653 height 150
click at [911, 544] on textarea "Long description Markdown supported." at bounding box center [1215, 602] width 653 height 150
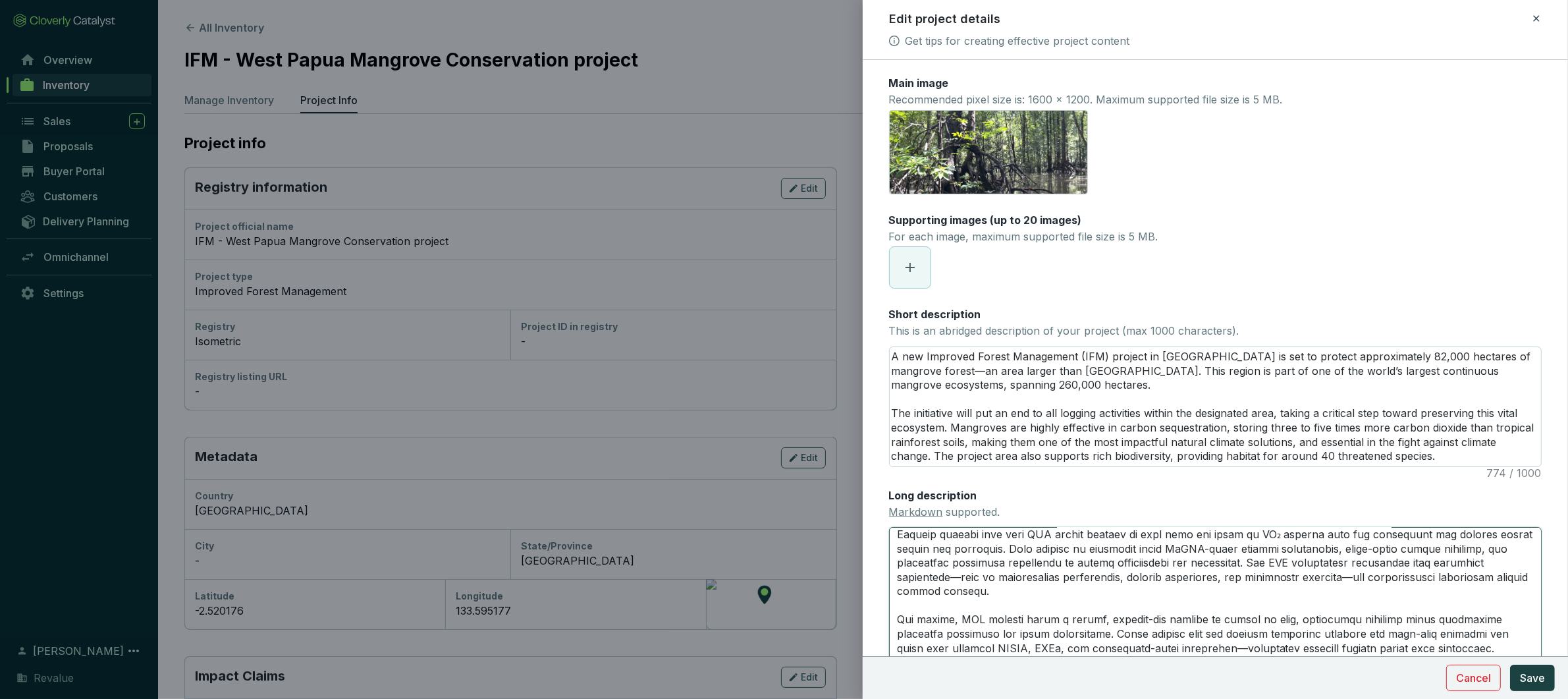
click at [1003, 565] on textarea "Long description Markdown supported." at bounding box center [1215, 602] width 653 height 150
click at [1263, 593] on textarea "Long description Markdown supported." at bounding box center [1215, 602] width 653 height 150
click at [1265, 604] on textarea "Long description Markdown supported." at bounding box center [1215, 602] width 653 height 150
click at [1292, 608] on textarea "Long description Markdown supported." at bounding box center [1215, 602] width 653 height 150
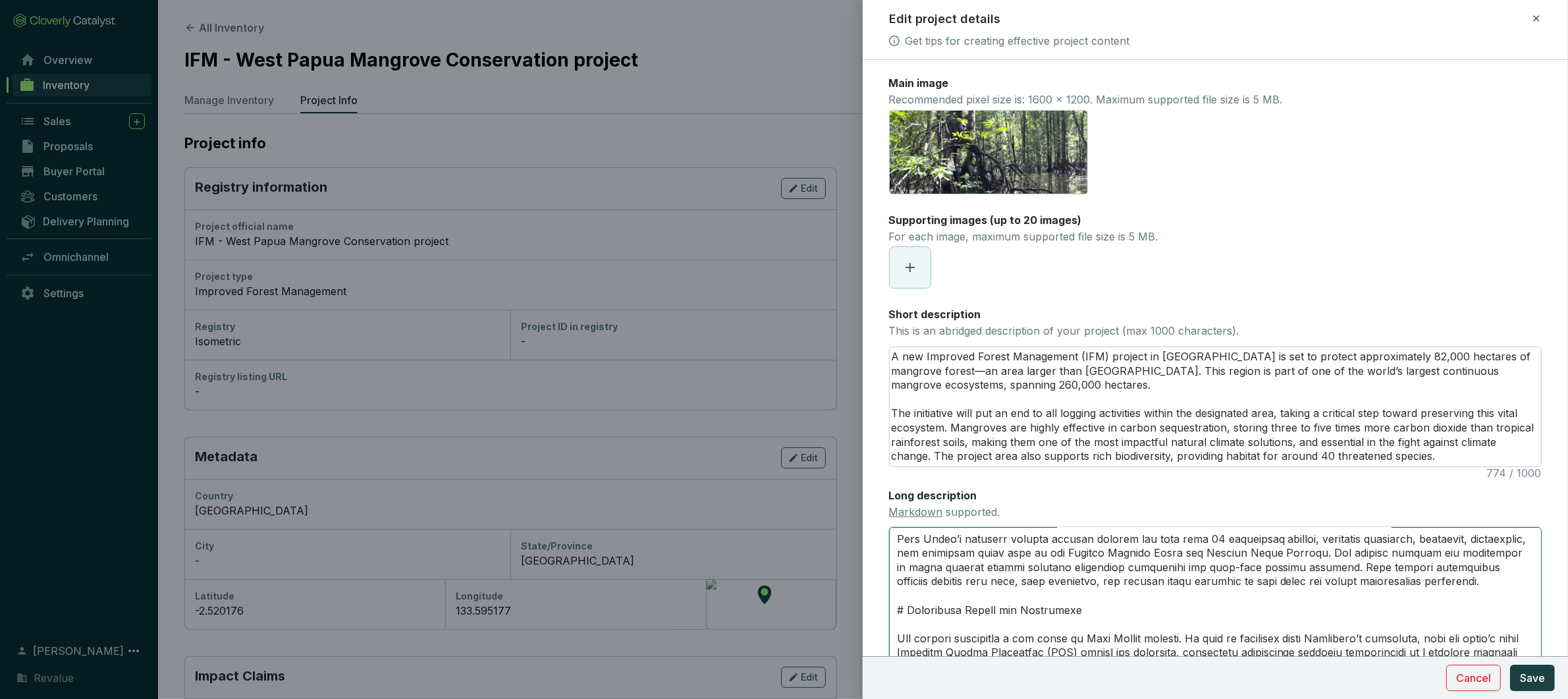
scroll to position [242, 0]
click at [1546, 681] on button "Save" at bounding box center [1532, 678] width 45 height 26
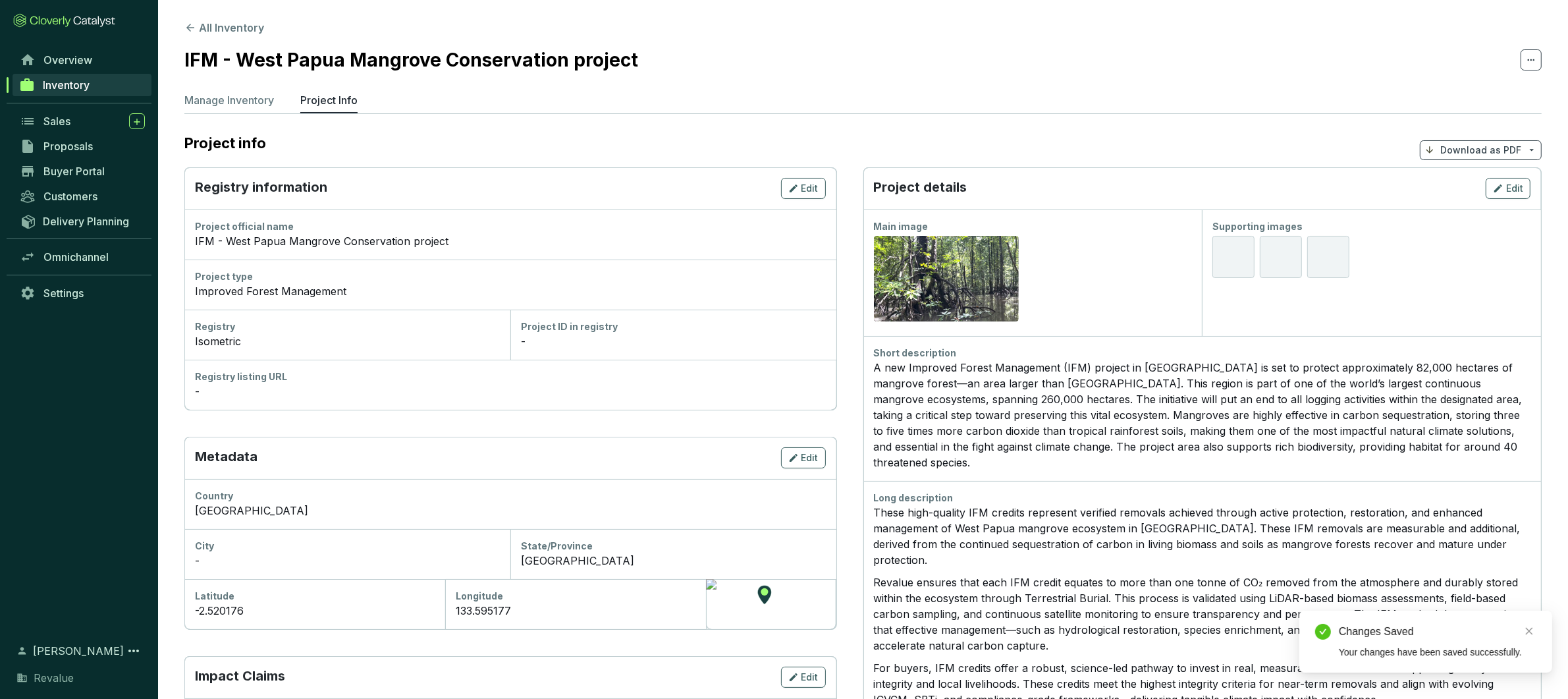
click at [1088, 599] on p "Revalue ensures that each IFM credit equates to more than one tonne of CO₂ remo…" at bounding box center [1203, 614] width 657 height 79
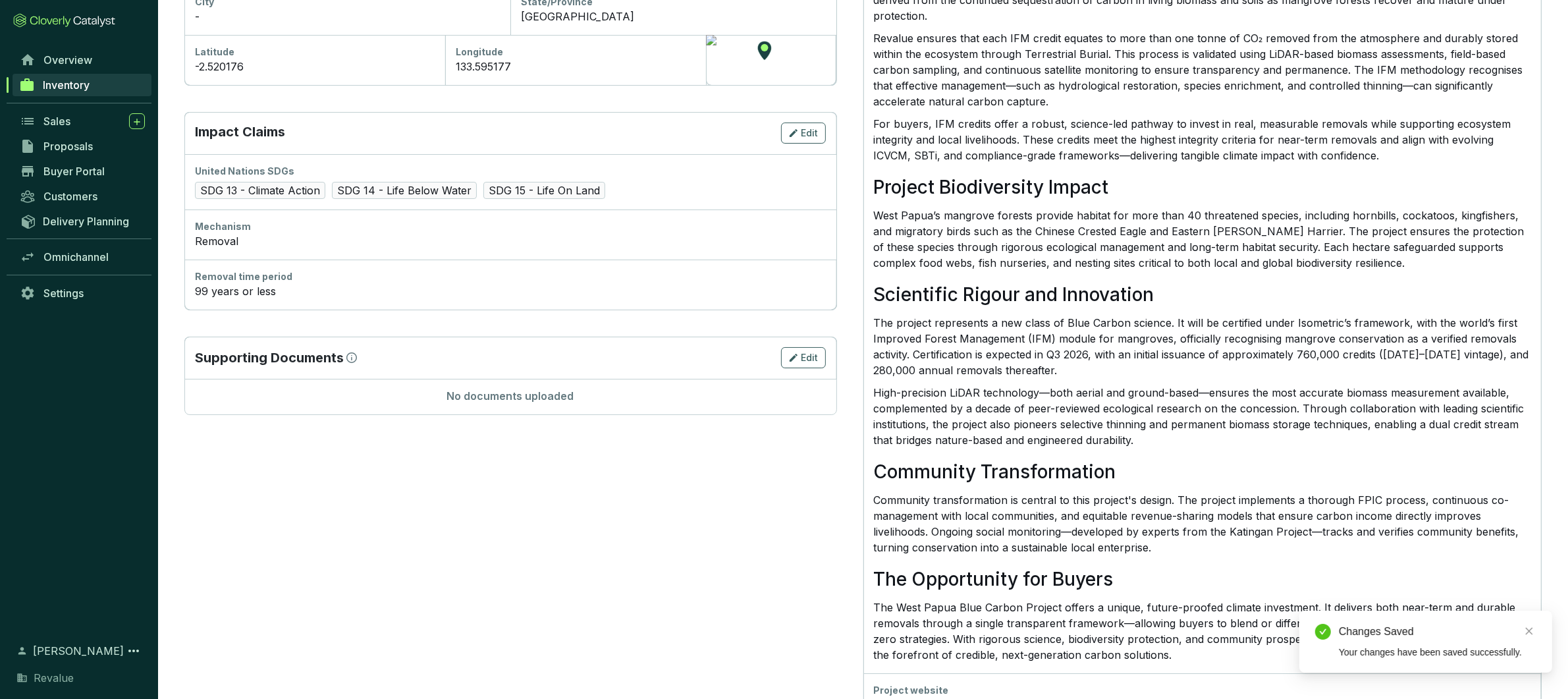
scroll to position [565, 0]
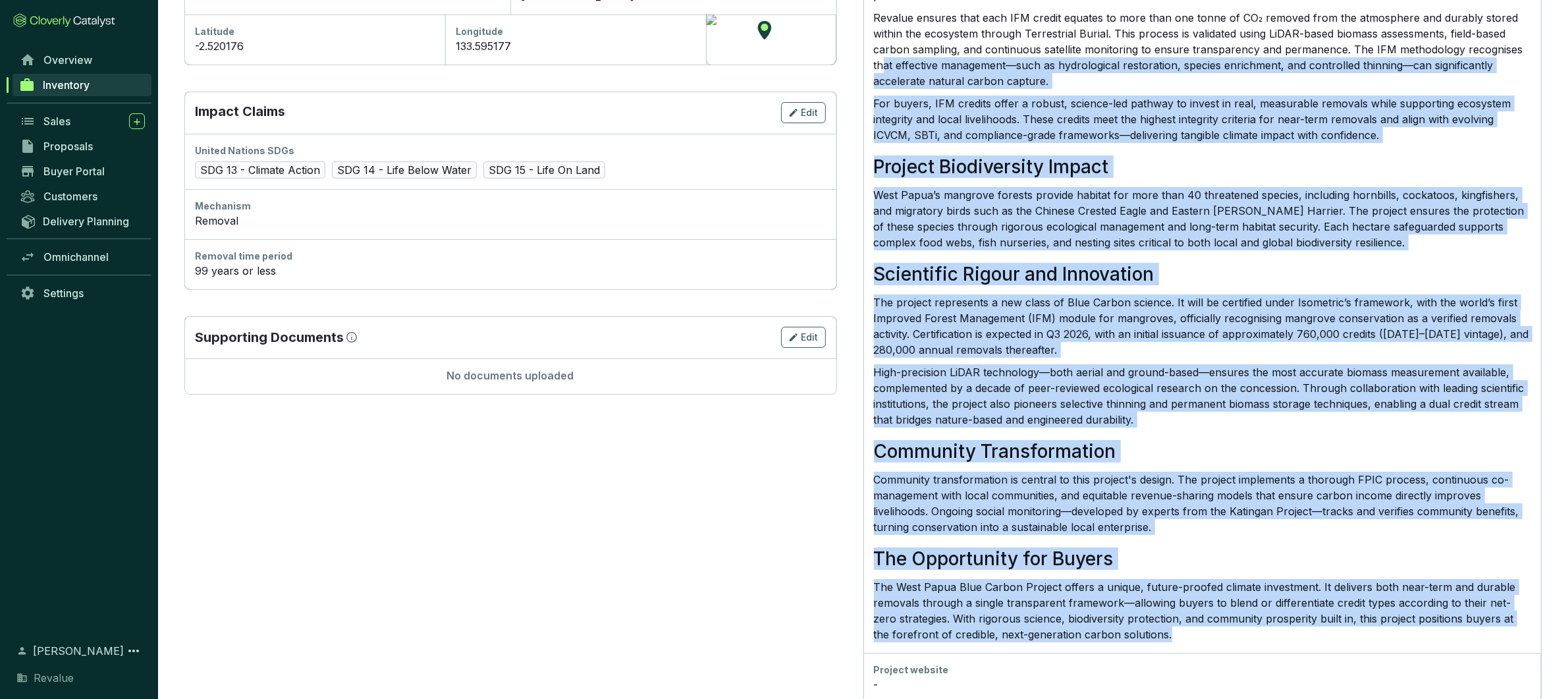
drag, startPoint x: 1167, startPoint y: 606, endPoint x: 882, endPoint y: 30, distance: 642.7
click at [882, 30] on div "These high-quality IFM credits represent verified removals achieved through act…" at bounding box center [1203, 291] width 657 height 703
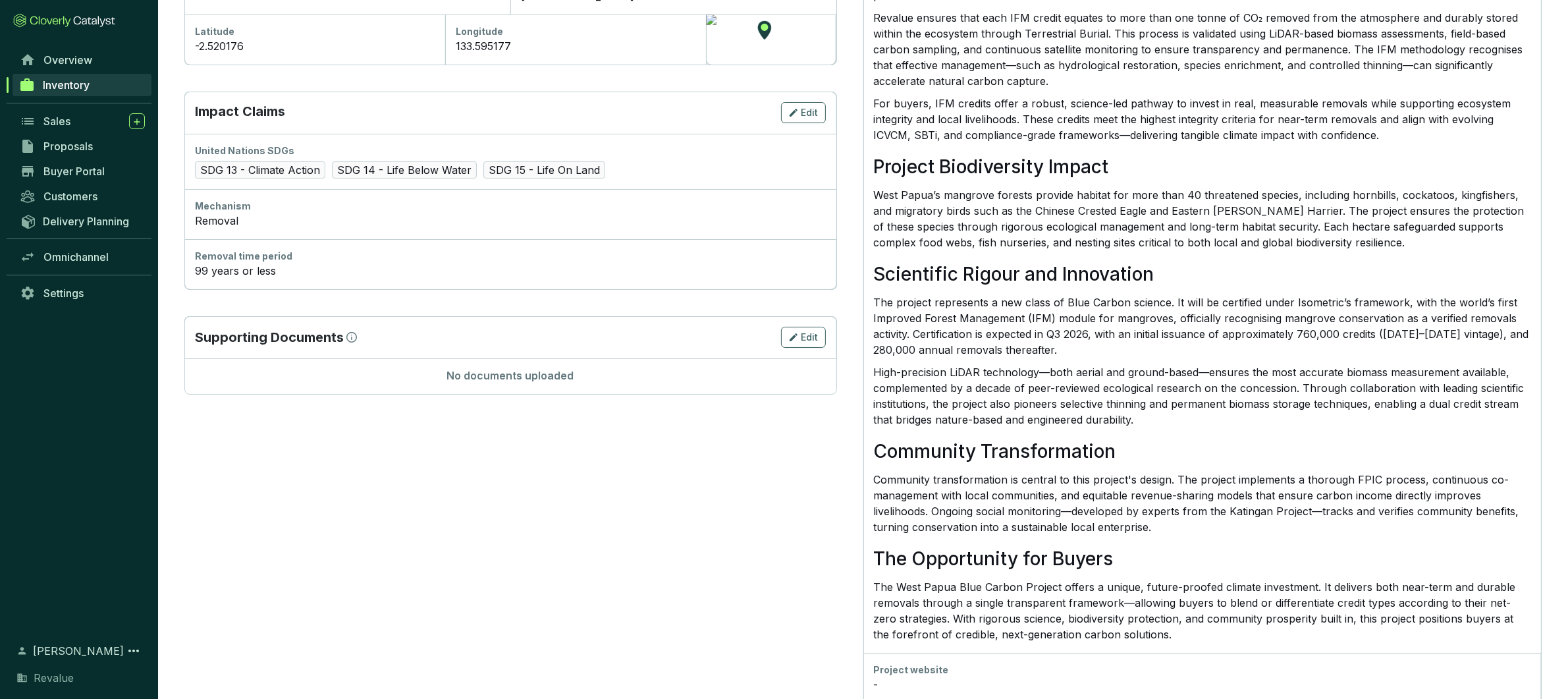
click at [994, 211] on p "West Papua’s mangrove forests provide habitat for more than 40 threatened speci…" at bounding box center [1203, 218] width 657 height 63
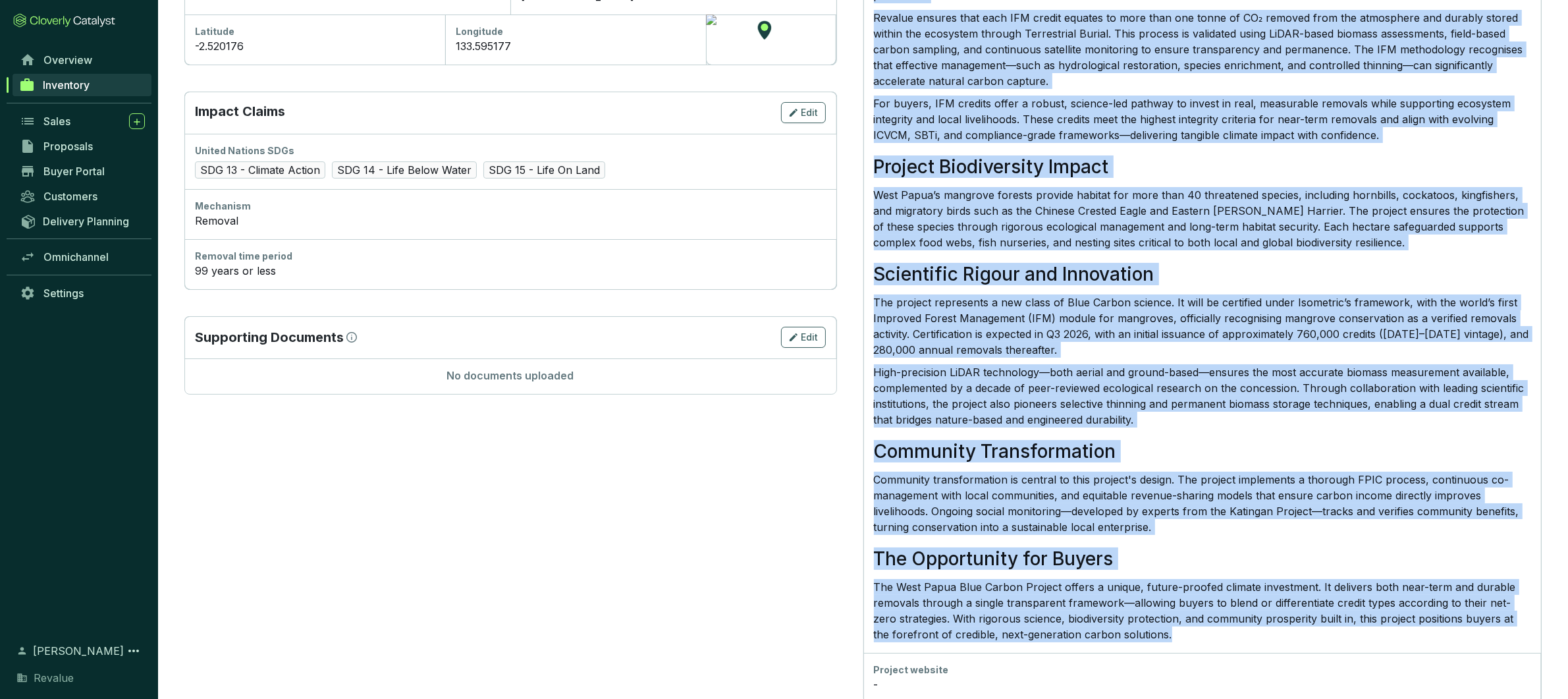
scroll to position [0, 0]
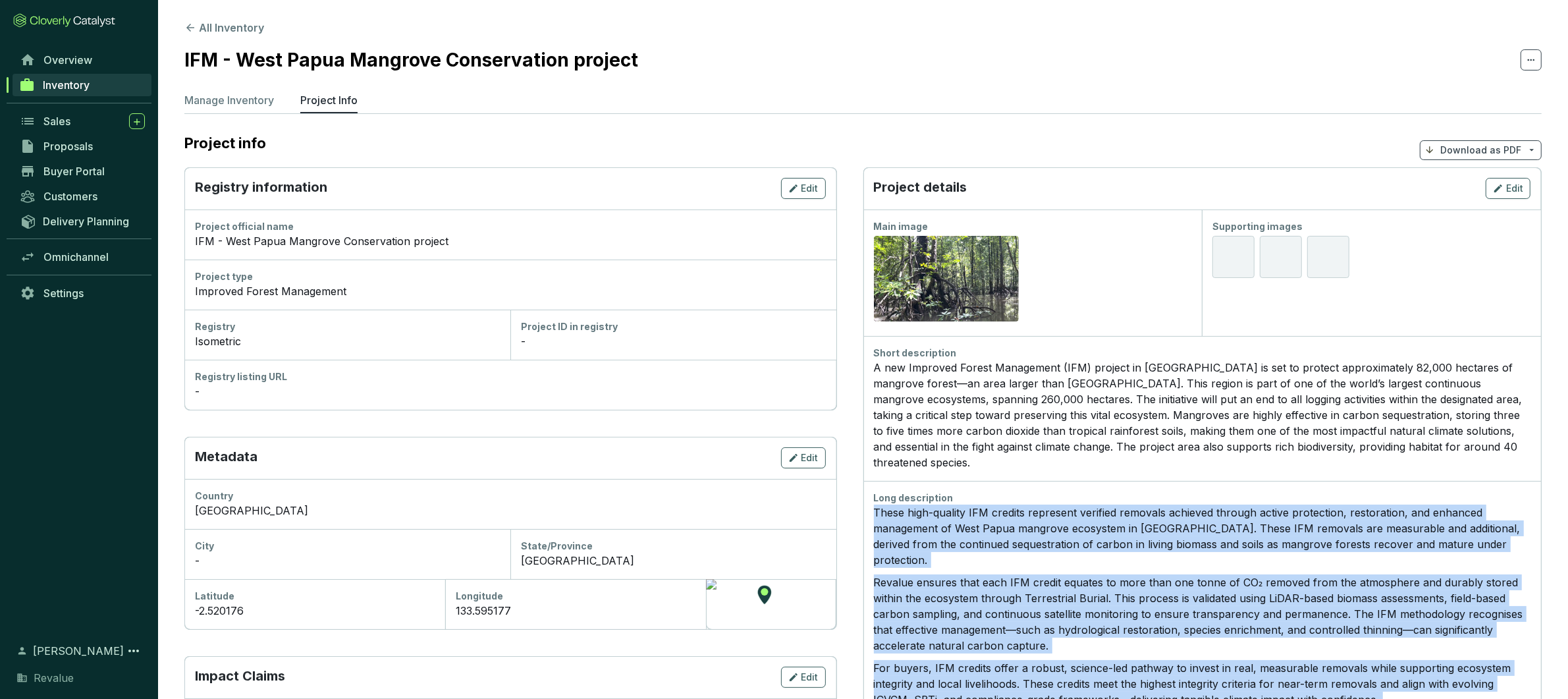
drag, startPoint x: 1159, startPoint y: 603, endPoint x: 864, endPoint y: 493, distance: 314.8
copy div "These high-quality IFM credits represent verified removals achieved through act…"
